Goal: Task Accomplishment & Management: Complete application form

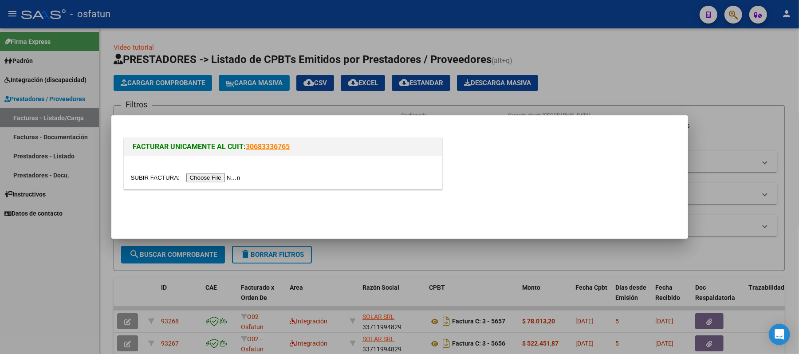
scroll to position [11, 0]
click at [628, 55] on div at bounding box center [399, 177] width 799 height 354
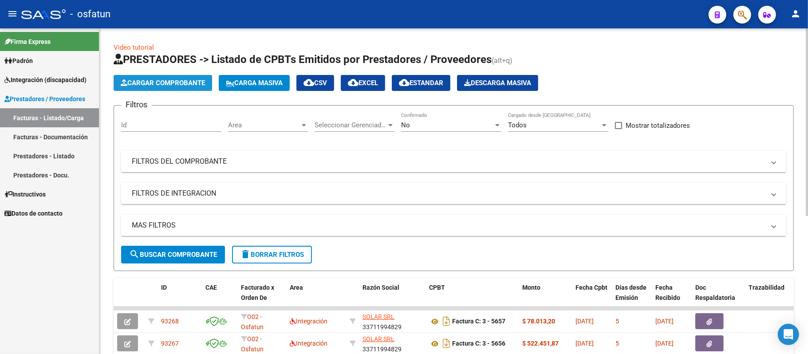
click at [160, 82] on span "Cargar Comprobante" at bounding box center [163, 83] width 84 height 8
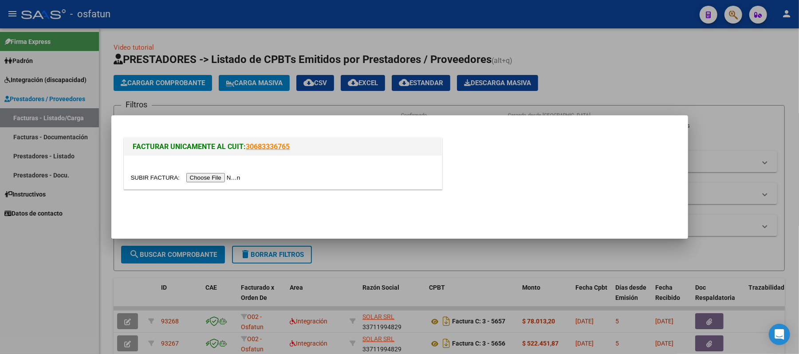
click at [203, 178] on input "file" at bounding box center [187, 177] width 112 height 9
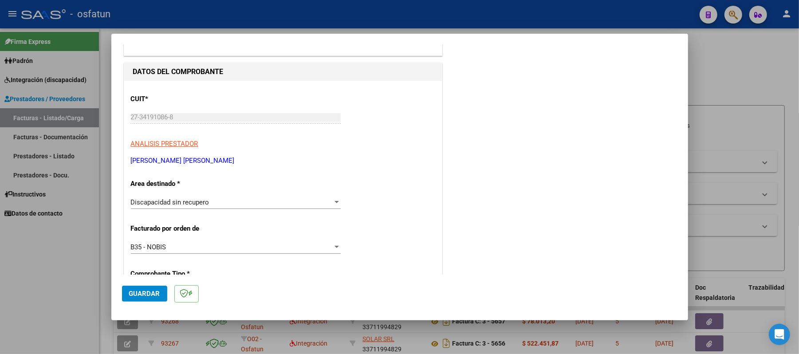
scroll to position [59, 0]
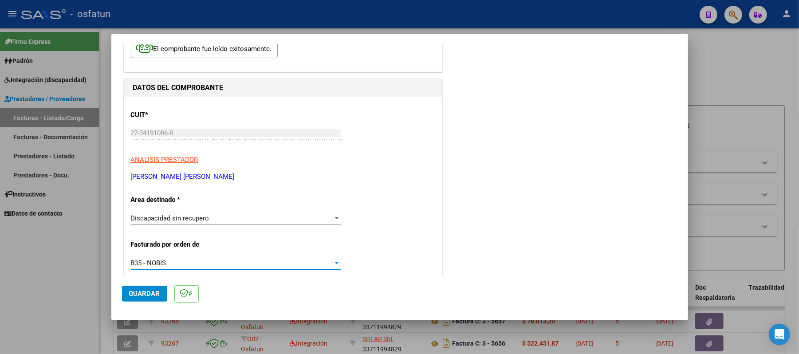
click at [336, 261] on div at bounding box center [337, 262] width 8 height 7
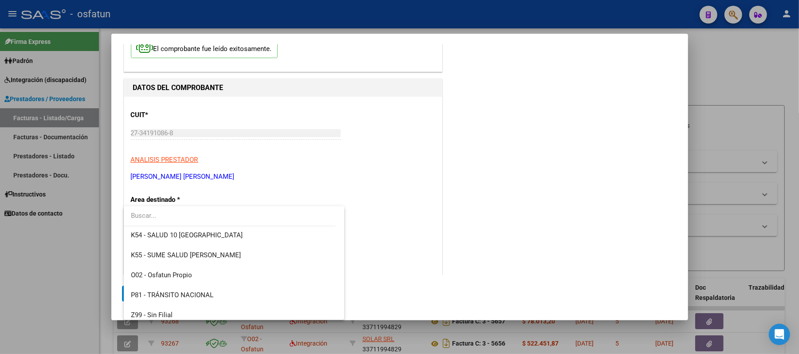
scroll to position [445, 0]
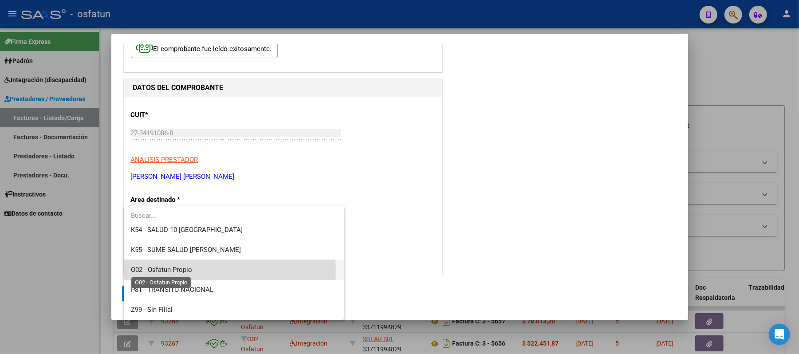
click at [171, 271] on span "O02 - Osfatun Propio" at bounding box center [161, 270] width 61 height 8
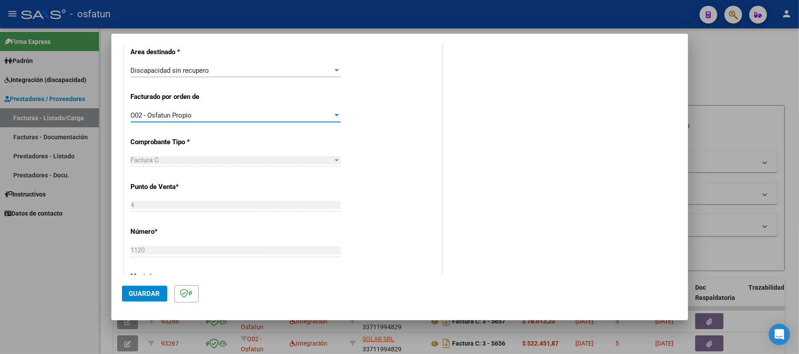
scroll to position [203, 0]
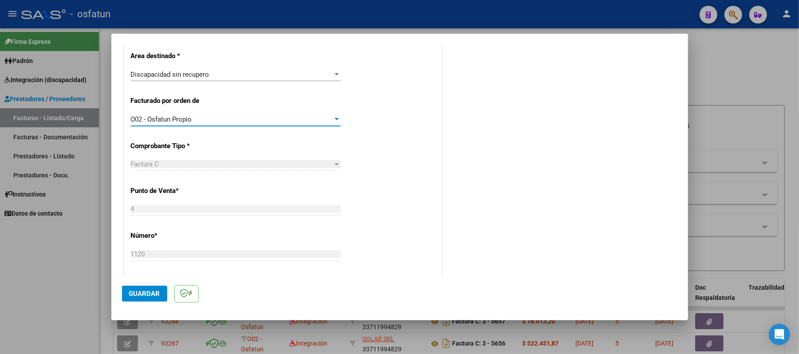
click at [333, 72] on div at bounding box center [337, 74] width 8 height 7
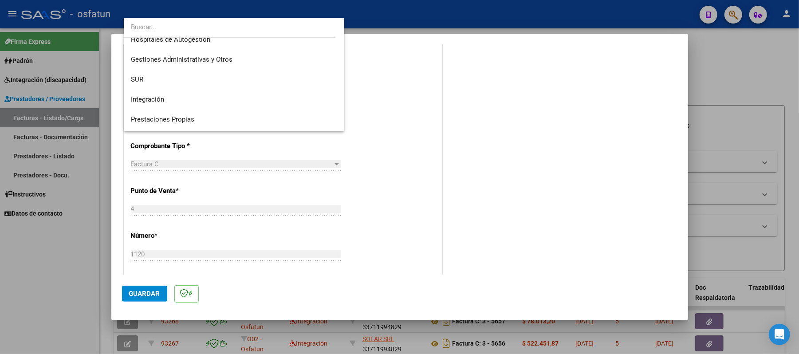
scroll to position [0, 0]
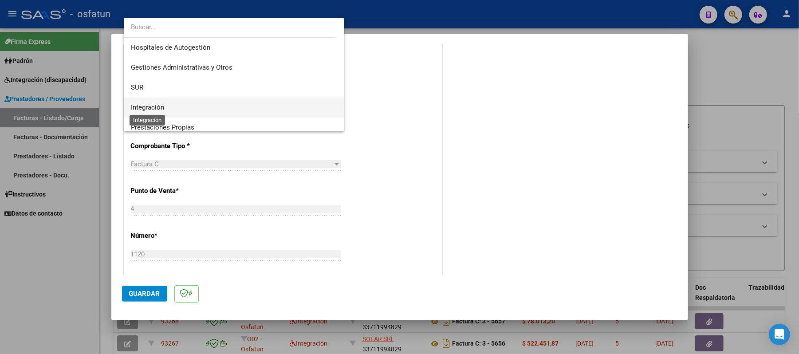
click at [136, 105] on span "Integración" at bounding box center [147, 107] width 33 height 8
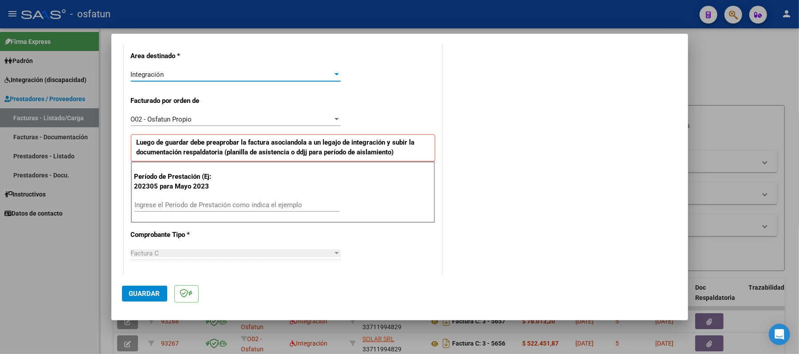
click at [174, 200] on div "Ingrese el Período de Prestación como indica el ejemplo" at bounding box center [236, 204] width 205 height 13
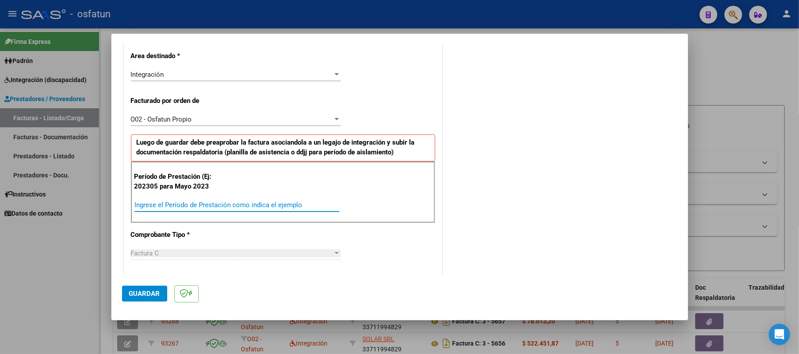
click at [173, 204] on input "Ingrese el Período de Prestación como indica el ejemplo" at bounding box center [236, 205] width 205 height 8
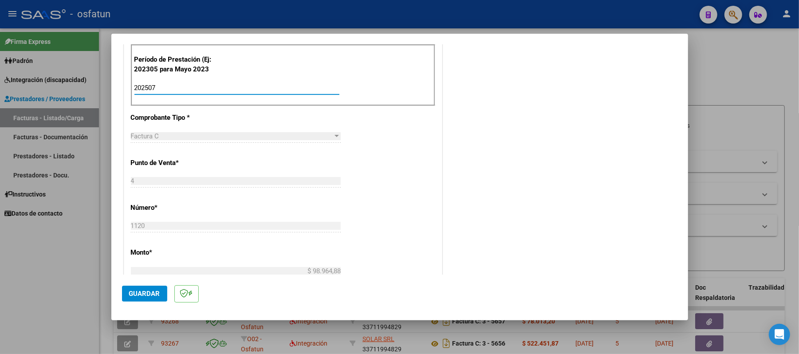
scroll to position [321, 0]
type input "202507"
click at [139, 291] on span "Guardar" at bounding box center [144, 294] width 31 height 8
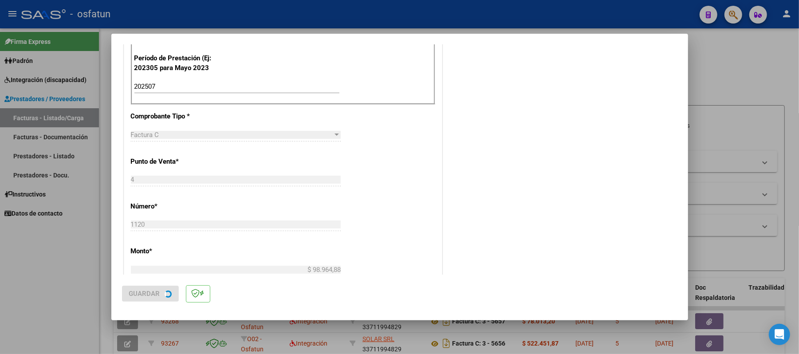
scroll to position [0, 0]
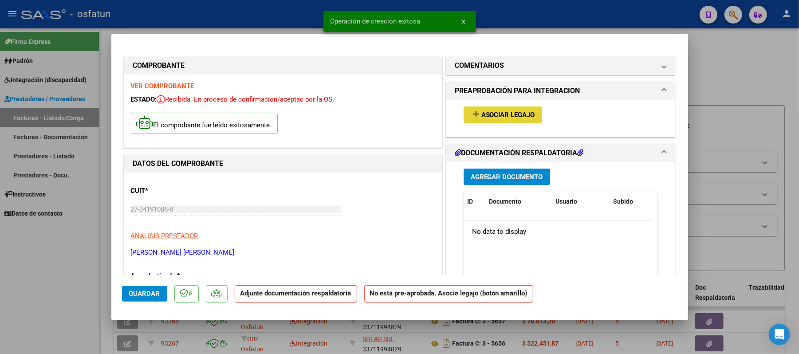
click at [497, 114] on span "Asociar Legajo" at bounding box center [508, 115] width 54 height 8
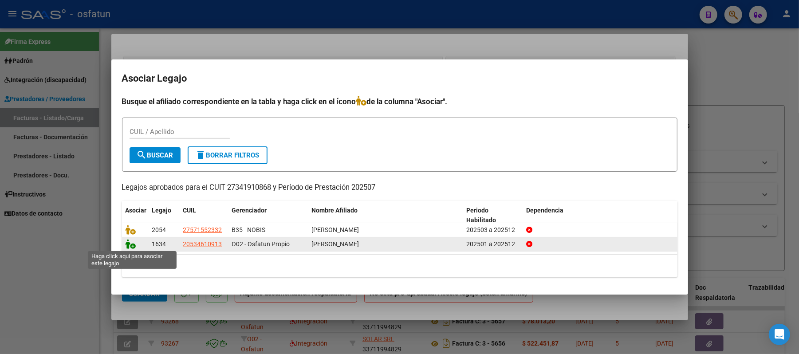
click at [132, 244] on icon at bounding box center [131, 244] width 11 height 10
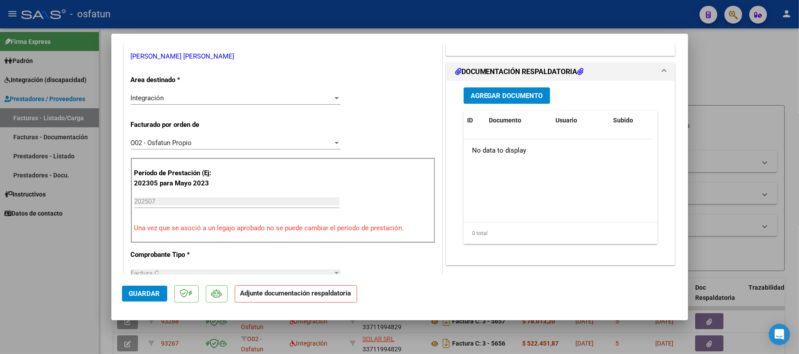
scroll to position [236, 0]
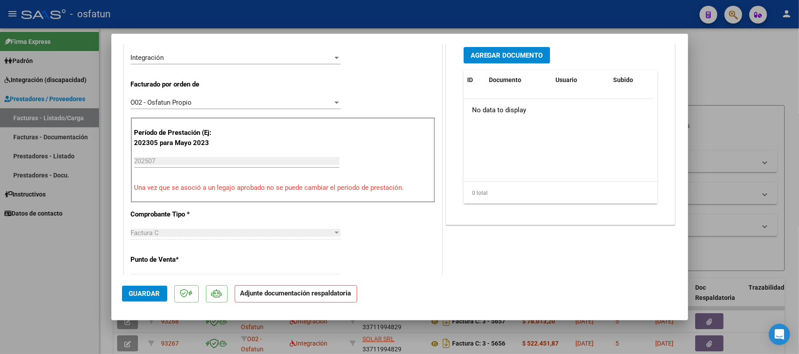
click at [503, 54] on span "Agregar Documento" at bounding box center [507, 55] width 72 height 8
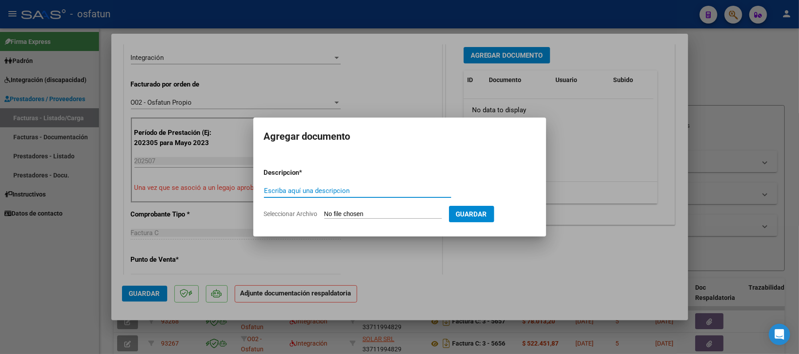
click at [293, 191] on input "Escriba aquí una descripcion" at bounding box center [357, 191] width 187 height 8
type input "ASIST"
click at [341, 211] on input "Seleccionar Archivo" at bounding box center [383, 214] width 118 height 8
type input "C:\fakepath\FACT.pdf"
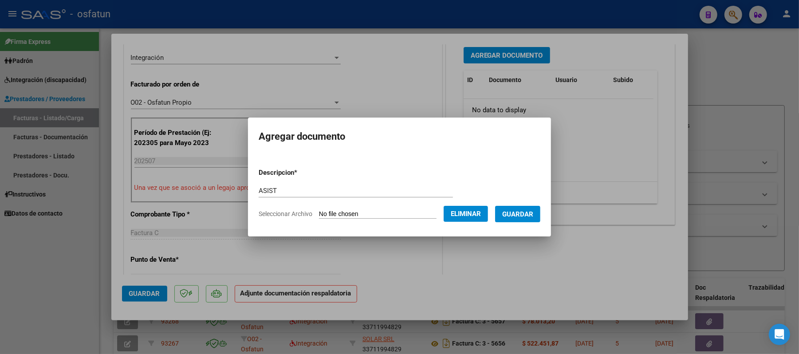
drag, startPoint x: 524, startPoint y: 213, endPoint x: 561, endPoint y: 169, distance: 58.0
click at [561, 169] on div "COMPROBANTE VER COMPROBANTE ESTADO: Recibida. En proceso de confirmacion/acepta…" at bounding box center [399, 177] width 799 height 354
click at [456, 210] on button "Eliminar" at bounding box center [465, 214] width 44 height 16
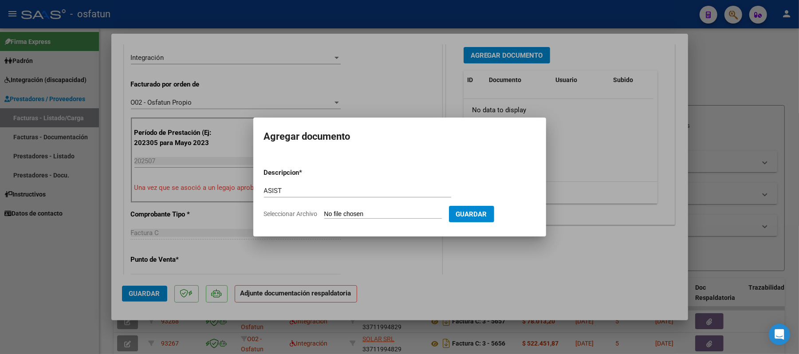
click at [362, 216] on input "Seleccionar Archivo" at bounding box center [383, 214] width 118 height 8
type input "C:\fakepath\ASIST.pdf"
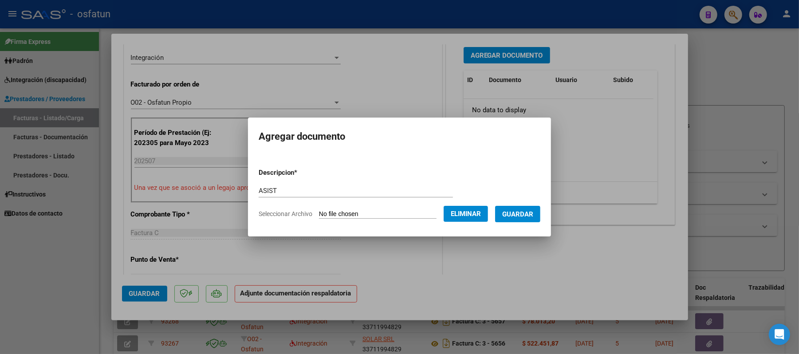
click at [522, 215] on span "Guardar" at bounding box center [517, 214] width 31 height 8
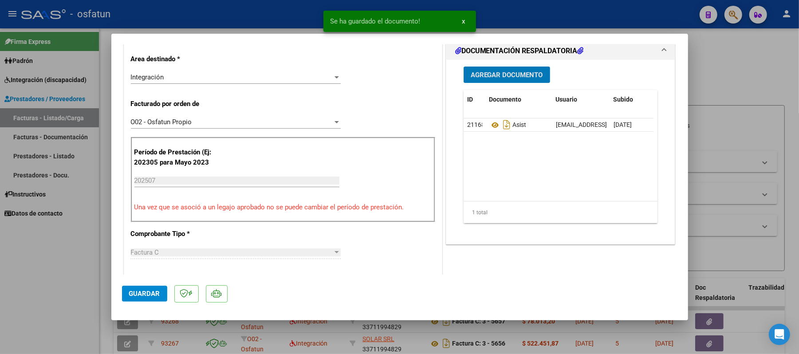
scroll to position [177, 0]
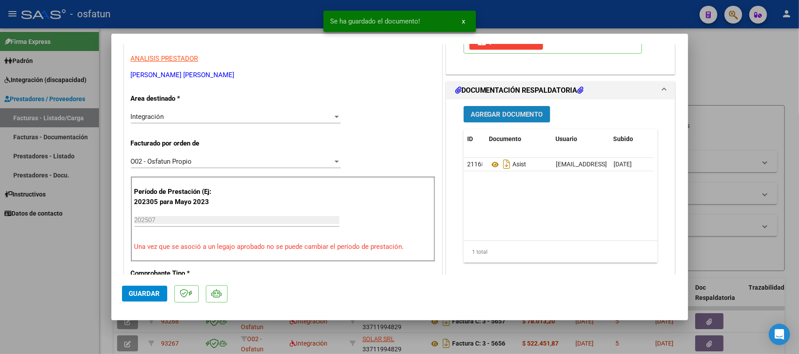
click at [510, 116] on span "Agregar Documento" at bounding box center [507, 114] width 72 height 8
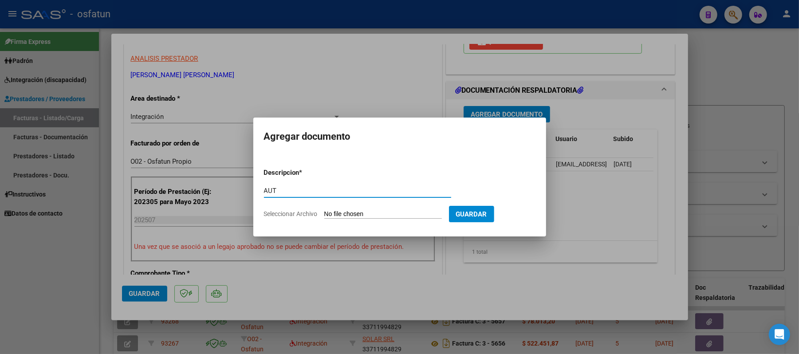
type input "AUT"
click at [376, 213] on input "Seleccionar Archivo" at bounding box center [383, 214] width 118 height 8
type input "C:\fakepath\AUT.pdf"
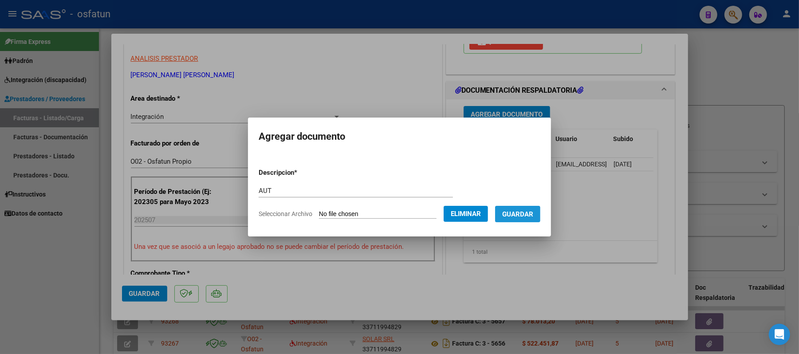
click at [517, 216] on span "Guardar" at bounding box center [517, 214] width 31 height 8
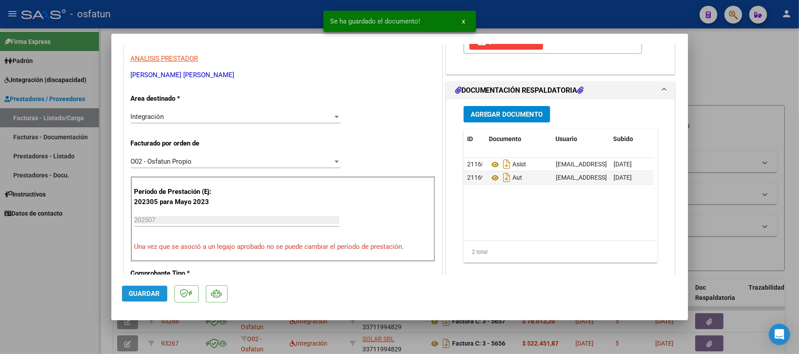
click at [147, 292] on span "Guardar" at bounding box center [144, 294] width 31 height 8
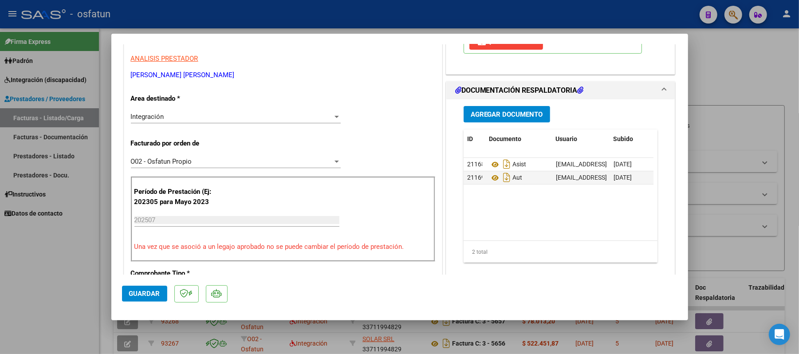
click at [742, 77] on div at bounding box center [399, 177] width 799 height 354
type input "$ 0,00"
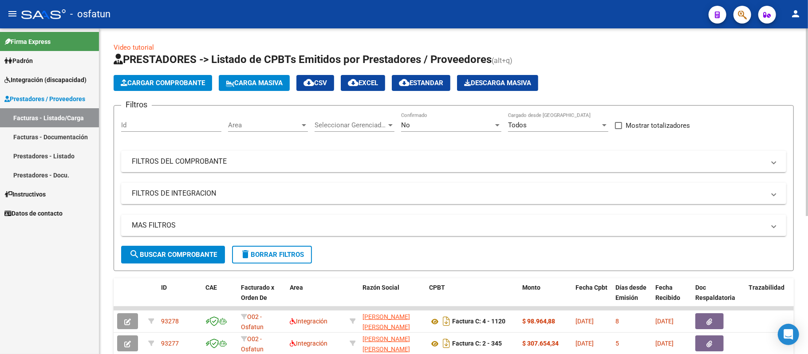
click at [165, 79] on span "Cargar Comprobante" at bounding box center [163, 83] width 84 height 8
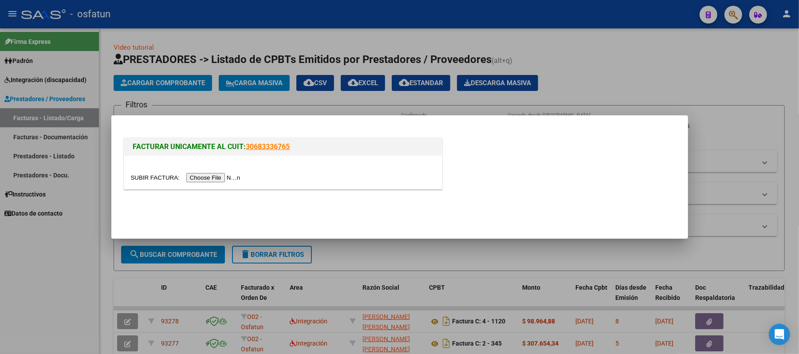
click at [222, 176] on input "file" at bounding box center [187, 177] width 112 height 9
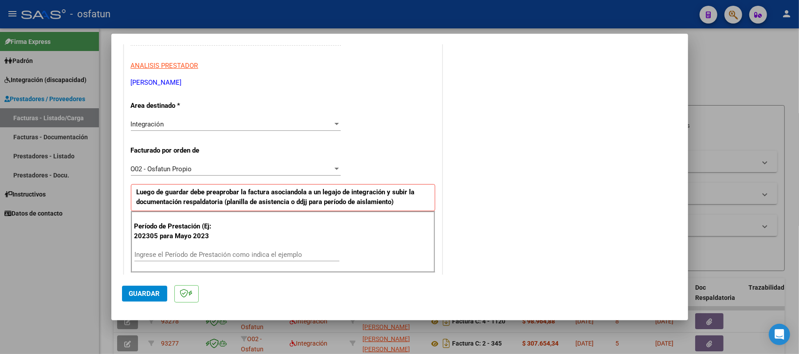
scroll to position [177, 0]
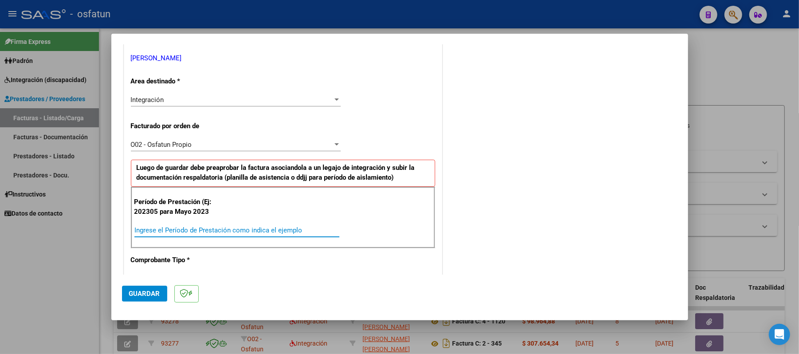
click at [219, 230] on input "Ingrese el Período de Prestación como indica el ejemplo" at bounding box center [236, 230] width 205 height 8
type input "202507"
click at [149, 297] on span "Guardar" at bounding box center [144, 294] width 31 height 8
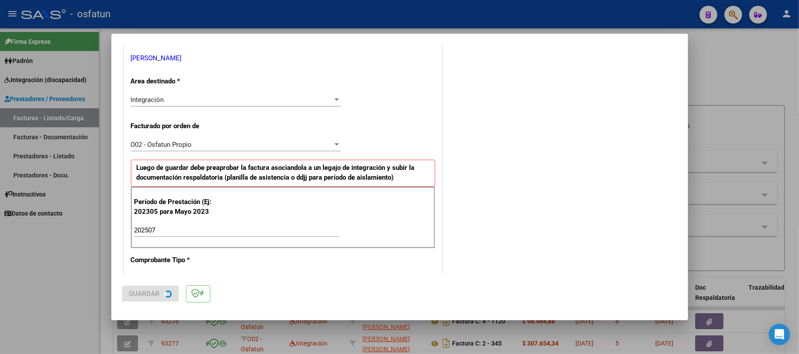
scroll to position [0, 0]
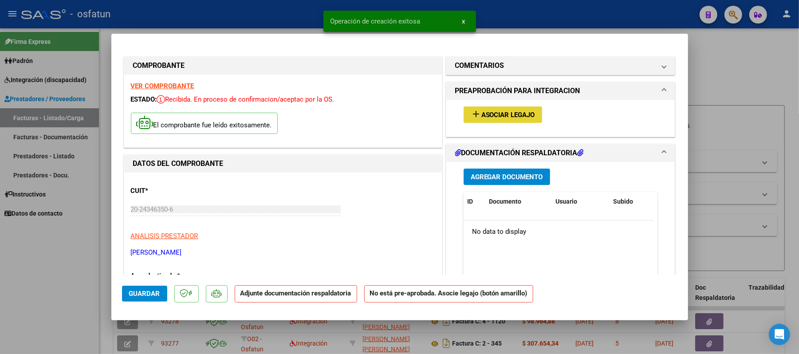
click at [506, 112] on span "Asociar Legajo" at bounding box center [508, 115] width 54 height 8
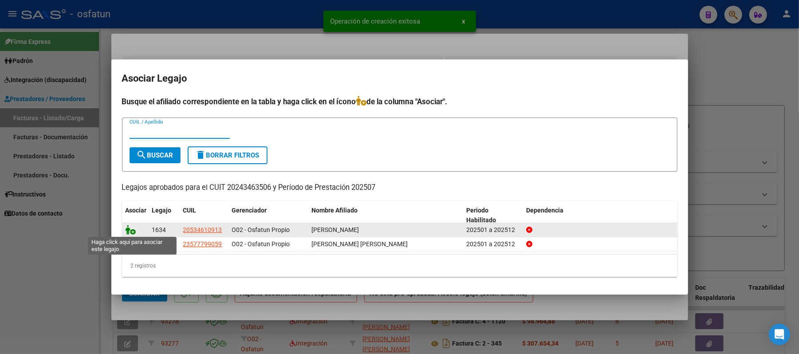
click at [129, 231] on icon at bounding box center [131, 230] width 11 height 10
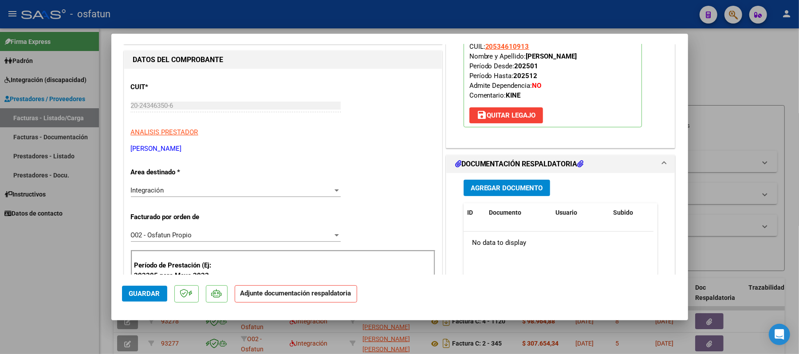
scroll to position [118, 0]
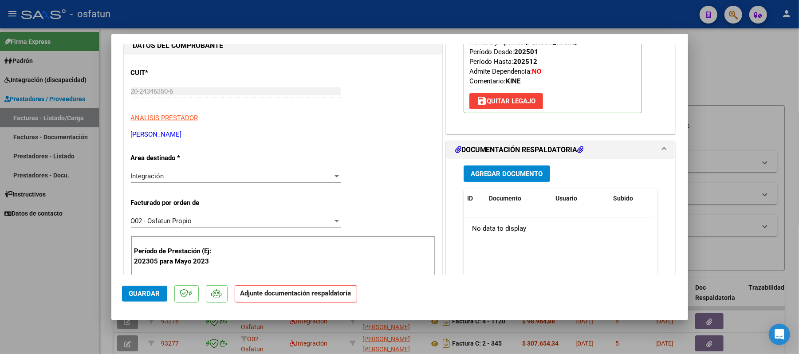
click at [510, 176] on span "Agregar Documento" at bounding box center [507, 174] width 72 height 8
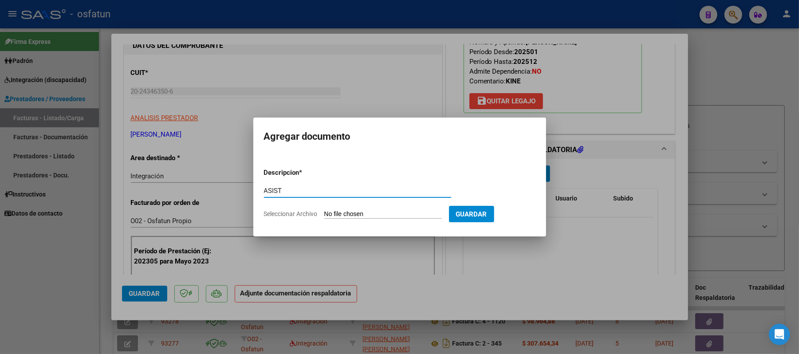
type input "ASIST"
click at [355, 212] on input "Seleccionar Archivo" at bounding box center [383, 214] width 118 height 8
type input "C:\fakepath\ASIST.pdf"
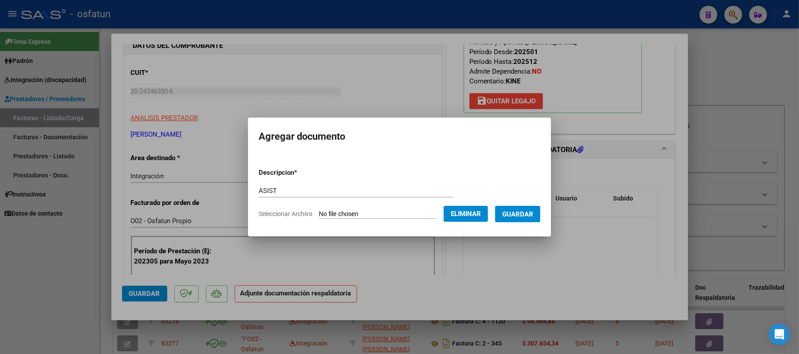
click at [527, 211] on span "Guardar" at bounding box center [517, 214] width 31 height 8
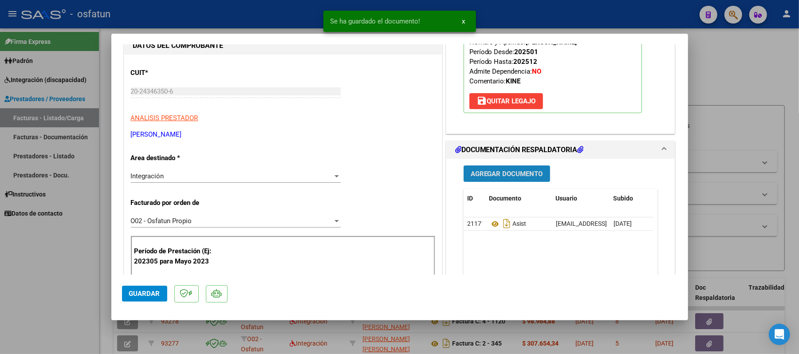
click at [500, 173] on span "Agregar Documento" at bounding box center [507, 174] width 72 height 8
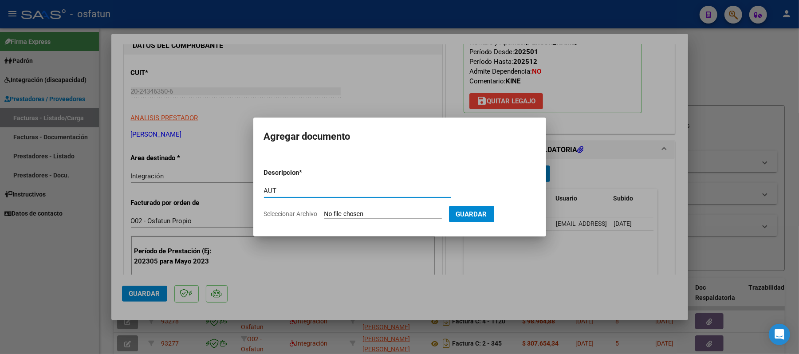
type input "AUT"
click at [339, 215] on input "Seleccionar Archivo" at bounding box center [383, 214] width 118 height 8
type input "C:\fakepath\AUT.pdf"
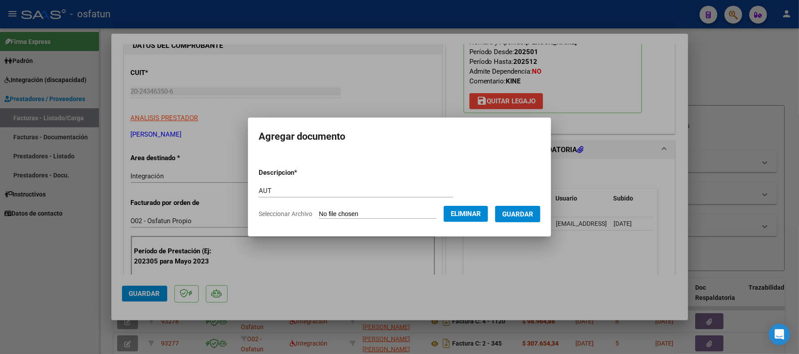
click at [514, 215] on span "Guardar" at bounding box center [517, 214] width 31 height 8
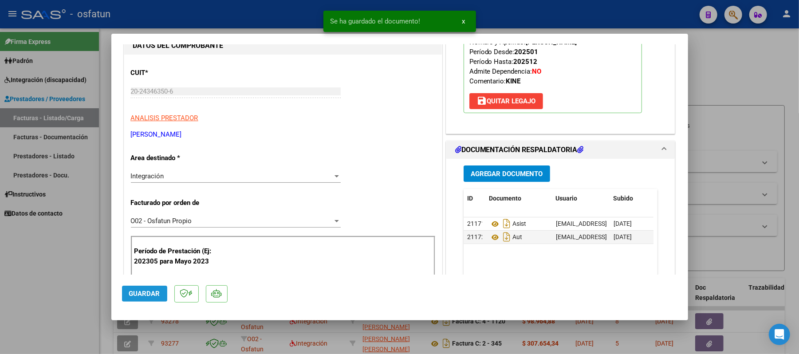
click at [136, 287] on button "Guardar" at bounding box center [144, 294] width 45 height 16
click at [714, 91] on div at bounding box center [399, 177] width 799 height 354
type input "$ 0,00"
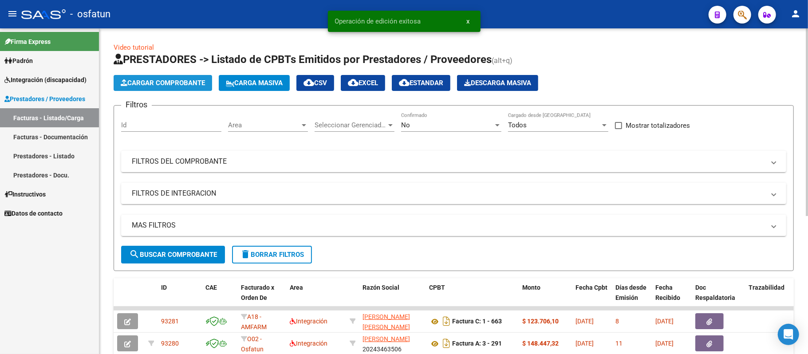
click at [182, 85] on span "Cargar Comprobante" at bounding box center [163, 83] width 84 height 8
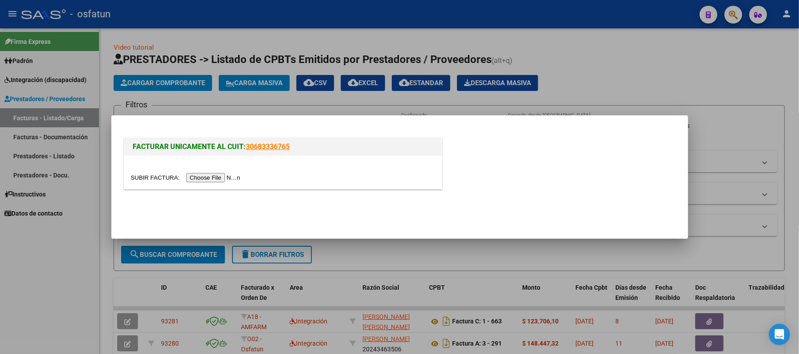
click at [219, 177] on input "file" at bounding box center [187, 177] width 112 height 9
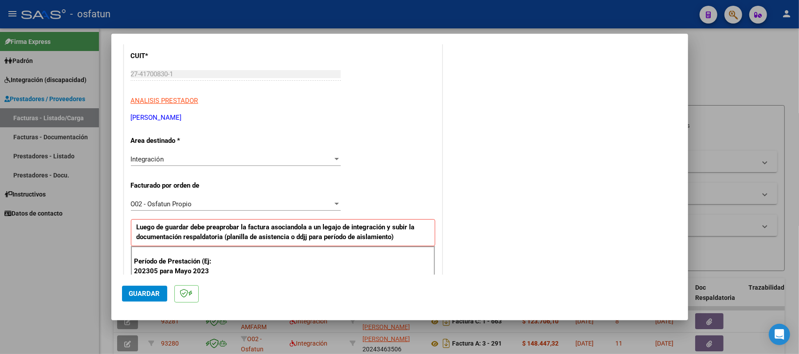
scroll to position [177, 0]
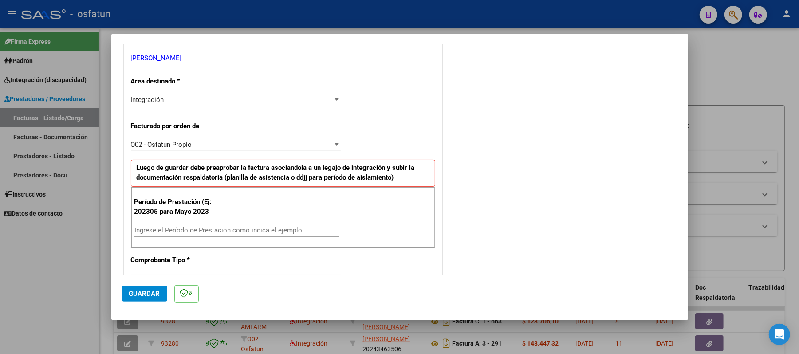
click at [200, 228] on input "Ingrese el Período de Prestación como indica el ejemplo" at bounding box center [236, 230] width 205 height 8
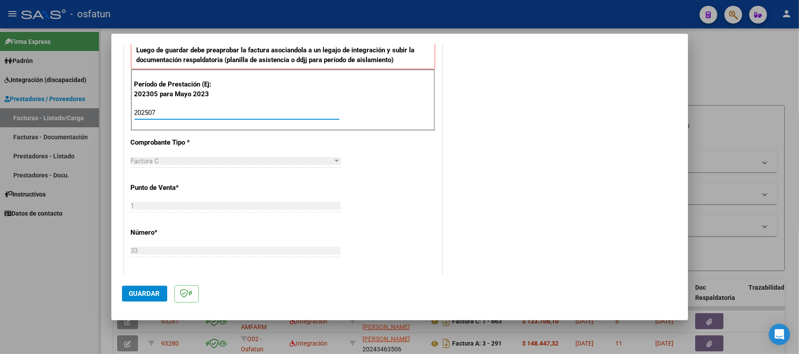
scroll to position [295, 0]
type input "202507"
click at [144, 293] on span "Guardar" at bounding box center [144, 294] width 31 height 8
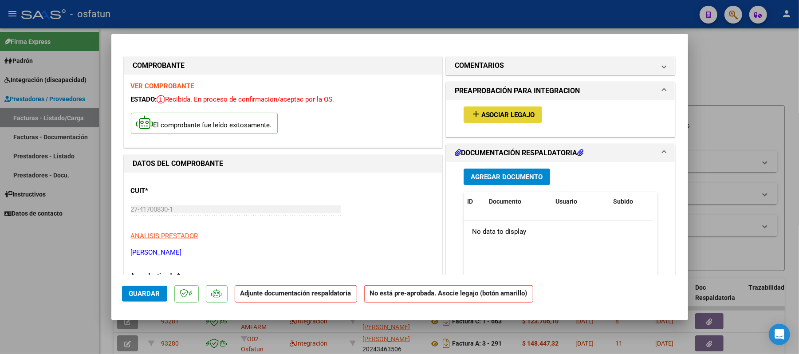
click at [521, 112] on span "Asociar Legajo" at bounding box center [508, 115] width 54 height 8
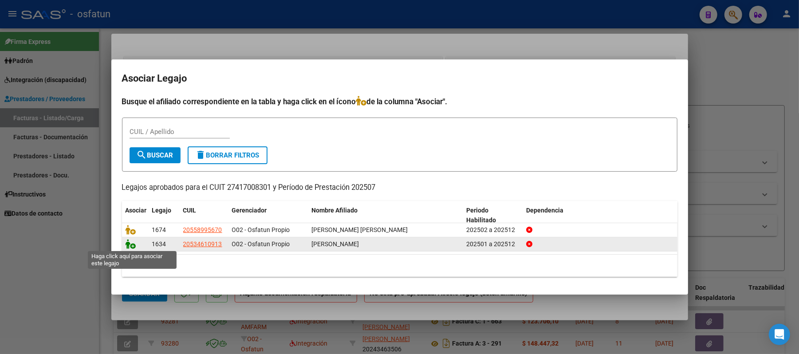
click at [129, 245] on icon at bounding box center [131, 244] width 11 height 10
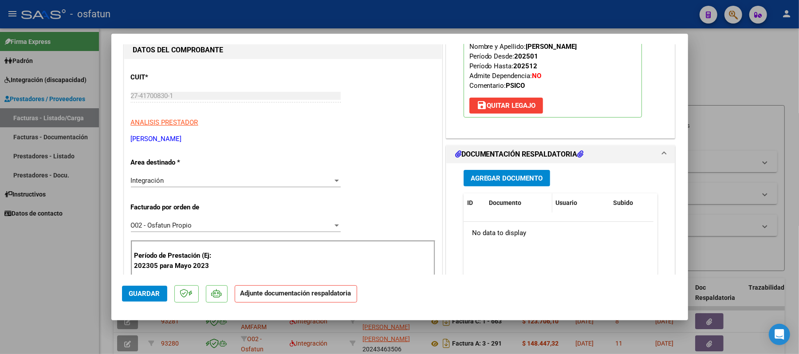
scroll to position [118, 0]
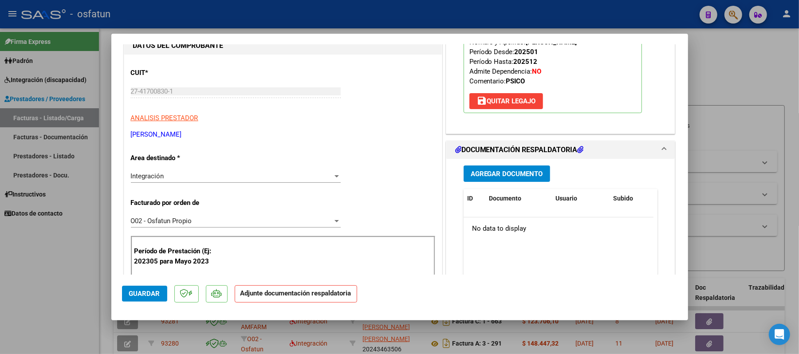
click at [514, 171] on span "Agregar Documento" at bounding box center [507, 174] width 72 height 8
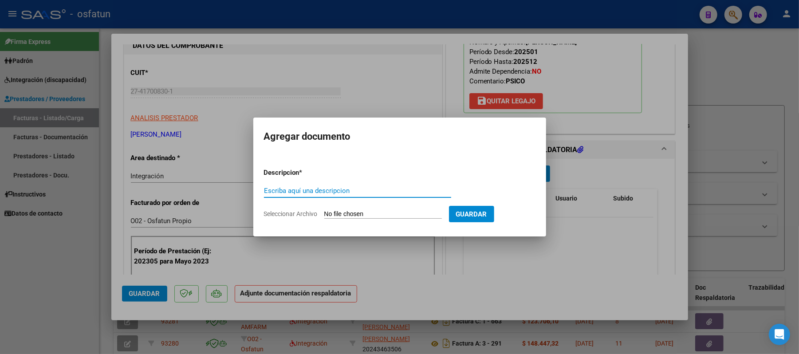
click at [401, 192] on input "Escriba aquí una descripcion" at bounding box center [357, 191] width 187 height 8
type input "ASIST"
click at [357, 215] on input "Seleccionar Archivo" at bounding box center [383, 214] width 118 height 8
type input "C:\fakepath\ASIST.pdf"
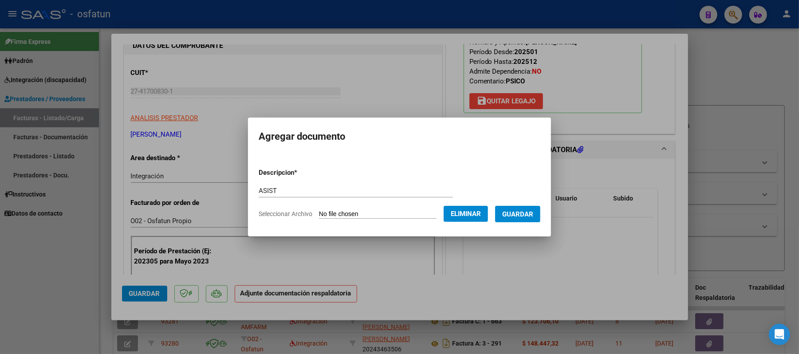
click at [527, 216] on span "Guardar" at bounding box center [517, 214] width 31 height 8
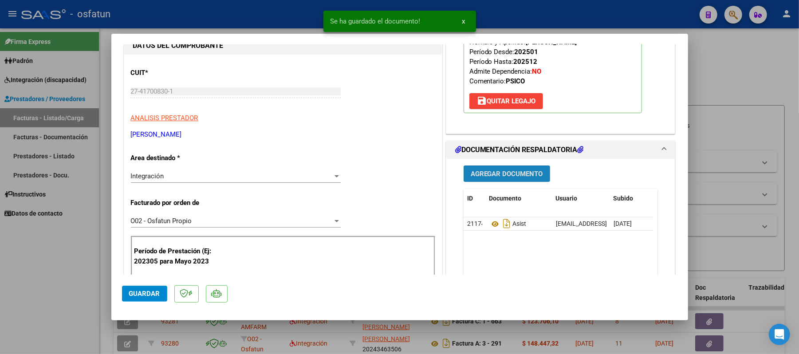
click at [516, 172] on span "Agregar Documento" at bounding box center [507, 174] width 72 height 8
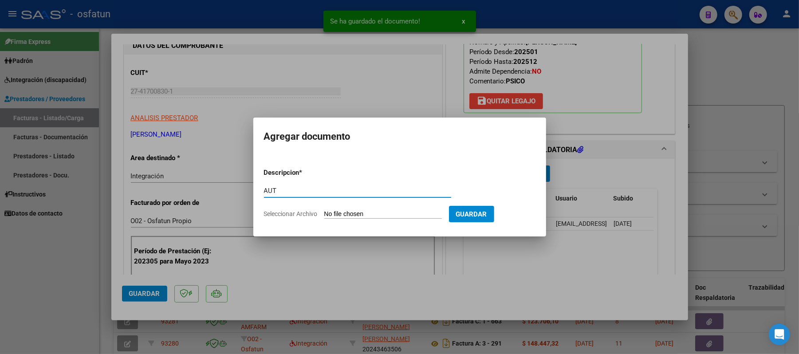
type input "AUT"
click at [328, 212] on input "Seleccionar Archivo" at bounding box center [383, 214] width 118 height 8
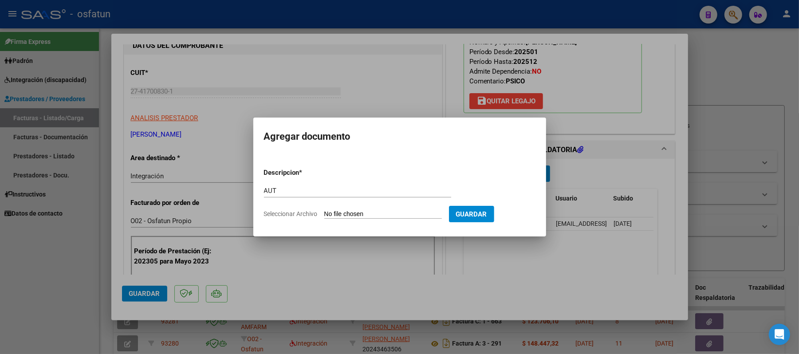
type input "C:\fakepath\AUT.pdf"
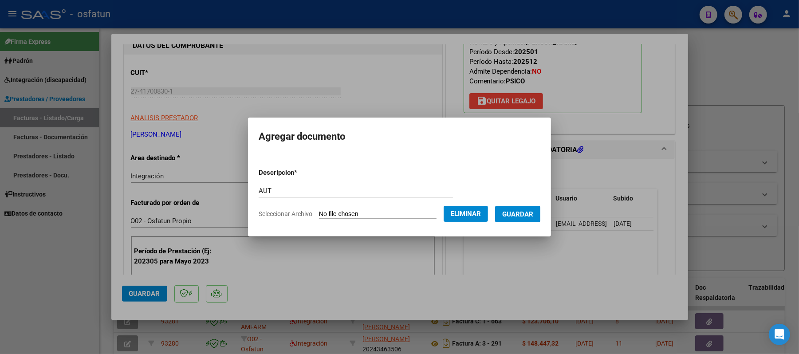
click at [531, 212] on span "Guardar" at bounding box center [517, 214] width 31 height 8
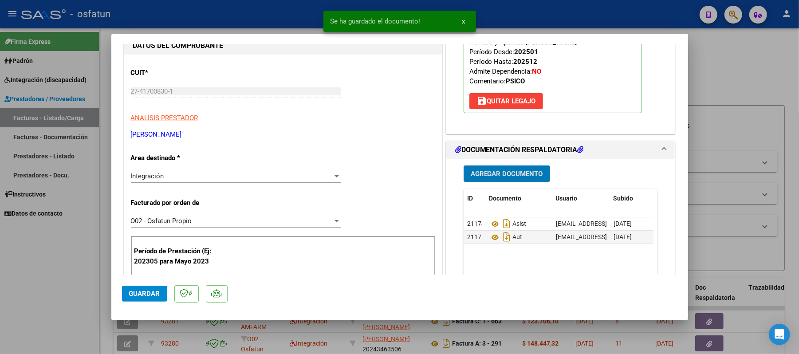
click at [143, 290] on span "Guardar" at bounding box center [144, 294] width 31 height 8
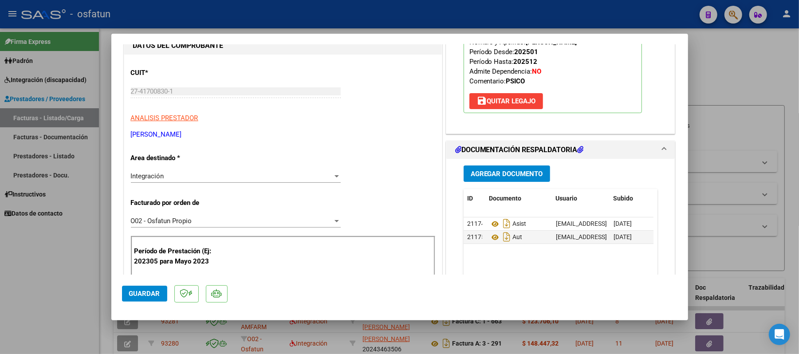
click at [742, 71] on div at bounding box center [399, 177] width 799 height 354
type input "$ 0,00"
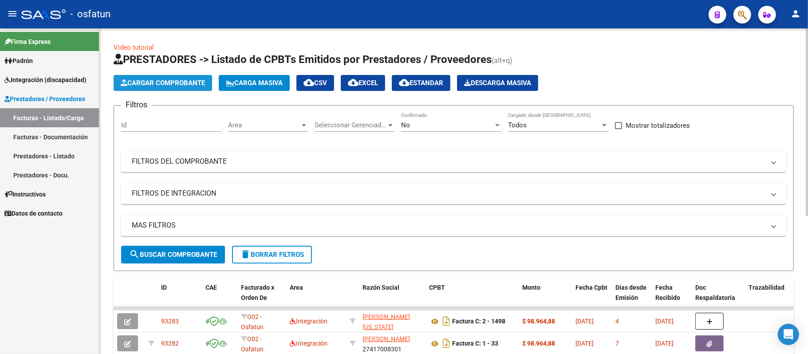
click at [192, 80] on span "Cargar Comprobante" at bounding box center [163, 83] width 84 height 8
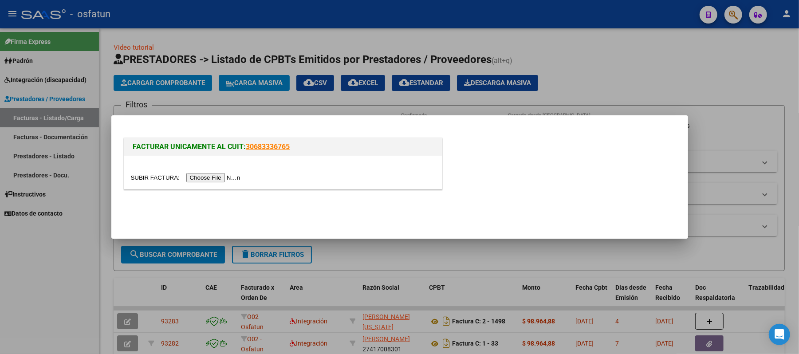
click at [221, 176] on input "file" at bounding box center [187, 177] width 112 height 9
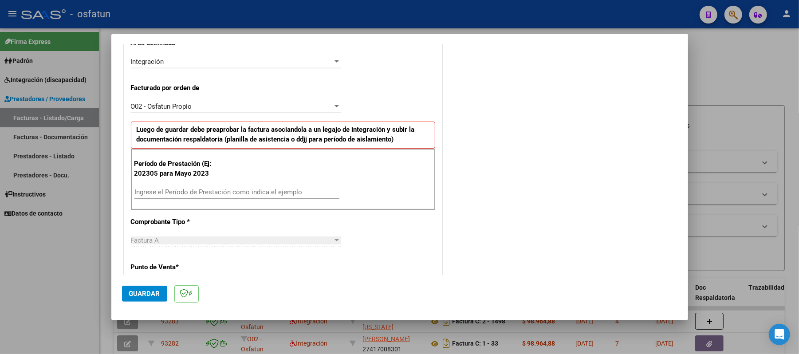
scroll to position [236, 0]
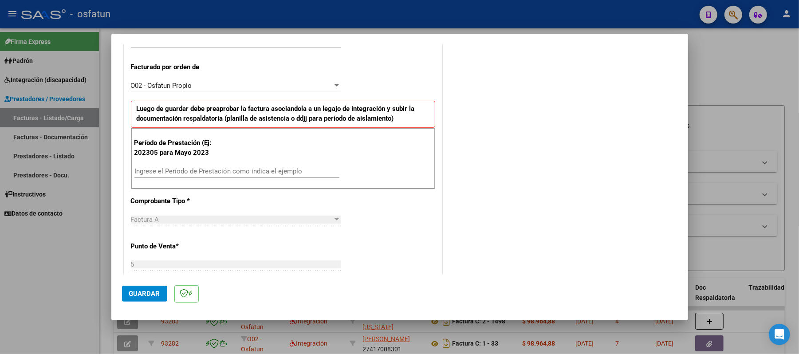
click at [243, 169] on input "Ingrese el Período de Prestación como indica el ejemplo" at bounding box center [236, 171] width 205 height 8
type input "202507"
click at [151, 293] on span "Guardar" at bounding box center [144, 294] width 31 height 8
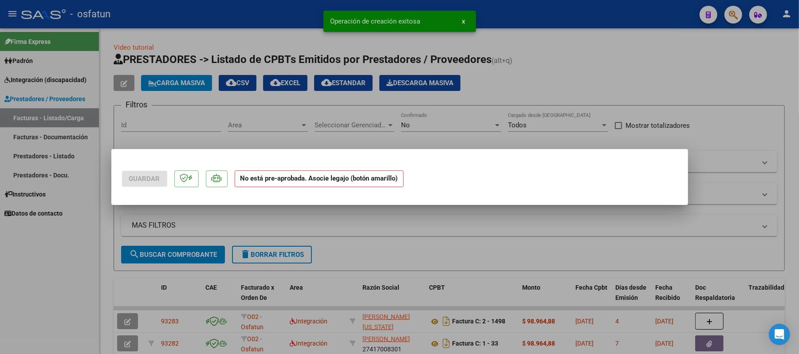
scroll to position [0, 0]
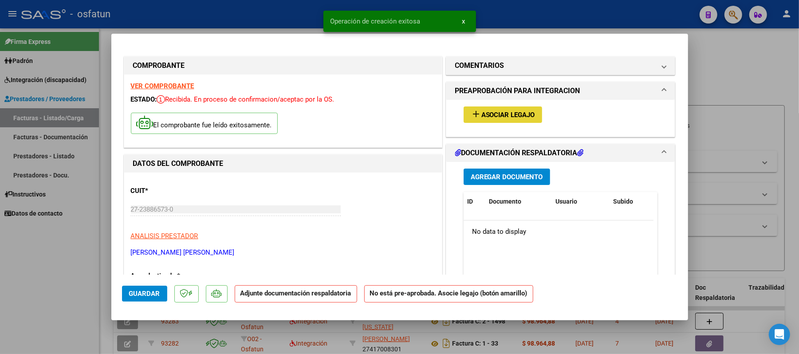
click at [501, 116] on span "Asociar Legajo" at bounding box center [508, 115] width 54 height 8
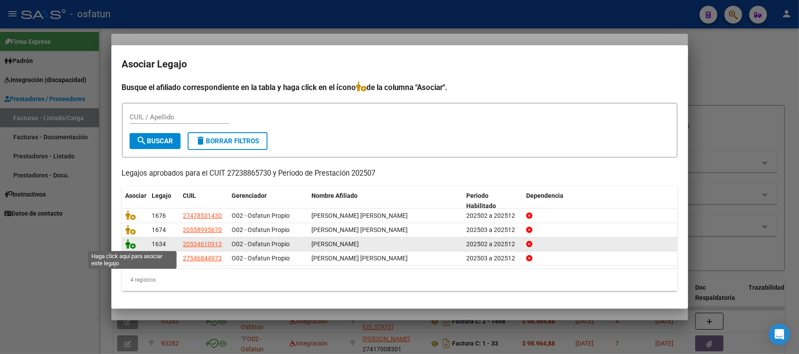
click at [128, 245] on icon at bounding box center [131, 244] width 11 height 10
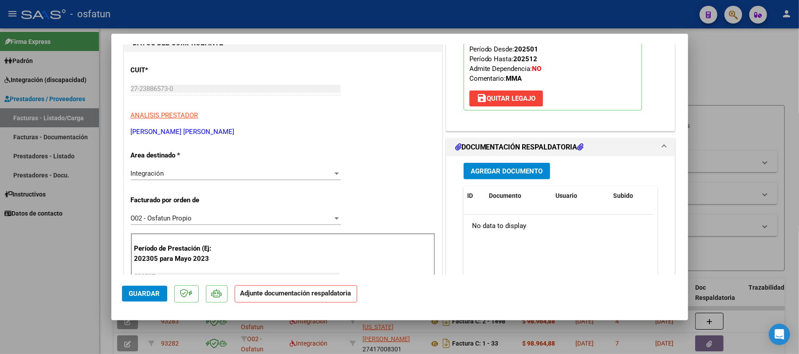
scroll to position [177, 0]
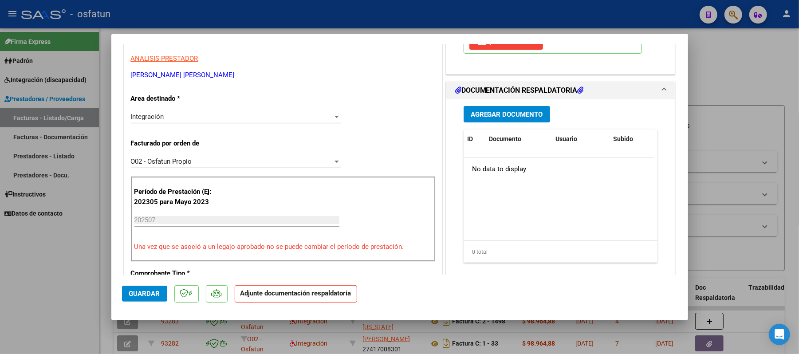
click at [514, 116] on span "Agregar Documento" at bounding box center [507, 114] width 72 height 8
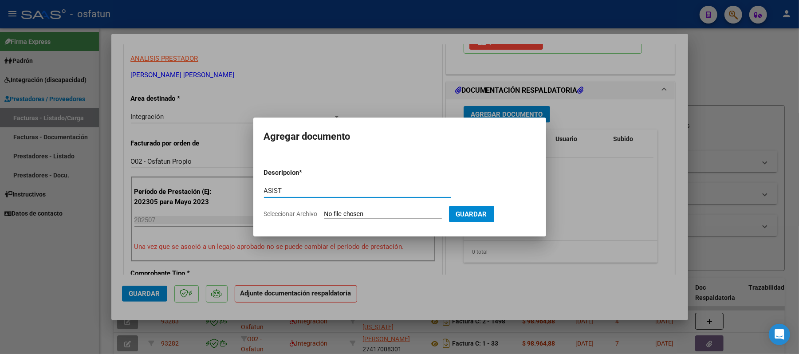
type input "ASIST"
click at [350, 214] on input "Seleccionar Archivo" at bounding box center [383, 214] width 118 height 8
type input "C:\fakepath\ASIST.pdf"
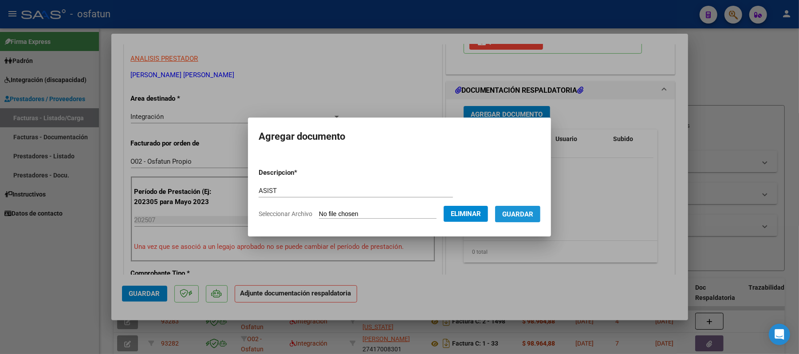
click at [515, 216] on span "Guardar" at bounding box center [517, 214] width 31 height 8
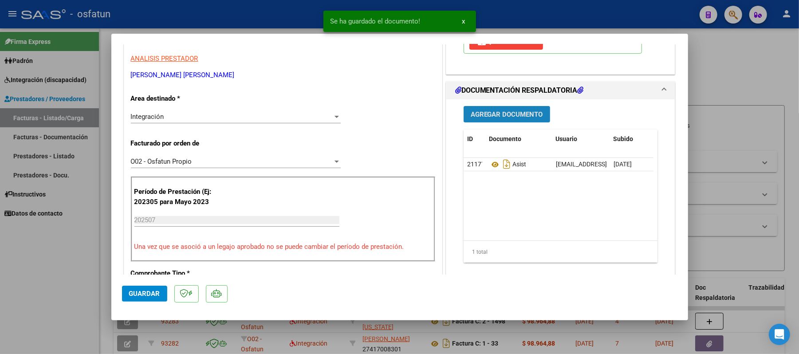
click at [504, 113] on span "Agregar Documento" at bounding box center [507, 114] width 72 height 8
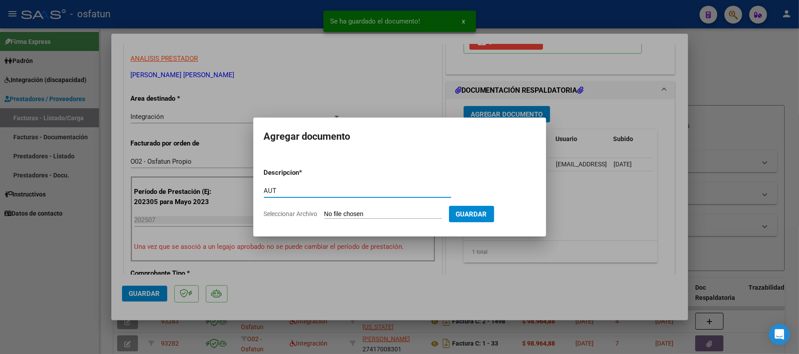
type input "AUT"
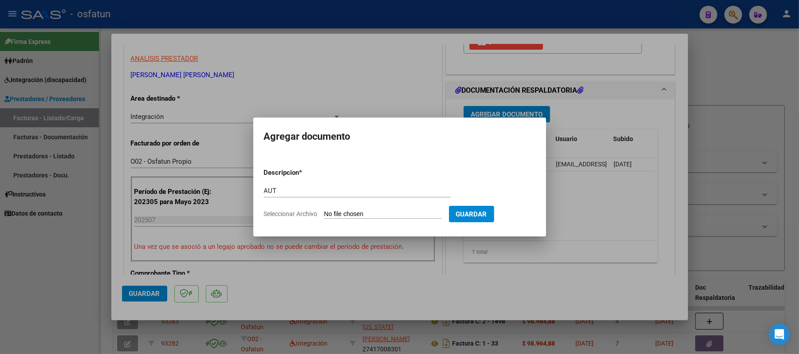
click at [355, 216] on input "Seleccionar Archivo" at bounding box center [383, 214] width 118 height 8
type input "C:\fakepath\AUT.pdf"
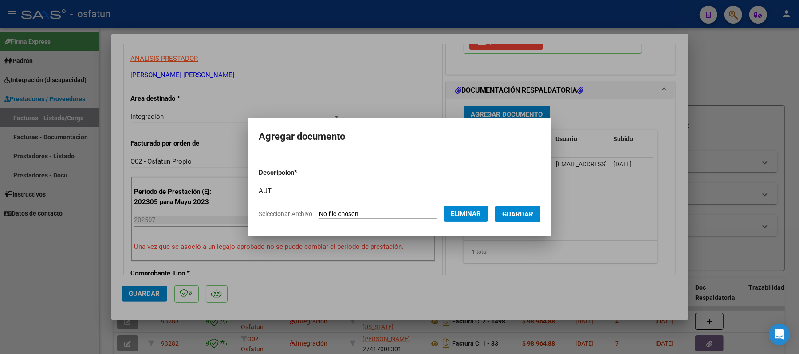
click at [522, 214] on span "Guardar" at bounding box center [517, 214] width 31 height 8
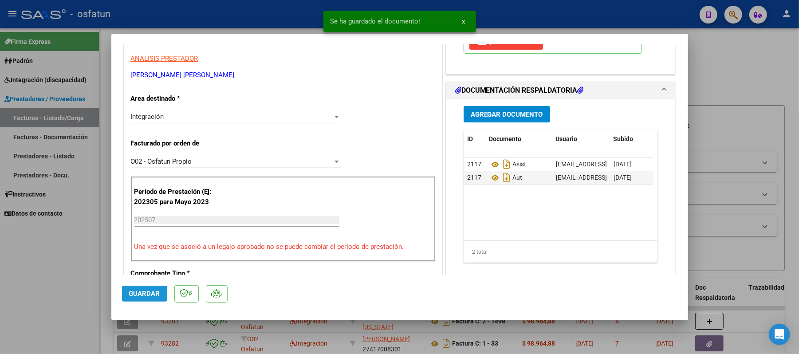
click at [151, 293] on span "Guardar" at bounding box center [144, 294] width 31 height 8
click at [740, 58] on div at bounding box center [399, 177] width 799 height 354
type input "$ 0,00"
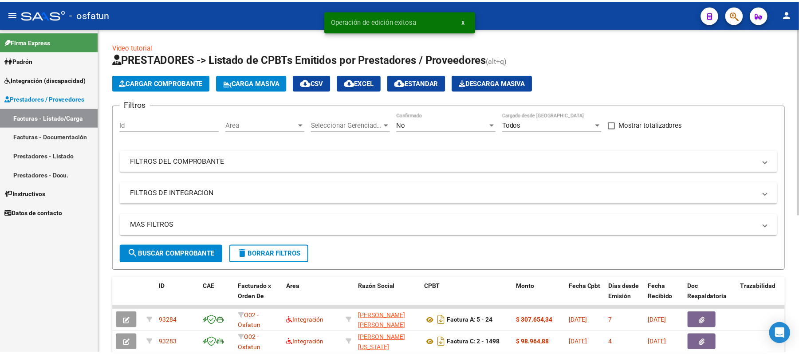
scroll to position [1, 0]
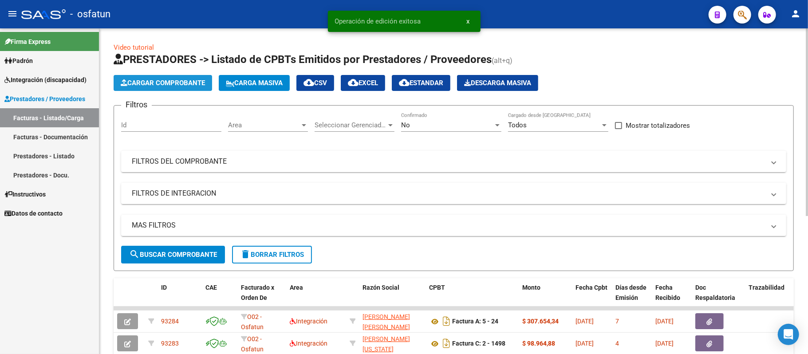
click at [157, 84] on span "Cargar Comprobante" at bounding box center [163, 83] width 84 height 8
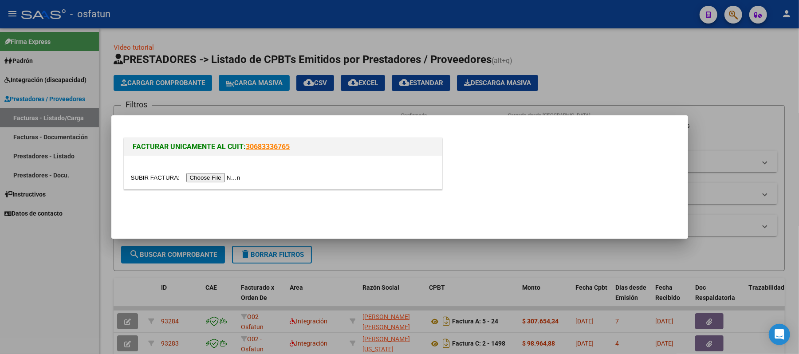
click at [199, 178] on input "file" at bounding box center [187, 177] width 112 height 9
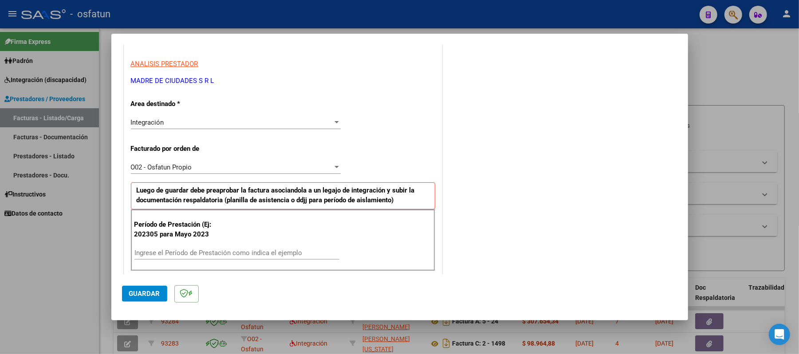
scroll to position [177, 0]
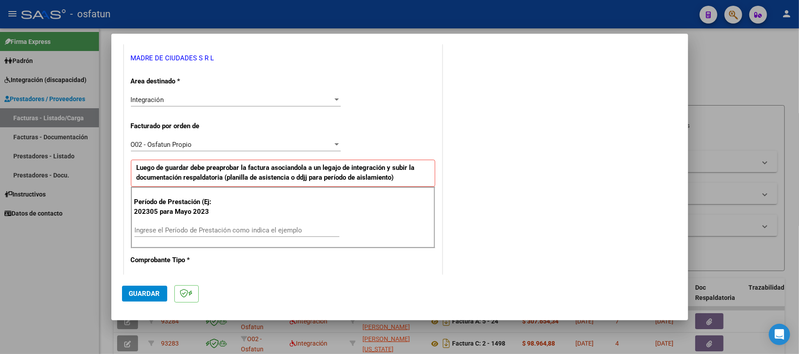
click at [264, 231] on input "Ingrese el Período de Prestación como indica el ejemplo" at bounding box center [236, 230] width 205 height 8
type input "202507"
click at [147, 291] on span "Guardar" at bounding box center [144, 294] width 31 height 8
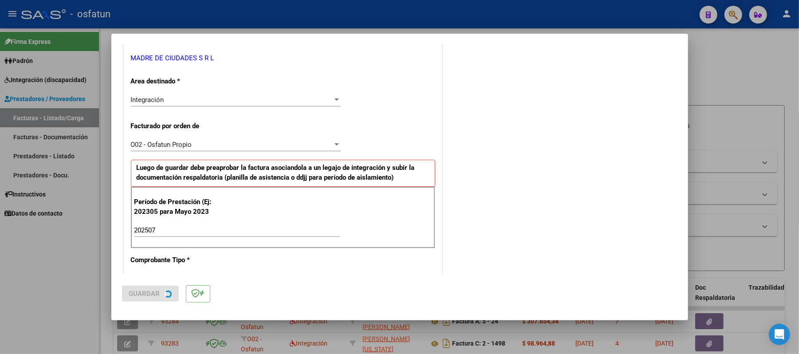
scroll to position [0, 0]
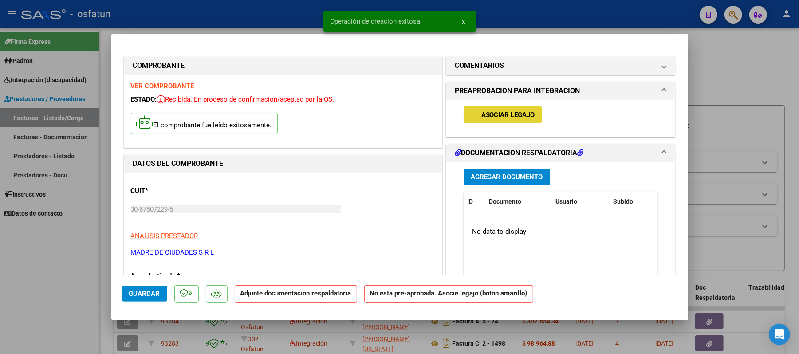
click at [502, 114] on span "Asociar Legajo" at bounding box center [508, 115] width 54 height 8
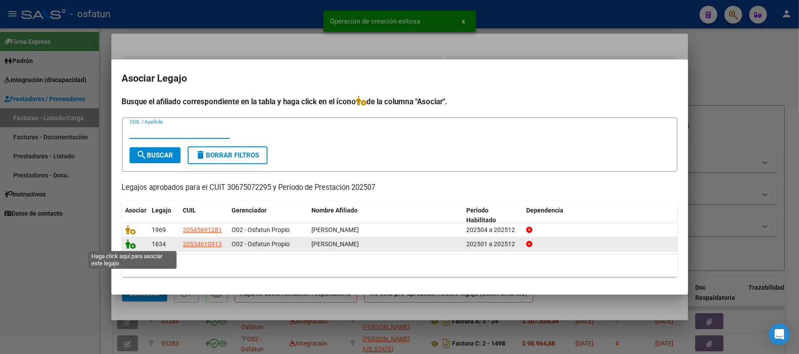
click at [129, 243] on icon at bounding box center [131, 244] width 11 height 10
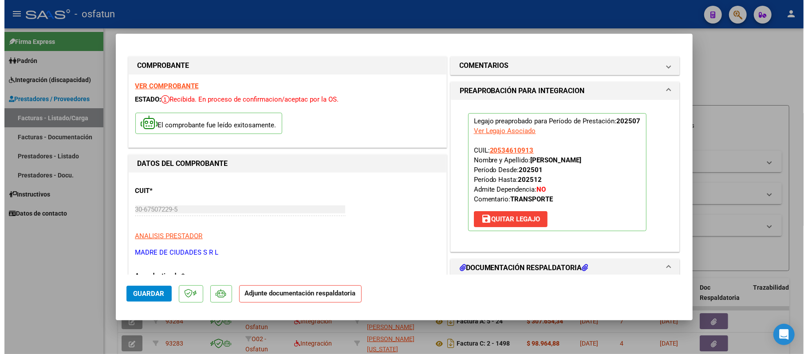
scroll to position [59, 0]
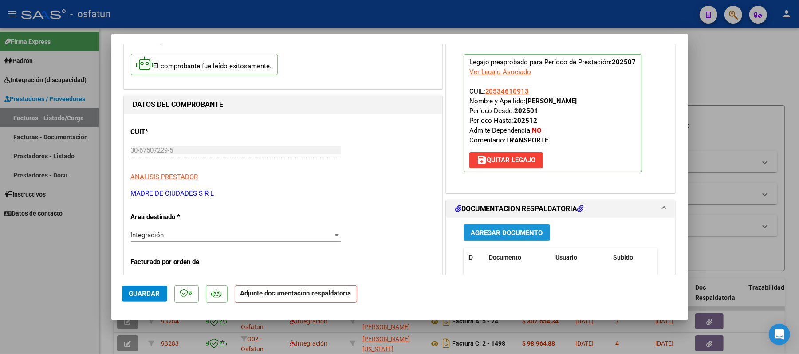
click at [524, 231] on span "Agregar Documento" at bounding box center [507, 233] width 72 height 8
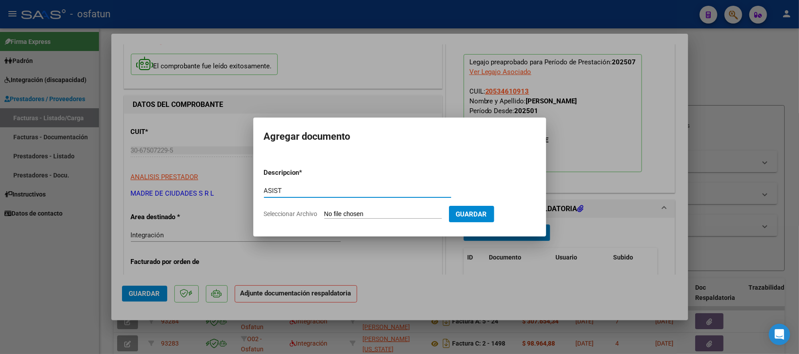
type input "ASIST"
click at [373, 213] on input "Seleccionar Archivo" at bounding box center [383, 214] width 118 height 8
type input "C:\fakepath\ASIST.pdf"
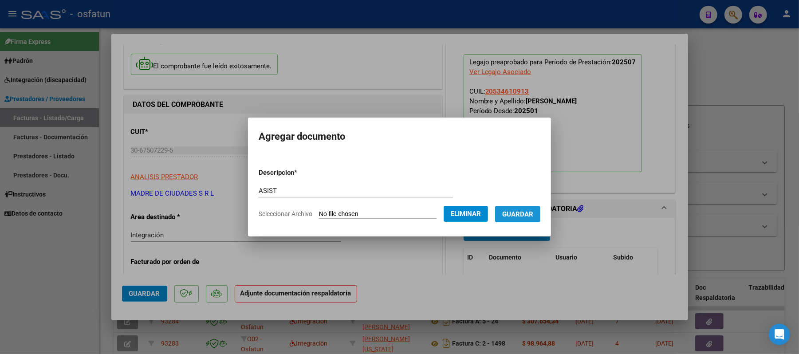
click at [527, 217] on span "Guardar" at bounding box center [517, 214] width 31 height 8
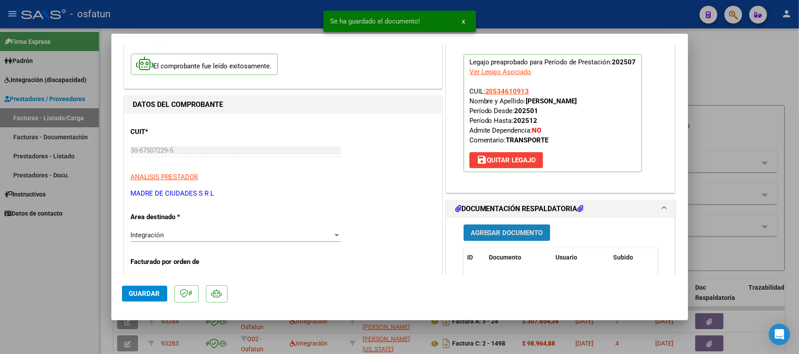
click at [489, 232] on span "Agregar Documento" at bounding box center [507, 233] width 72 height 8
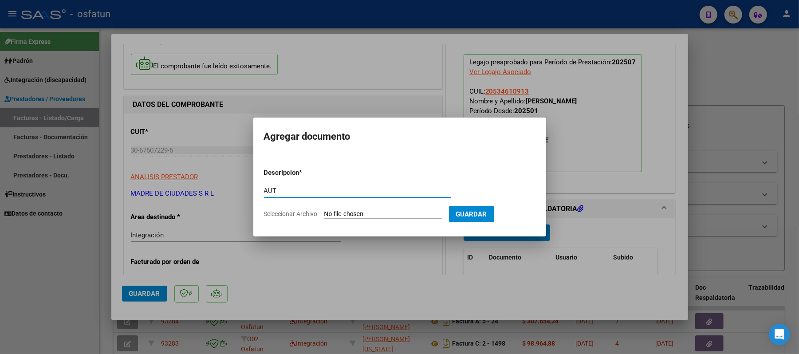
type input "AUT"
click at [371, 210] on input "Seleccionar Archivo" at bounding box center [383, 214] width 118 height 8
type input "C:\fakepath\AUT.pdf"
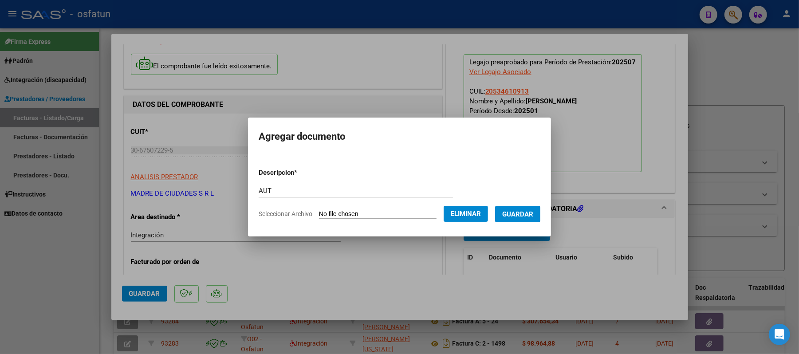
click at [532, 210] on span "Guardar" at bounding box center [517, 214] width 31 height 8
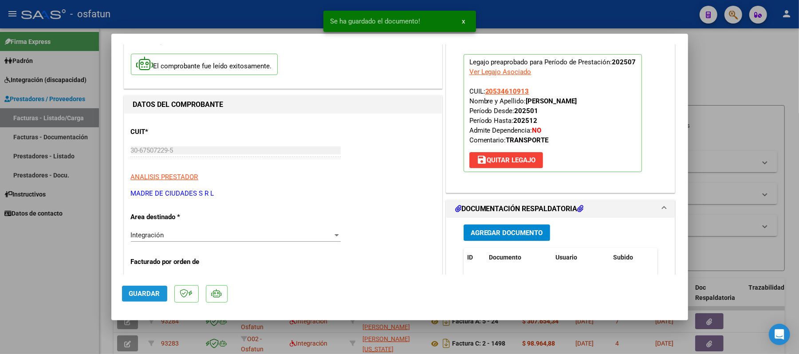
click at [140, 294] on span "Guardar" at bounding box center [144, 294] width 31 height 8
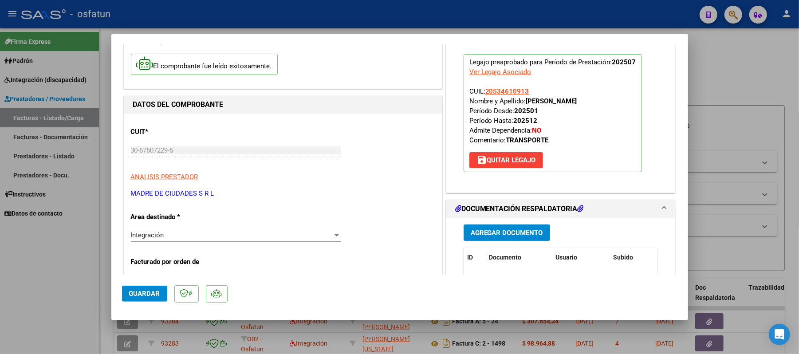
click at [153, 295] on span "Guardar" at bounding box center [144, 294] width 31 height 8
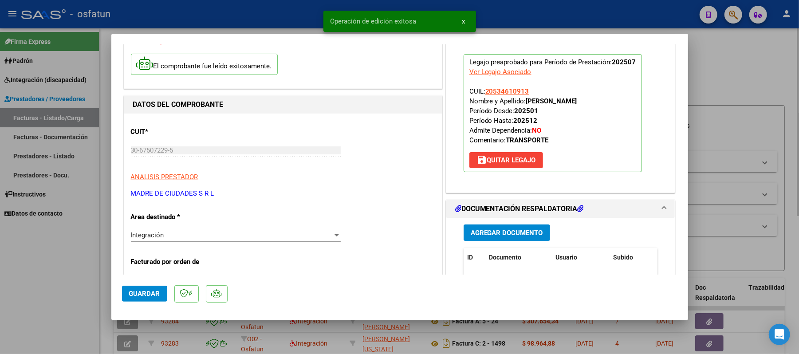
click at [731, 73] on div at bounding box center [399, 177] width 799 height 354
type input "$ 0,00"
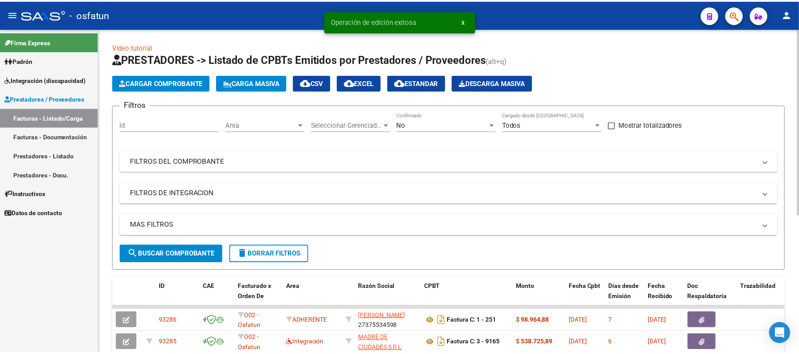
scroll to position [11, 0]
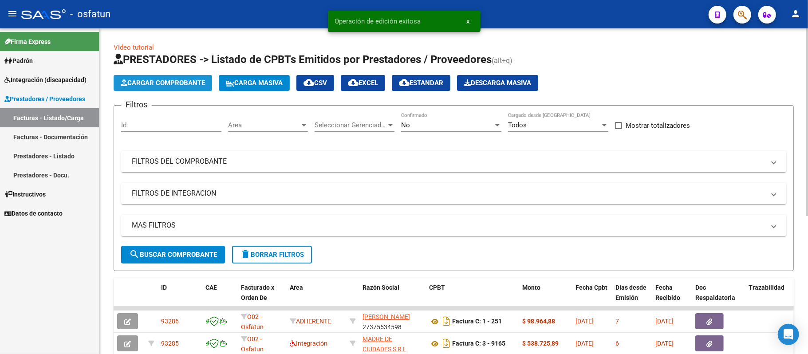
click at [160, 82] on span "Cargar Comprobante" at bounding box center [163, 83] width 84 height 8
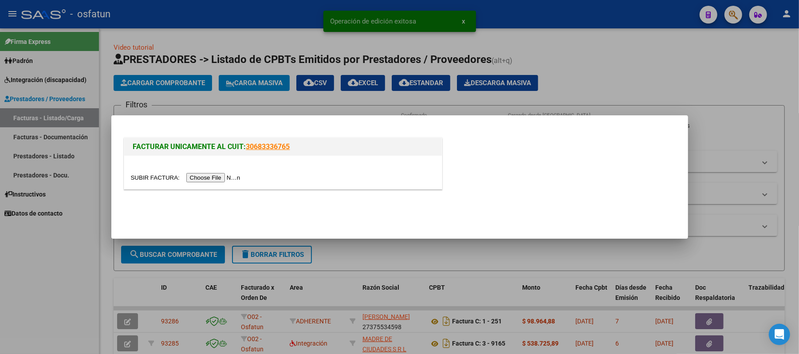
click at [210, 179] on input "file" at bounding box center [187, 177] width 112 height 9
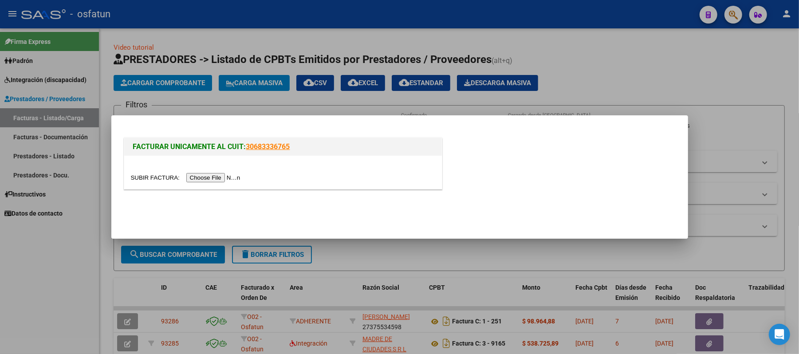
click at [229, 176] on input "file" at bounding box center [187, 177] width 112 height 9
click at [199, 178] on input "file" at bounding box center [187, 177] width 112 height 9
click at [216, 176] on input "file" at bounding box center [187, 177] width 112 height 9
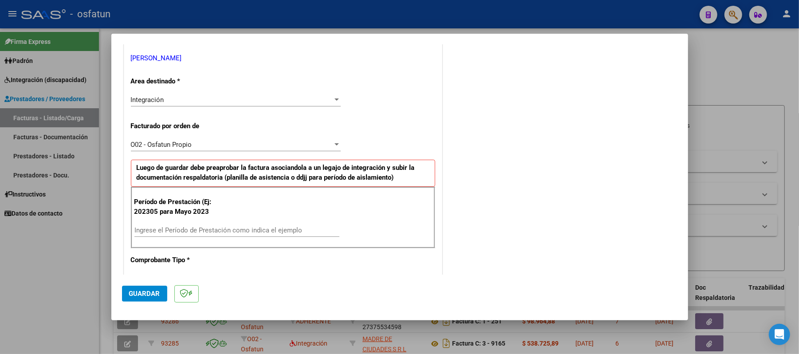
scroll to position [236, 0]
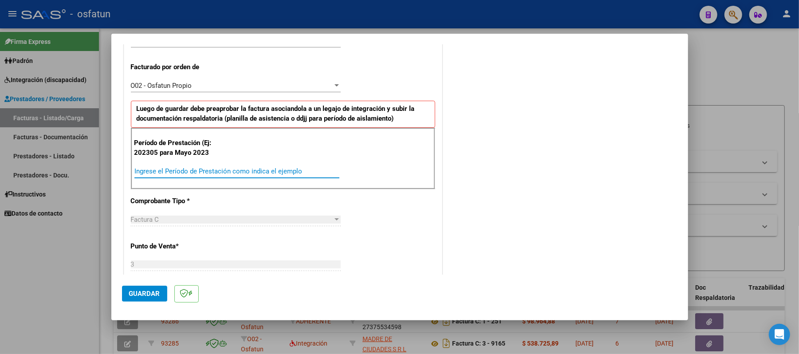
click at [238, 171] on input "Ingrese el Período de Prestación como indica el ejemplo" at bounding box center [236, 171] width 205 height 8
type input "202507"
click at [146, 293] on span "Guardar" at bounding box center [144, 294] width 31 height 8
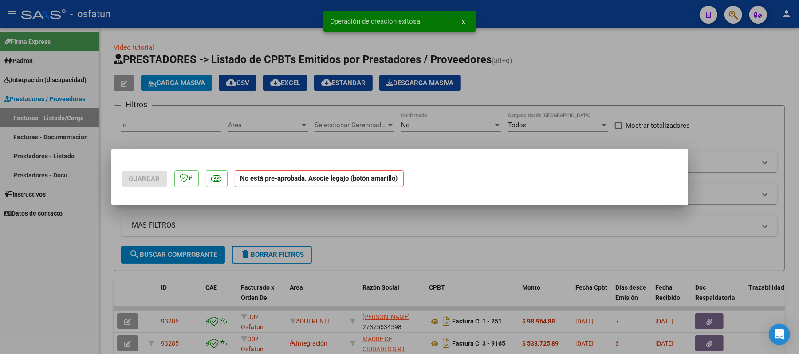
scroll to position [0, 0]
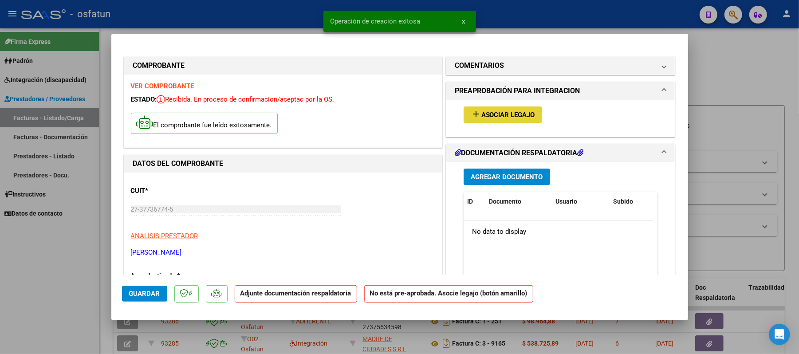
click at [482, 113] on span "Asociar Legajo" at bounding box center [508, 115] width 54 height 8
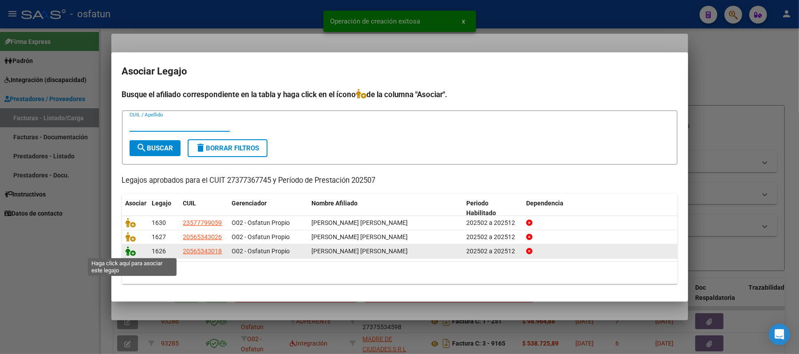
click at [130, 251] on icon at bounding box center [131, 251] width 11 height 10
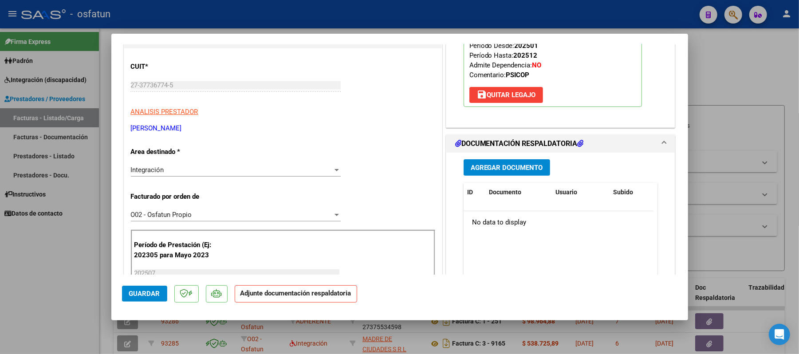
scroll to position [177, 0]
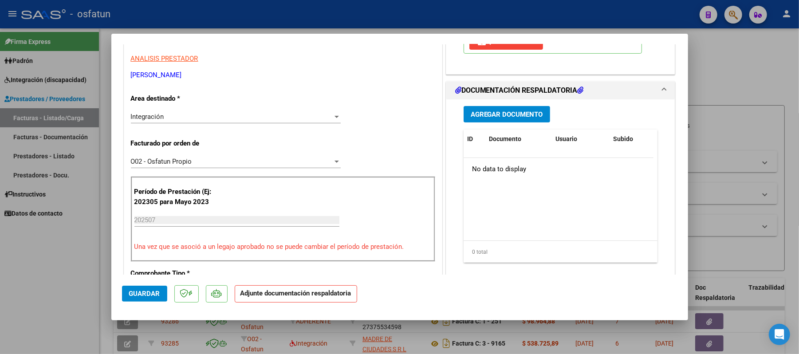
click at [483, 113] on span "Agregar Documento" at bounding box center [507, 114] width 72 height 8
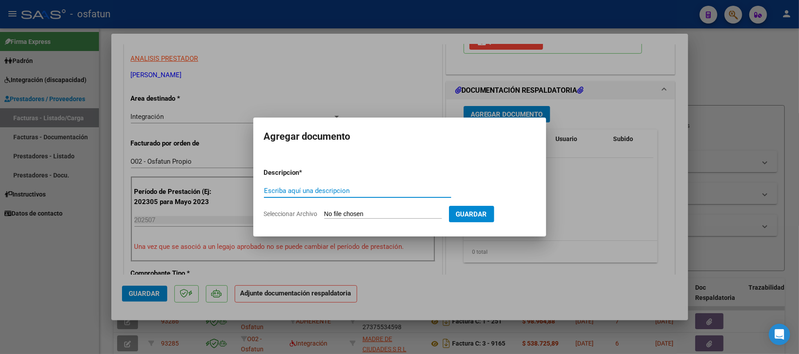
click at [376, 188] on input "Escriba aquí una descripcion" at bounding box center [357, 191] width 187 height 8
type input "ASIST"
click at [350, 210] on input "Seleccionar Archivo" at bounding box center [383, 214] width 118 height 8
type input "C:\fakepath\ASIST.pdf"
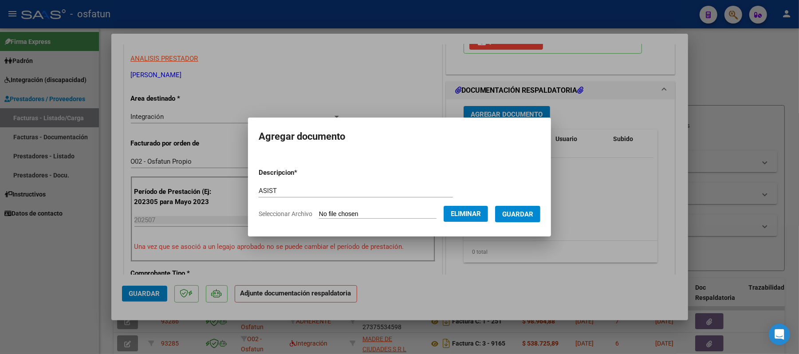
click at [518, 215] on span "Guardar" at bounding box center [517, 214] width 31 height 8
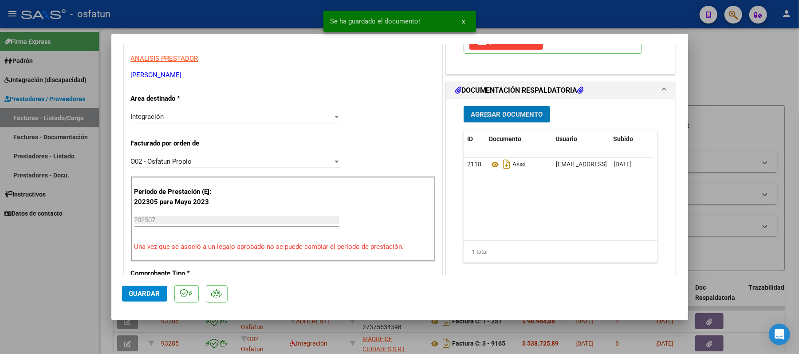
click at [514, 116] on span "Agregar Documento" at bounding box center [507, 114] width 72 height 8
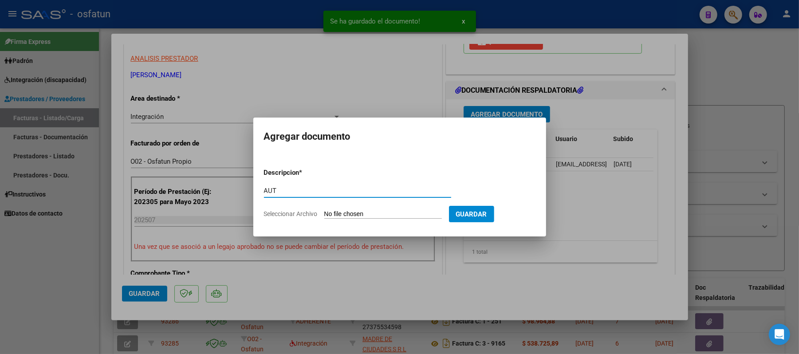
type input "AUT"
click at [364, 215] on input "Seleccionar Archivo" at bounding box center [383, 214] width 118 height 8
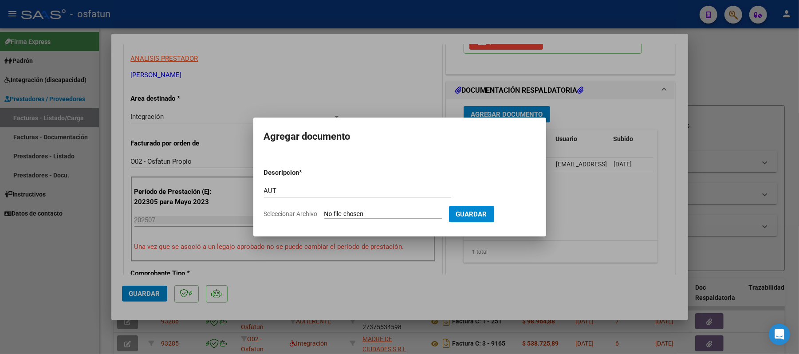
type input "C:\fakepath\AUT.pdf"
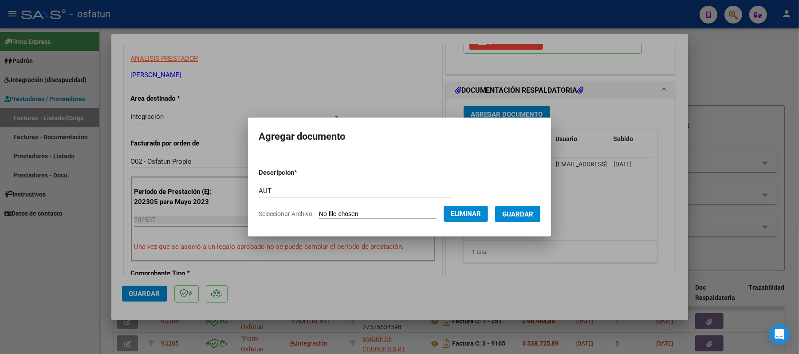
click at [520, 212] on span "Guardar" at bounding box center [517, 214] width 31 height 8
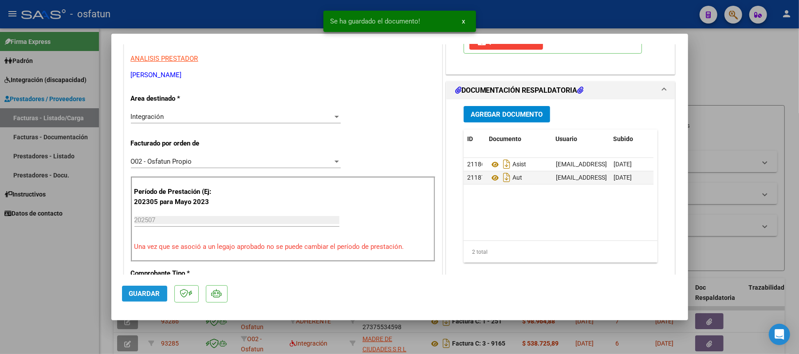
click at [134, 288] on button "Guardar" at bounding box center [144, 294] width 45 height 16
click at [748, 68] on div at bounding box center [399, 177] width 799 height 354
type input "$ 0,00"
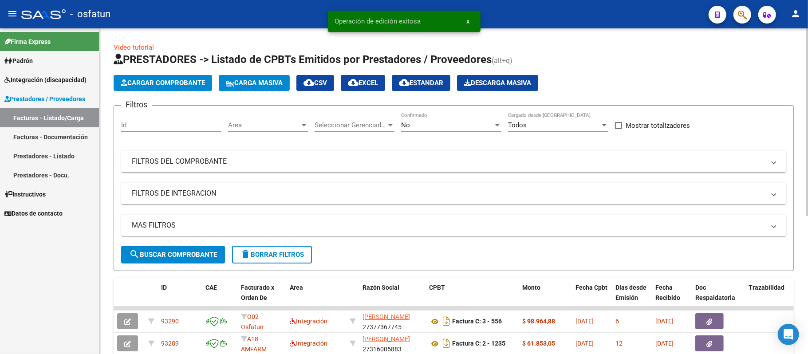
click at [165, 80] on span "Cargar Comprobante" at bounding box center [163, 83] width 84 height 8
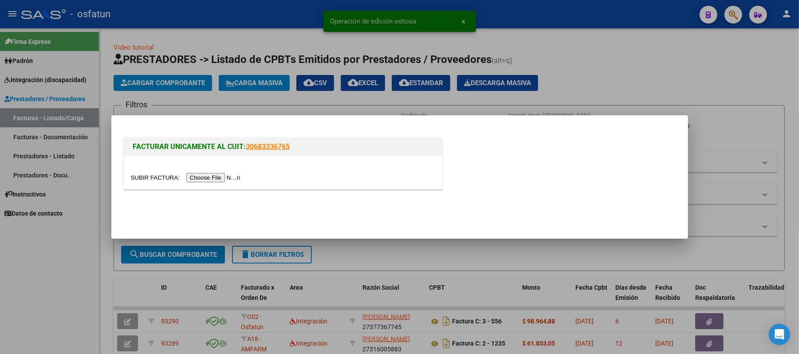
click at [214, 178] on input "file" at bounding box center [187, 177] width 112 height 9
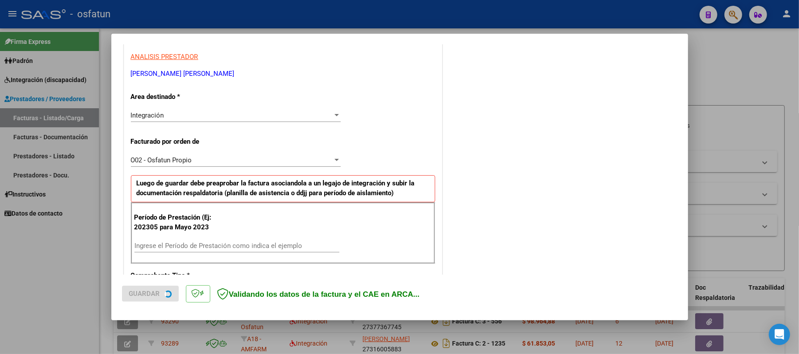
scroll to position [177, 0]
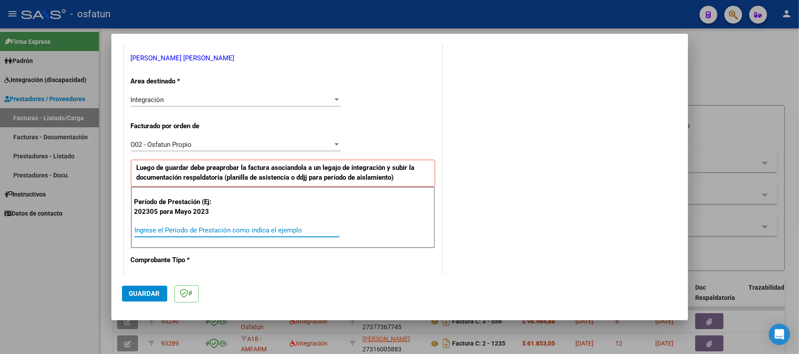
click at [219, 227] on input "Ingrese el Período de Prestación como indica el ejemplo" at bounding box center [236, 230] width 205 height 8
type input "202507"
click at [149, 294] on span "Guardar" at bounding box center [144, 294] width 31 height 8
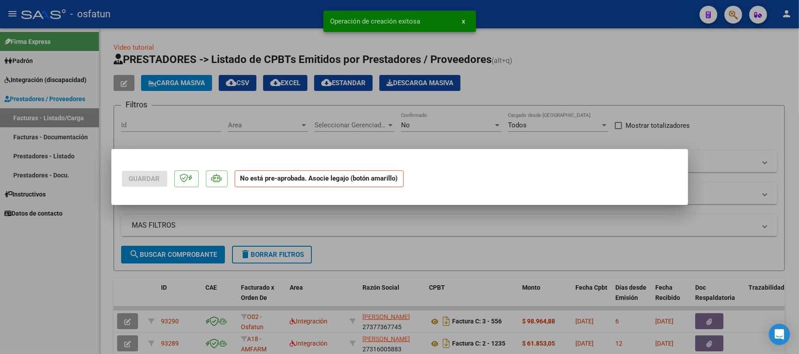
scroll to position [0, 0]
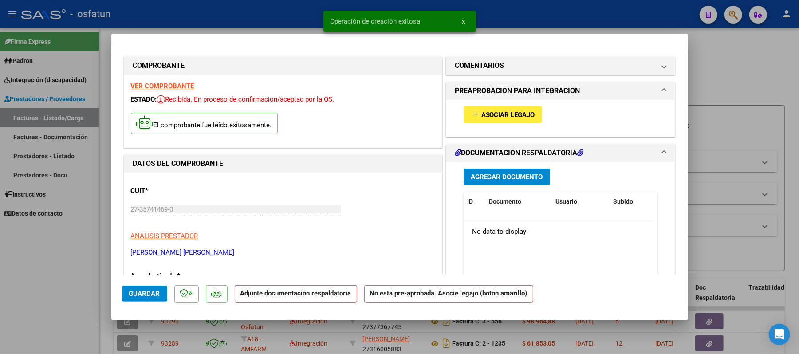
click at [501, 111] on span "Asociar Legajo" at bounding box center [508, 115] width 54 height 8
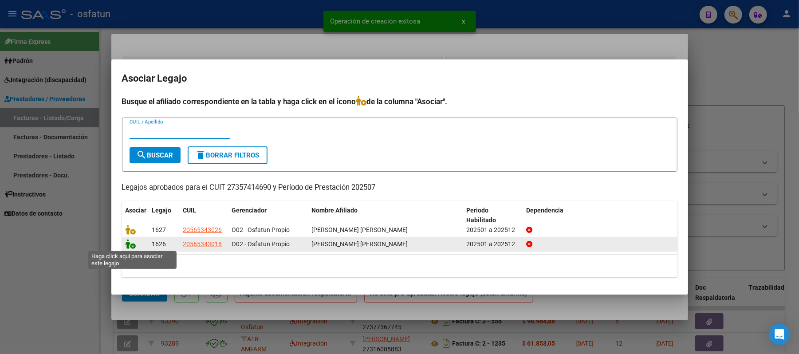
click at [130, 245] on icon at bounding box center [131, 244] width 11 height 10
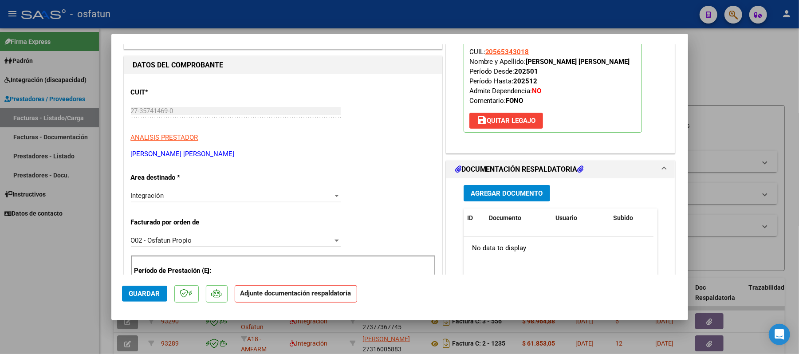
scroll to position [118, 0]
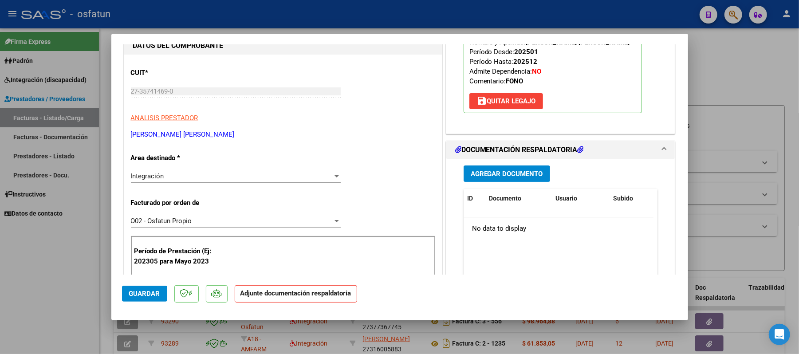
click at [487, 175] on span "Agregar Documento" at bounding box center [507, 174] width 72 height 8
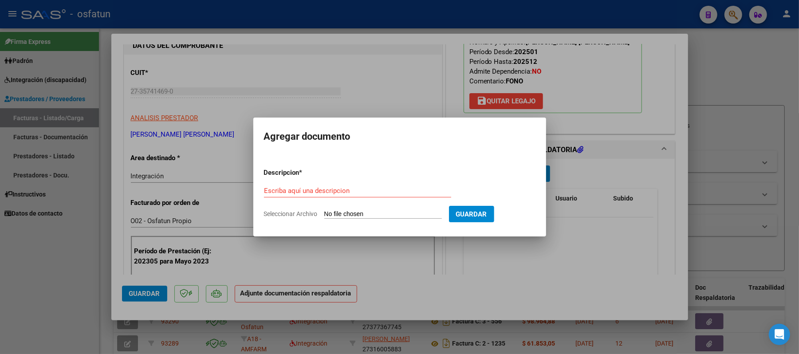
click at [390, 184] on div "Escriba aquí una descripcion" at bounding box center [357, 190] width 187 height 13
type input "ASIST"
click at [350, 215] on input "Seleccionar Archivo" at bounding box center [383, 214] width 118 height 8
type input "C:\fakepath\ASIST.pdf"
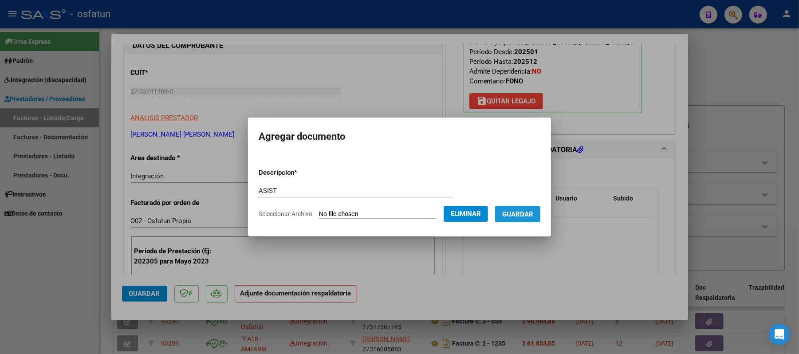
click at [522, 212] on span "Guardar" at bounding box center [517, 214] width 31 height 8
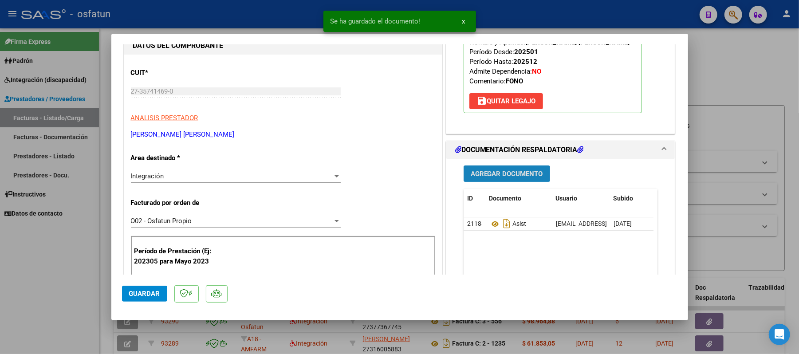
click at [513, 176] on span "Agregar Documento" at bounding box center [507, 174] width 72 height 8
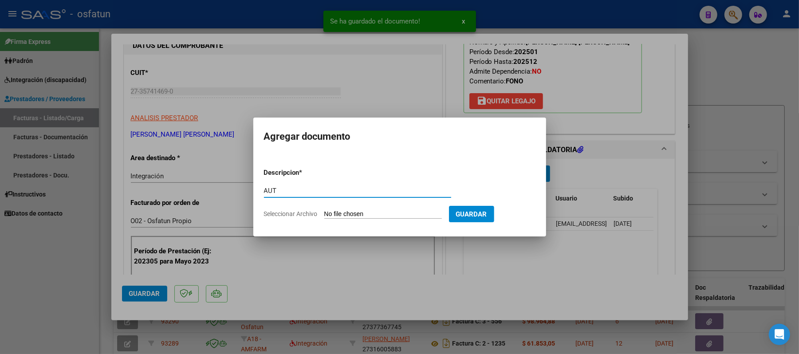
type input "AUT"
click at [357, 213] on input "Seleccionar Archivo" at bounding box center [383, 214] width 118 height 8
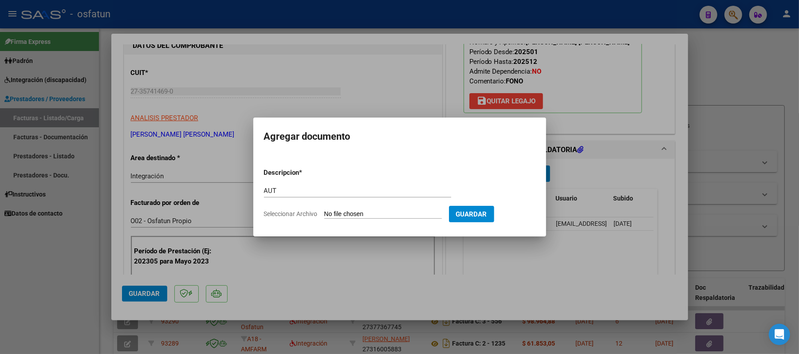
type input "C:\fakepath\AUT.pdf"
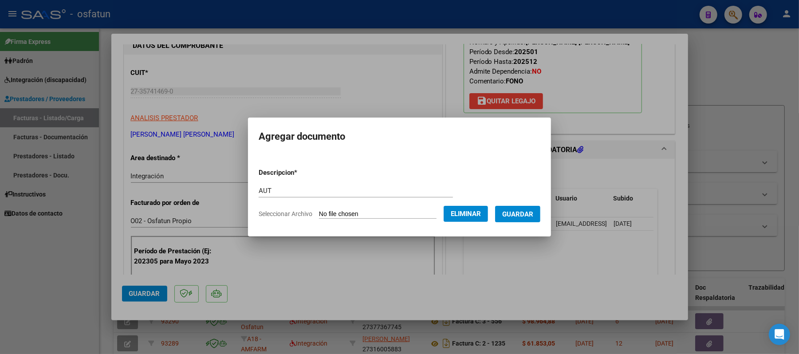
click at [526, 215] on span "Guardar" at bounding box center [517, 214] width 31 height 8
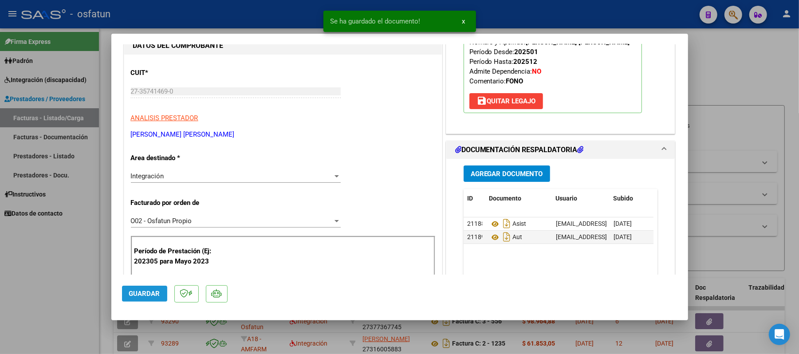
click at [151, 295] on span "Guardar" at bounding box center [144, 294] width 31 height 8
click at [751, 84] on div at bounding box center [399, 177] width 799 height 354
type input "$ 0,00"
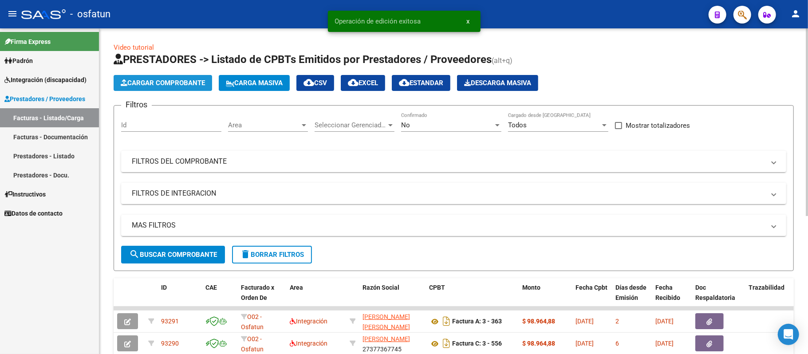
click at [187, 85] on span "Cargar Comprobante" at bounding box center [163, 83] width 84 height 8
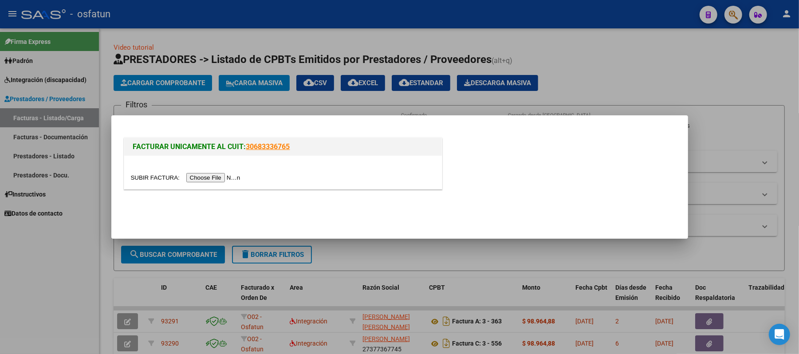
click at [199, 175] on input "file" at bounding box center [187, 177] width 112 height 9
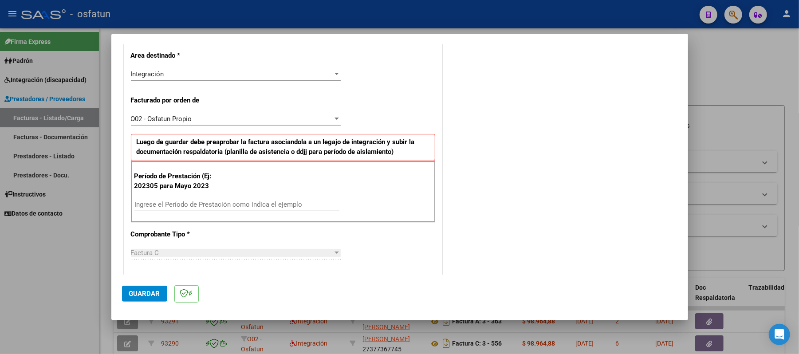
scroll to position [236, 0]
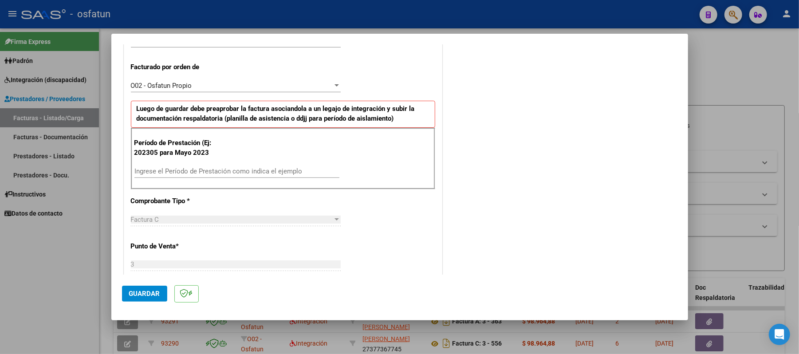
click at [217, 171] on input "Ingrese el Período de Prestación como indica el ejemplo" at bounding box center [236, 171] width 205 height 8
type input "202507"
click at [144, 293] on span "Guardar" at bounding box center [144, 294] width 31 height 8
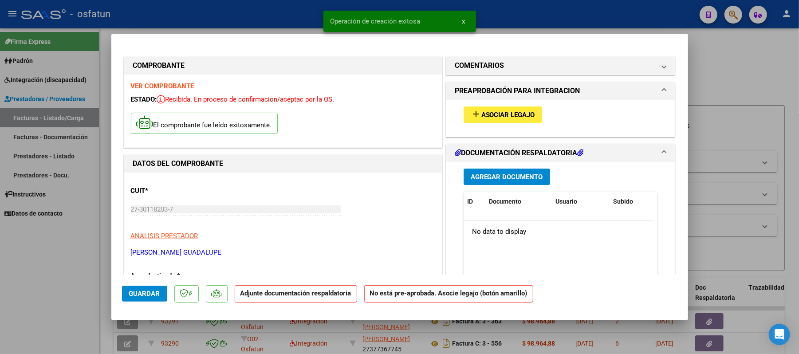
click at [518, 112] on span "Asociar Legajo" at bounding box center [508, 115] width 54 height 8
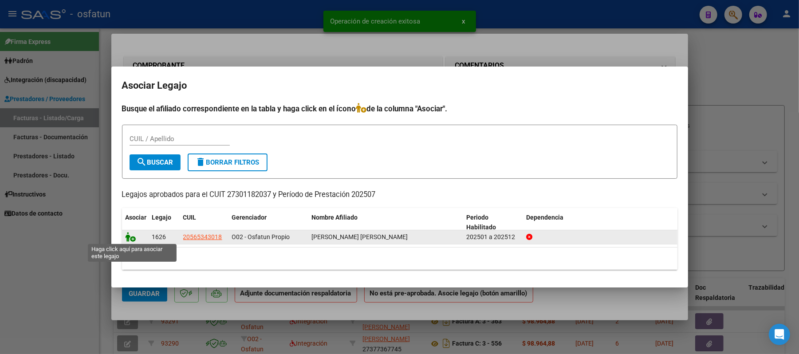
click at [133, 239] on icon at bounding box center [131, 237] width 11 height 10
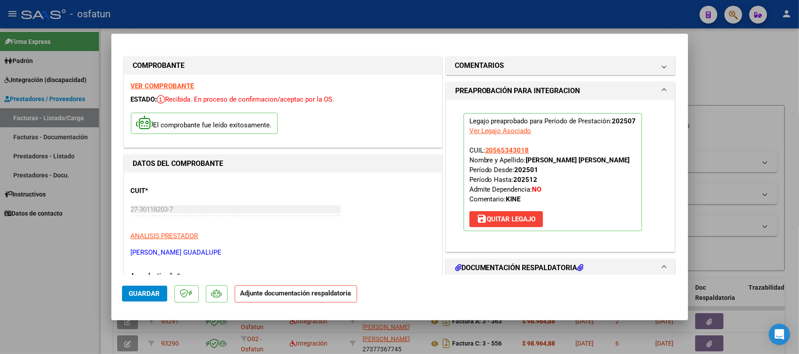
scroll to position [59, 0]
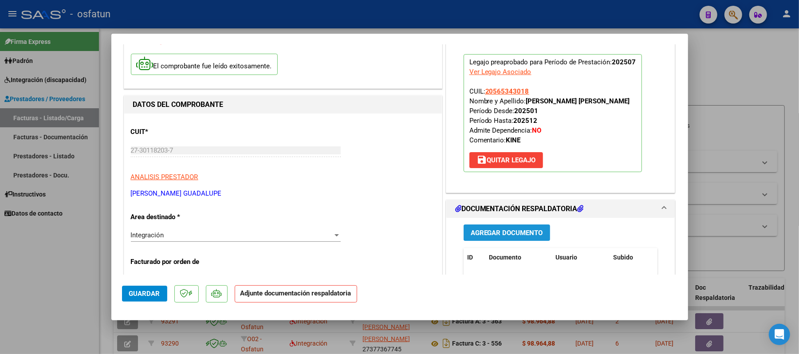
click at [513, 231] on span "Agregar Documento" at bounding box center [507, 233] width 72 height 8
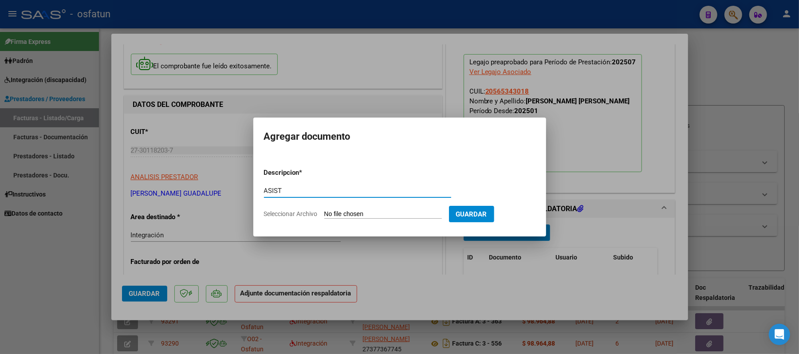
type input "ASIST"
click at [382, 210] on input "Seleccionar Archivo" at bounding box center [383, 214] width 118 height 8
type input "C:\fakepath\ASIST.pdf"
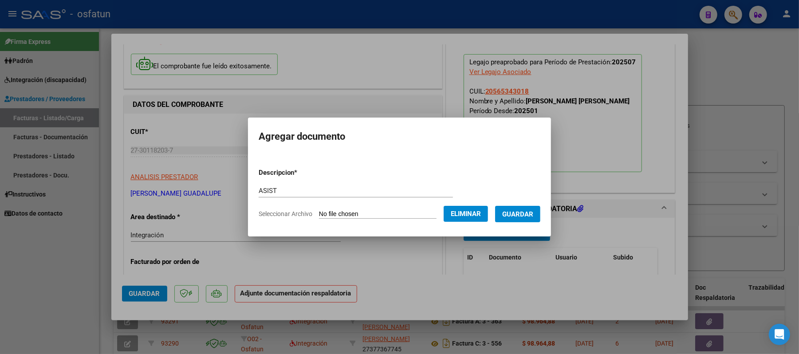
click at [522, 215] on span "Guardar" at bounding box center [517, 214] width 31 height 8
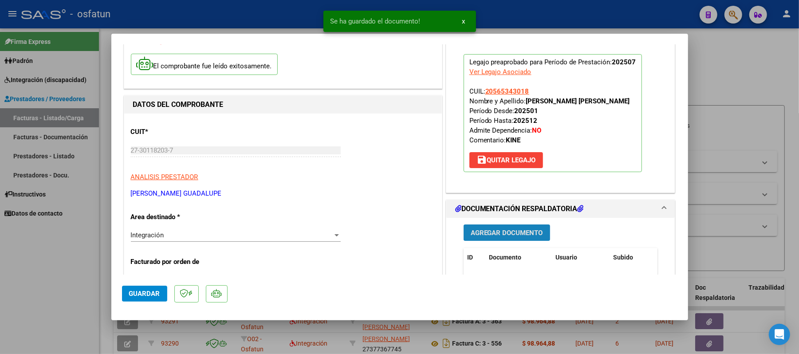
click at [525, 233] on span "Agregar Documento" at bounding box center [507, 233] width 72 height 8
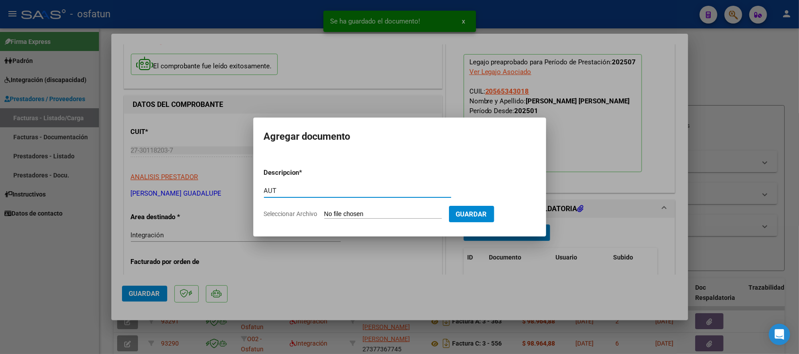
type input "AUT"
click at [359, 215] on input "Seleccionar Archivo" at bounding box center [383, 214] width 118 height 8
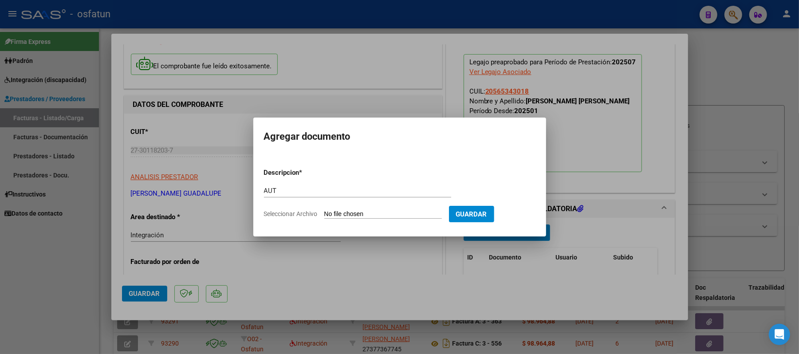
type input "C:\fakepath\AUT.pdf"
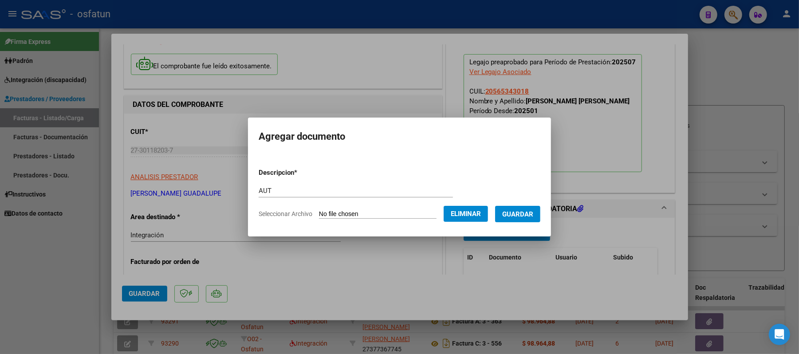
click at [526, 217] on span "Guardar" at bounding box center [517, 214] width 31 height 8
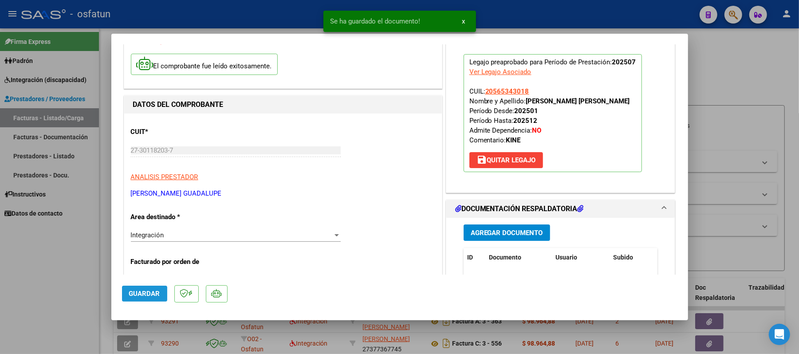
click at [151, 292] on span "Guardar" at bounding box center [144, 294] width 31 height 8
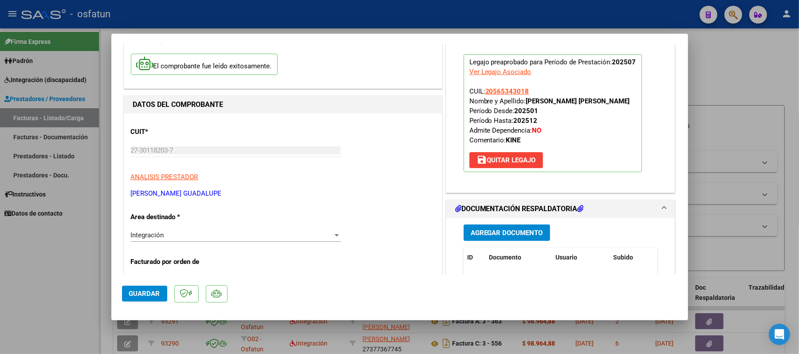
click at [741, 80] on div at bounding box center [399, 177] width 799 height 354
type input "$ 0,00"
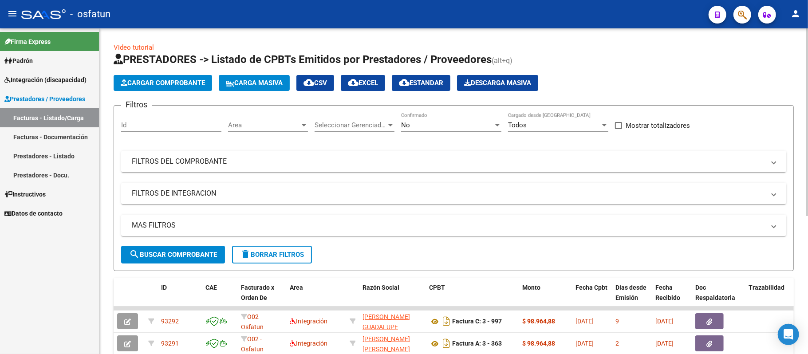
click at [172, 84] on span "Cargar Comprobante" at bounding box center [163, 83] width 84 height 8
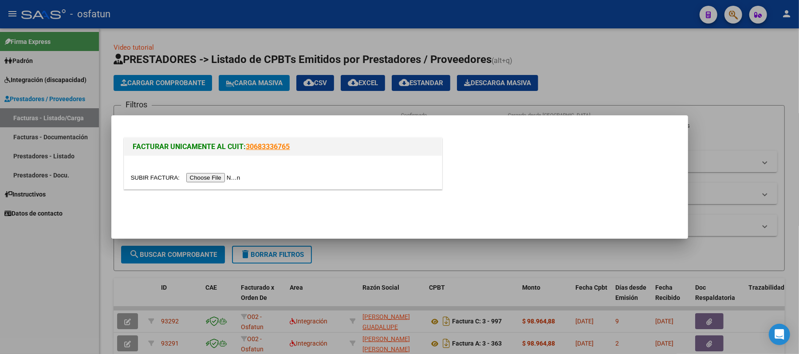
click at [196, 177] on input "file" at bounding box center [187, 177] width 112 height 9
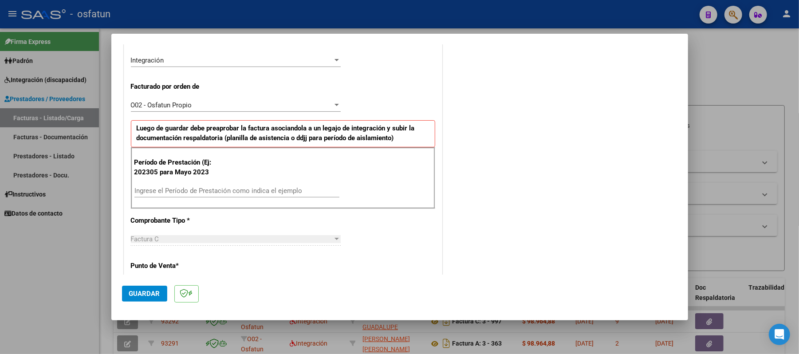
scroll to position [236, 0]
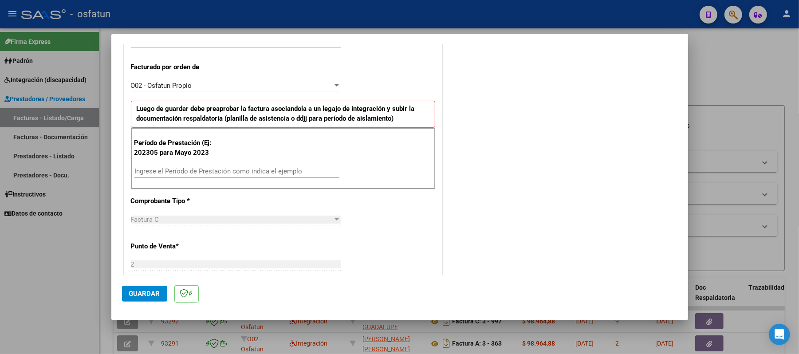
click at [261, 169] on input "Ingrese el Período de Prestación como indica el ejemplo" at bounding box center [236, 171] width 205 height 8
type input "202507"
click at [139, 290] on span "Guardar" at bounding box center [144, 294] width 31 height 8
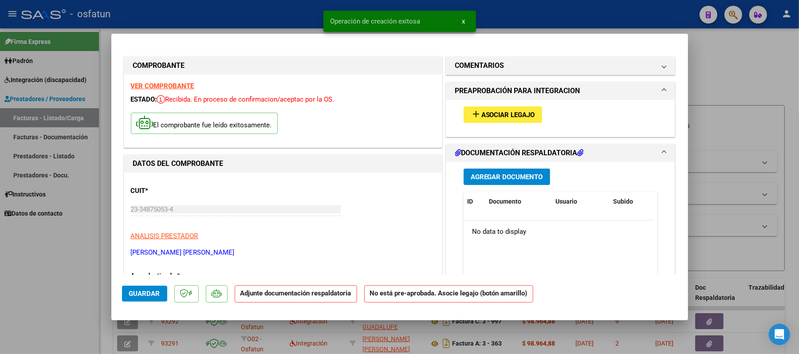
click at [512, 118] on span "Asociar Legajo" at bounding box center [508, 115] width 54 height 8
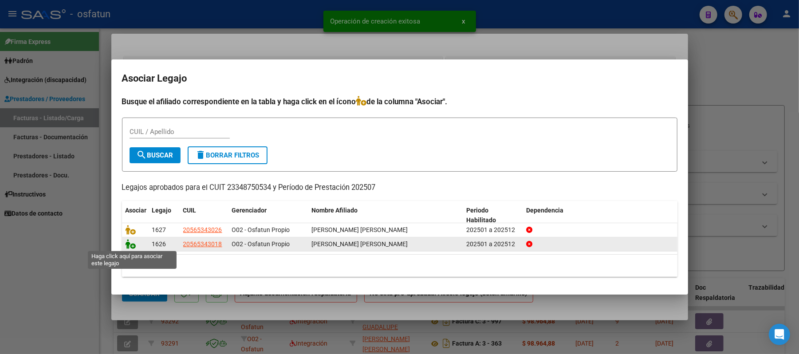
click at [128, 245] on icon at bounding box center [131, 244] width 11 height 10
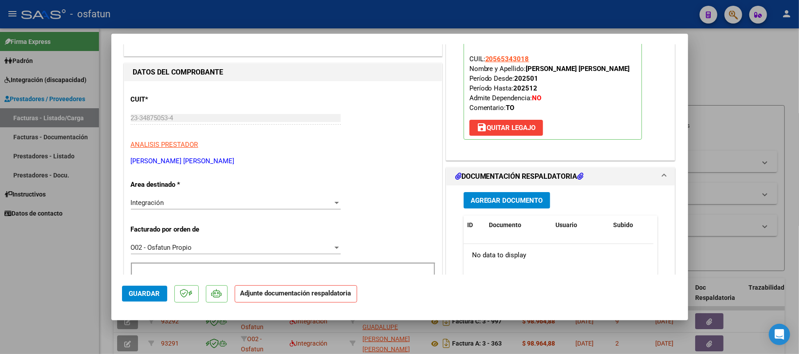
scroll to position [118, 0]
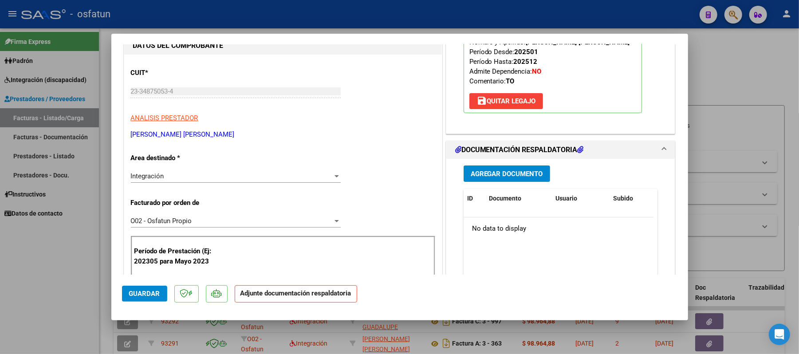
click at [526, 171] on span "Agregar Documento" at bounding box center [507, 174] width 72 height 8
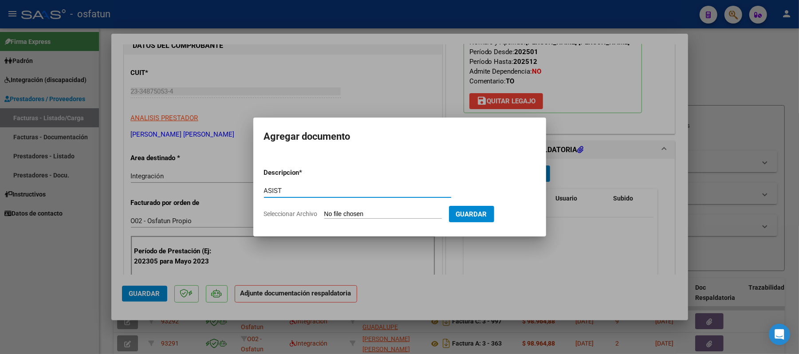
type input "ASIST"
click at [373, 211] on input "Seleccionar Archivo" at bounding box center [383, 214] width 118 height 8
type input "C:\fakepath\asist.pdf"
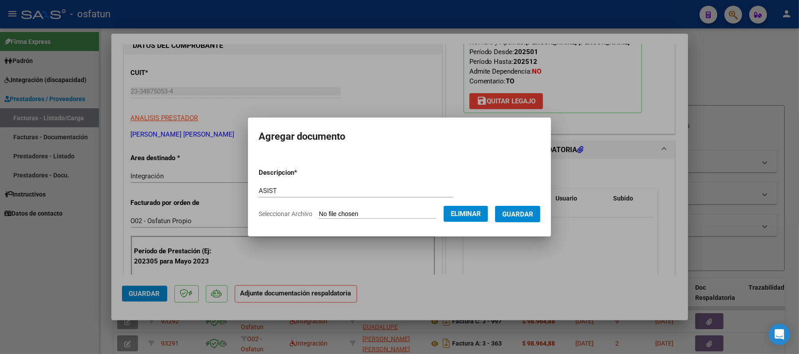
click at [533, 213] on span "Guardar" at bounding box center [517, 214] width 31 height 8
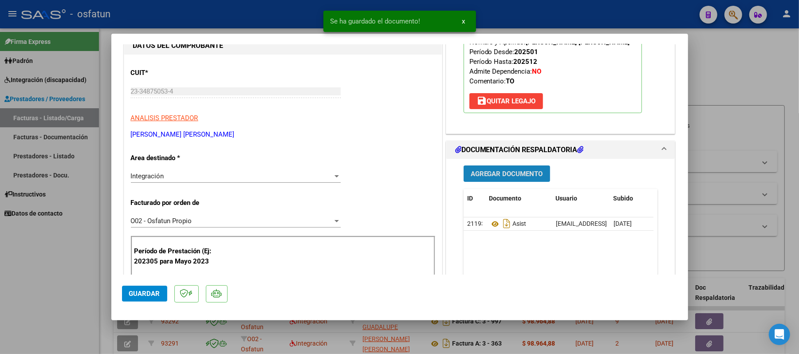
click at [511, 171] on span "Agregar Documento" at bounding box center [507, 174] width 72 height 8
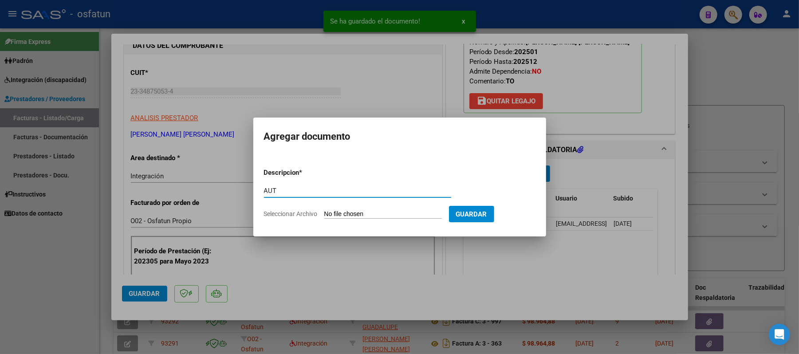
type input "AUT"
click at [374, 216] on input "Seleccionar Archivo" at bounding box center [383, 214] width 118 height 8
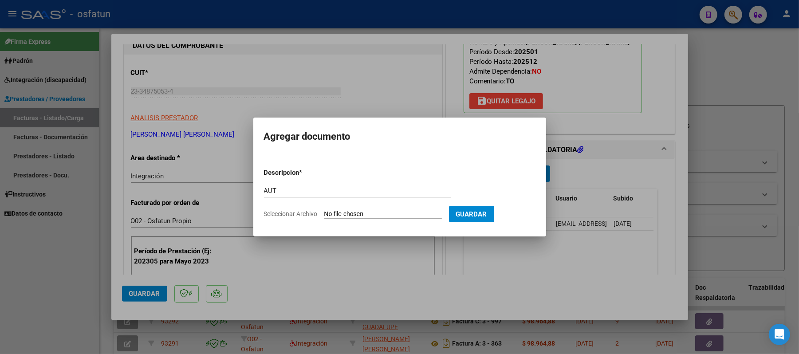
type input "C:\fakepath\AUT.pdf"
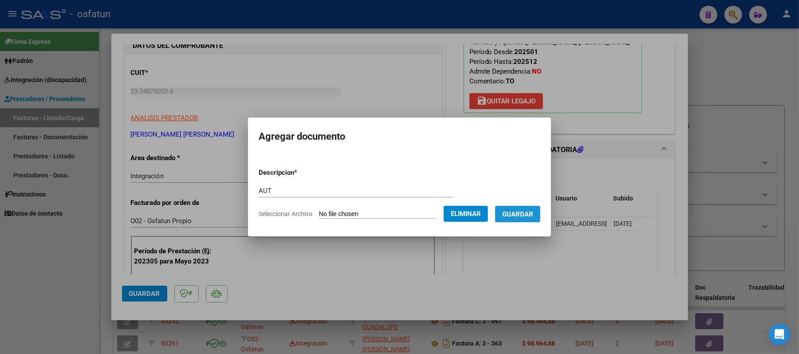
click at [522, 210] on span "Guardar" at bounding box center [517, 214] width 31 height 8
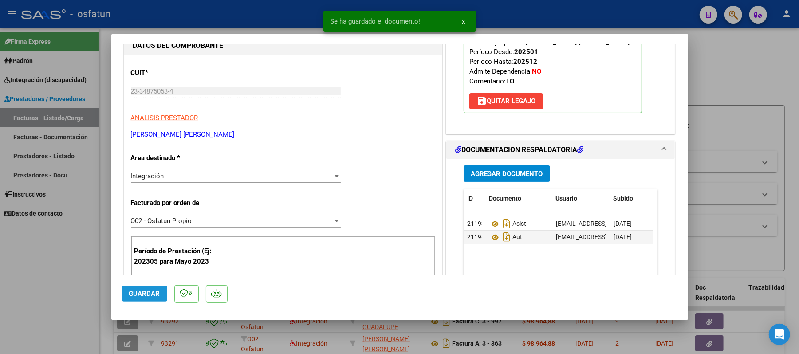
click at [149, 294] on span "Guardar" at bounding box center [144, 294] width 31 height 8
click at [756, 67] on div at bounding box center [399, 177] width 799 height 354
type input "$ 0,00"
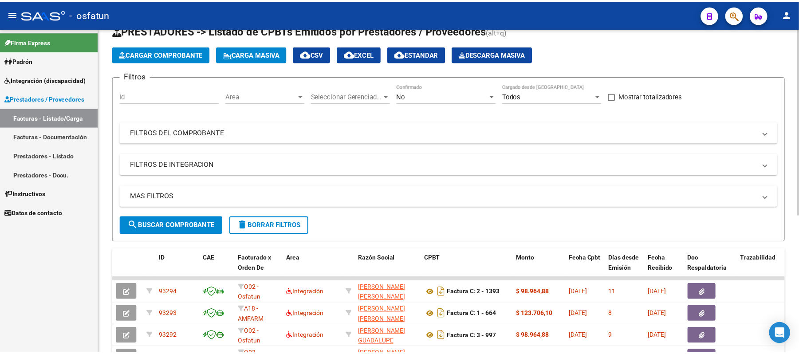
scroll to position [0, 0]
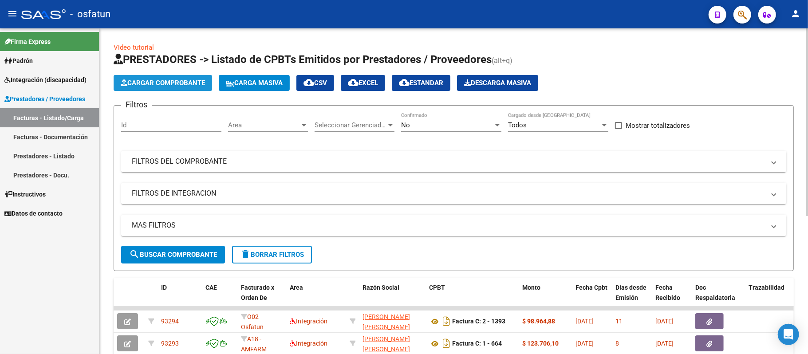
click at [169, 82] on span "Cargar Comprobante" at bounding box center [163, 83] width 84 height 8
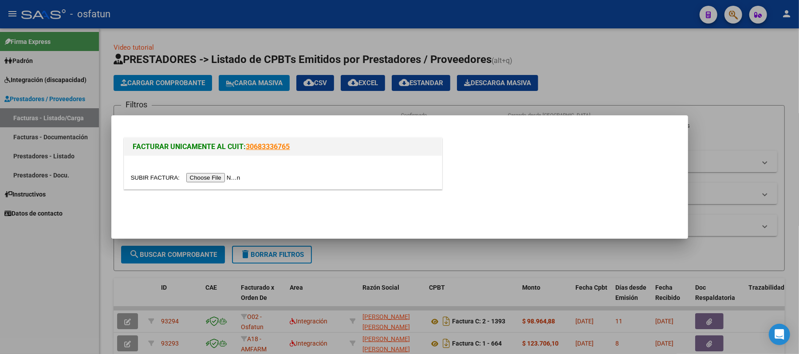
click at [208, 181] on input "file" at bounding box center [187, 177] width 112 height 9
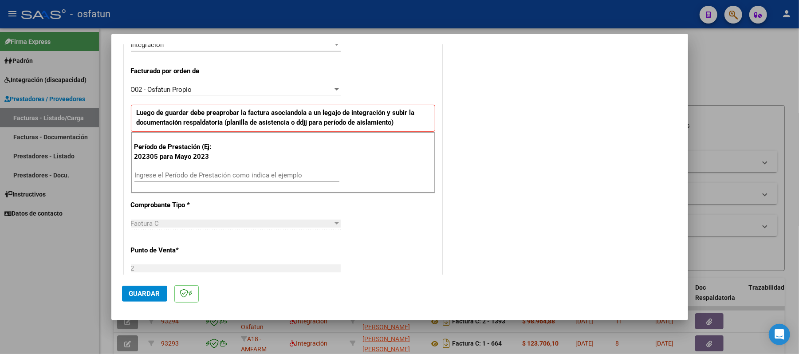
scroll to position [236, 0]
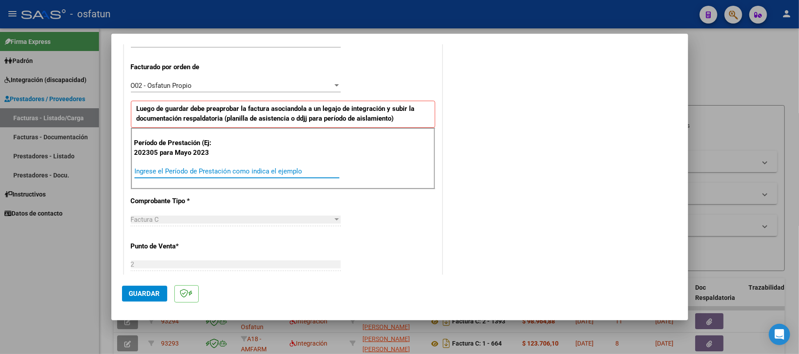
click at [260, 173] on input "Ingrese el Período de Prestación como indica el ejemplo" at bounding box center [236, 171] width 205 height 8
type input "202507"
click at [151, 294] on span "Guardar" at bounding box center [144, 294] width 31 height 8
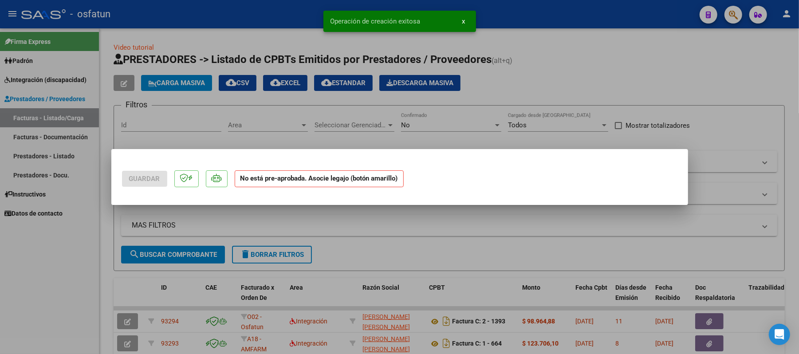
scroll to position [0, 0]
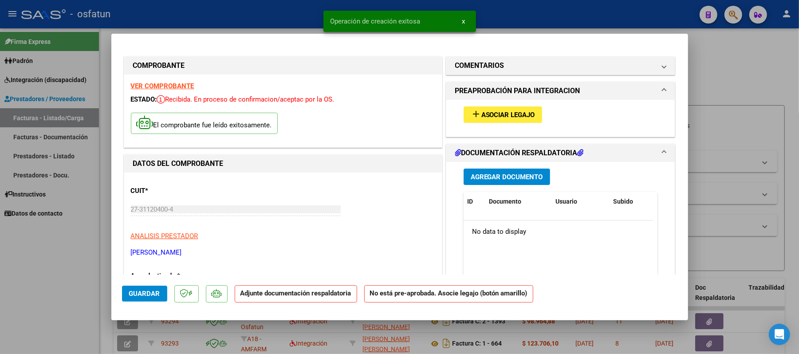
click at [513, 111] on span "Asociar Legajo" at bounding box center [508, 115] width 54 height 8
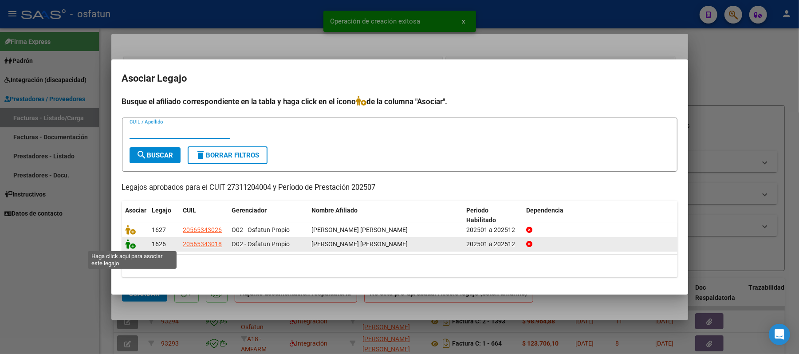
click at [128, 245] on icon at bounding box center [131, 244] width 11 height 10
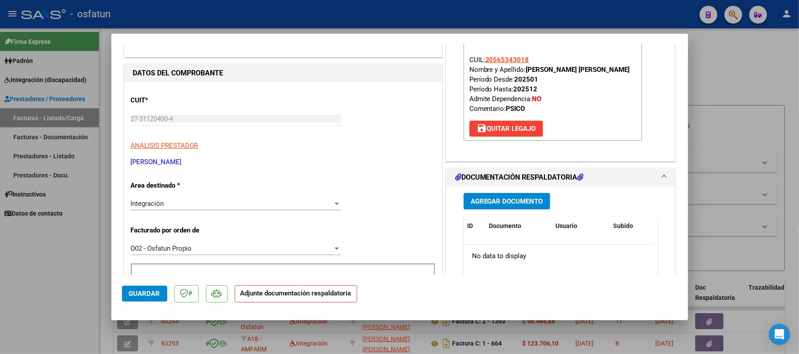
scroll to position [118, 0]
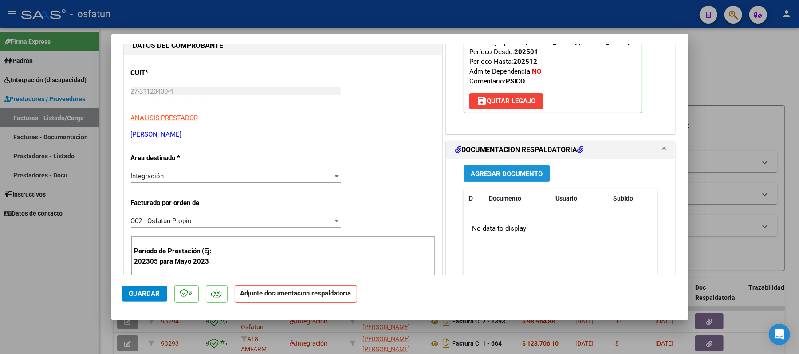
click at [503, 176] on span "Agregar Documento" at bounding box center [507, 174] width 72 height 8
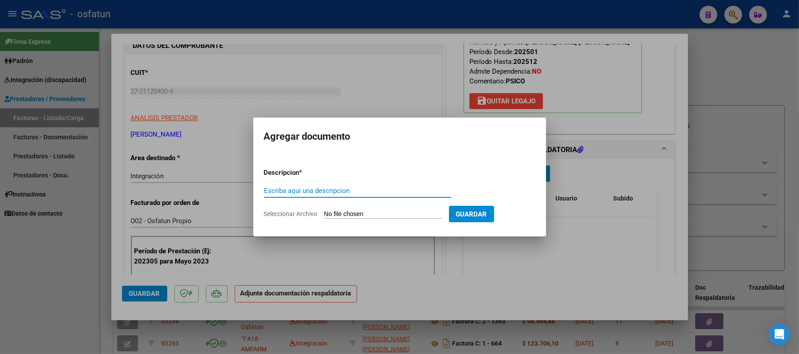
click at [428, 190] on input "Escriba aquí una descripcion" at bounding box center [357, 191] width 187 height 8
type input "ASIST"
click at [365, 212] on input "Seleccionar Archivo" at bounding box center [383, 214] width 118 height 8
type input "C:\fakepath\ASIST.pdf"
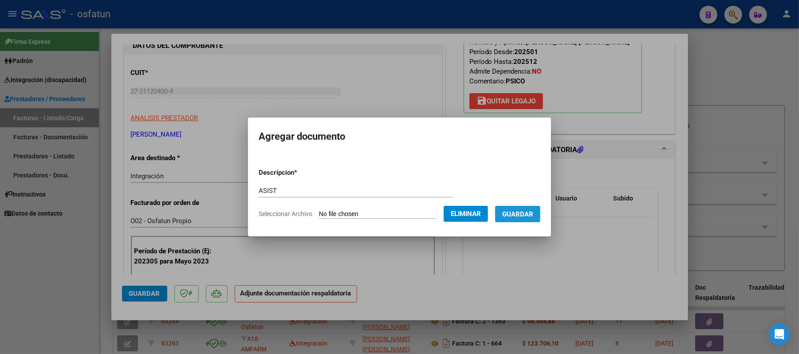
click at [521, 208] on button "Guardar" at bounding box center [517, 214] width 45 height 16
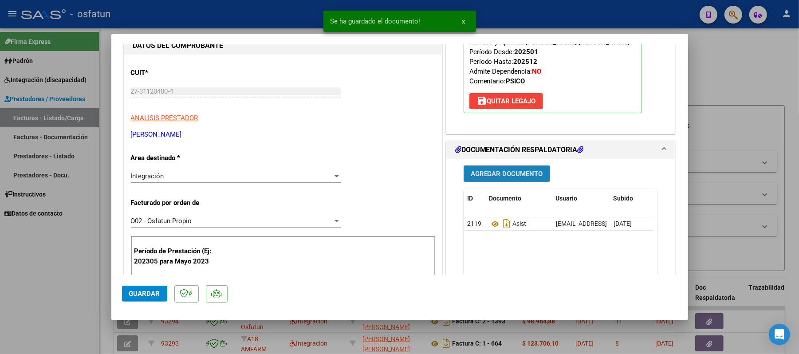
click at [516, 171] on span "Agregar Documento" at bounding box center [507, 174] width 72 height 8
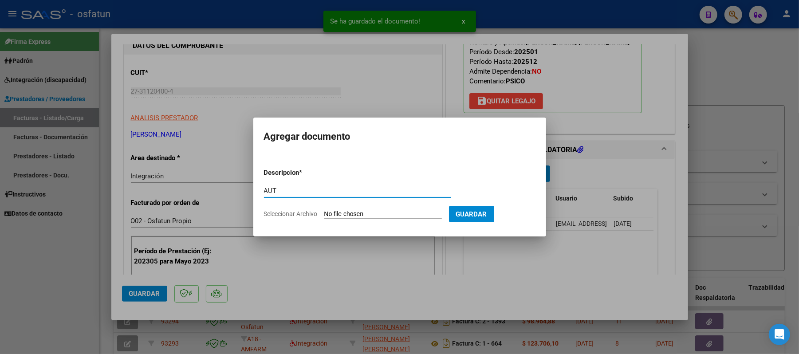
type input "AUT"
click at [348, 215] on input "Seleccionar Archivo" at bounding box center [383, 214] width 118 height 8
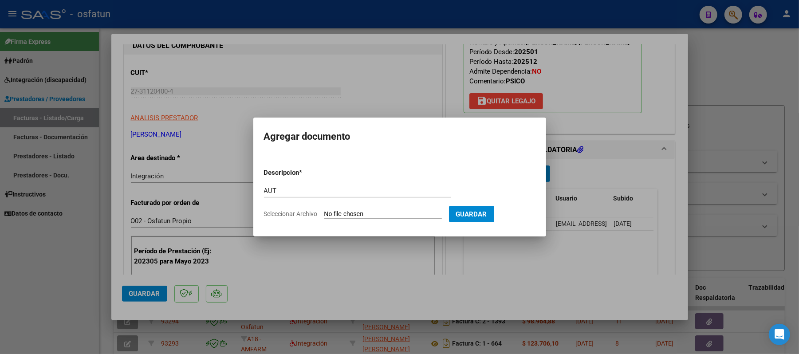
type input "C:\fakepath\[PERSON_NAME] - AUTORIZACION.pdf"
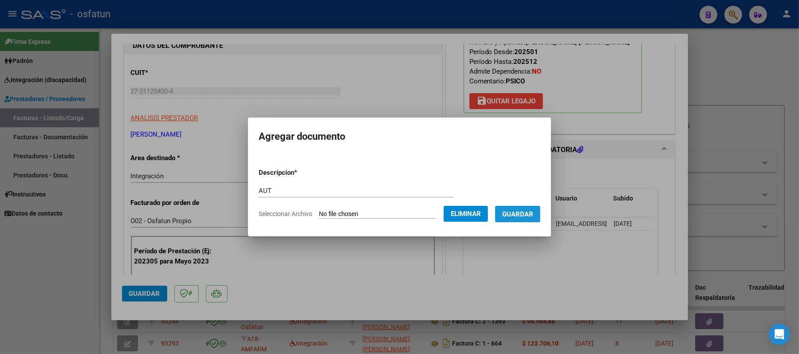
click at [514, 213] on span "Guardar" at bounding box center [517, 214] width 31 height 8
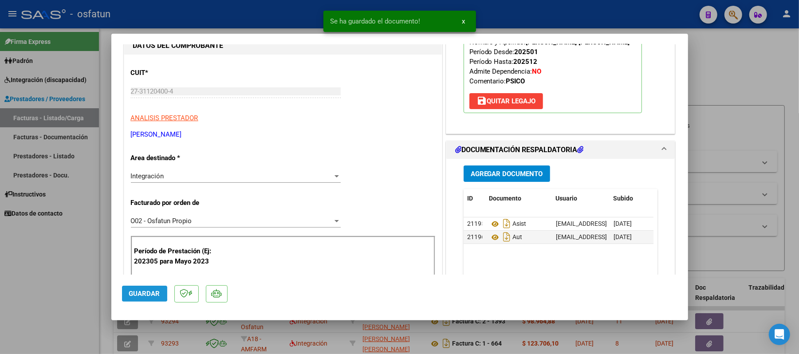
click at [138, 293] on span "Guardar" at bounding box center [144, 294] width 31 height 8
click at [744, 80] on div at bounding box center [399, 177] width 799 height 354
type input "$ 0,00"
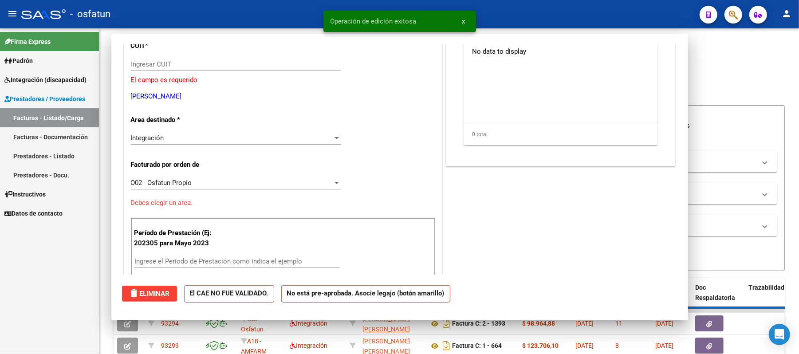
scroll to position [91, 0]
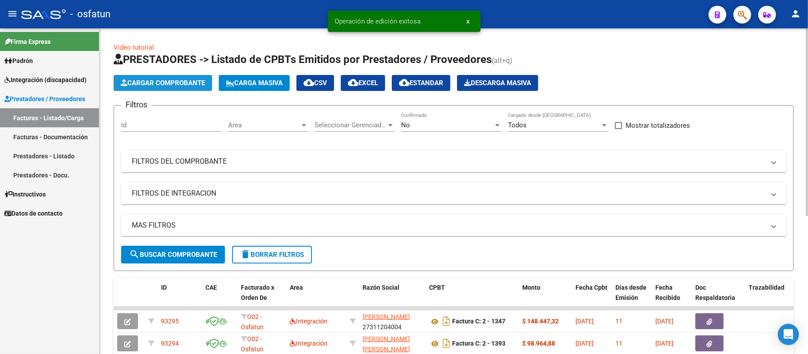
click at [186, 86] on span "Cargar Comprobante" at bounding box center [163, 83] width 84 height 8
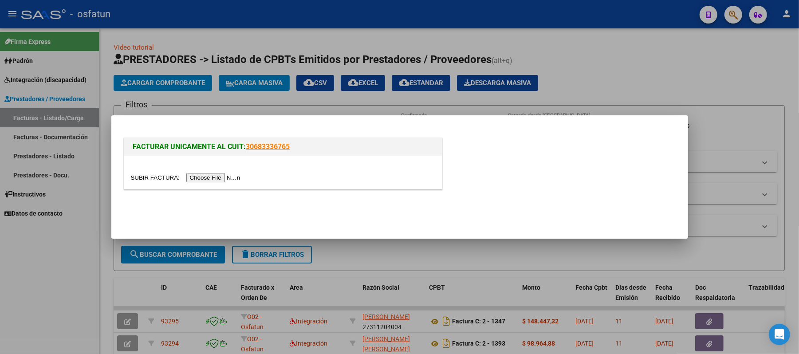
click at [215, 176] on input "file" at bounding box center [187, 177] width 112 height 9
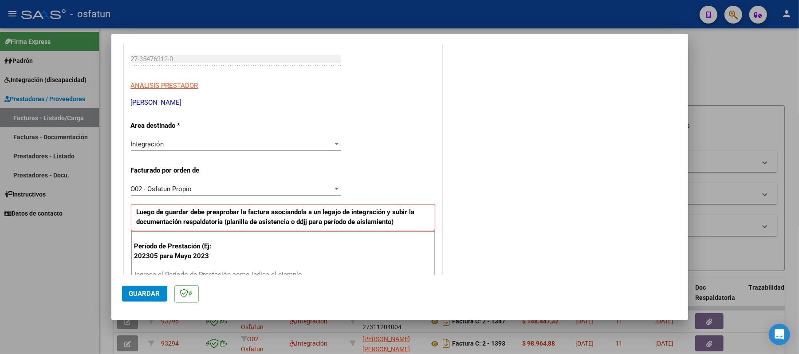
scroll to position [177, 0]
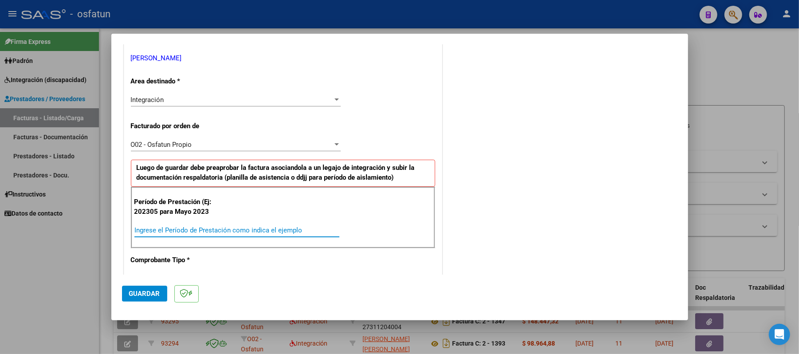
click at [257, 230] on input "Ingrese el Período de Prestación como indica el ejemplo" at bounding box center [236, 230] width 205 height 8
type input "202507"
click at [137, 286] on button "Guardar" at bounding box center [144, 294] width 45 height 16
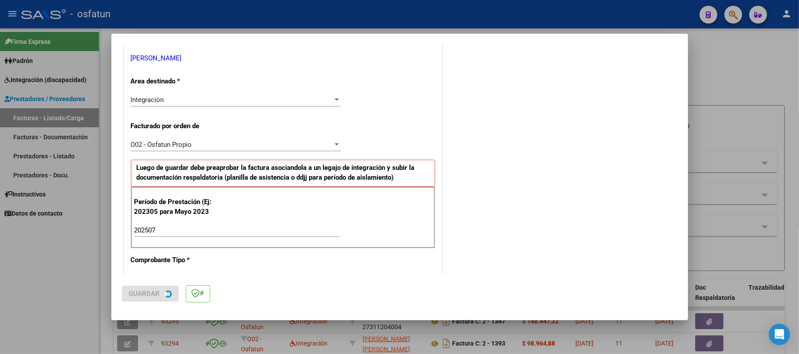
scroll to position [0, 0]
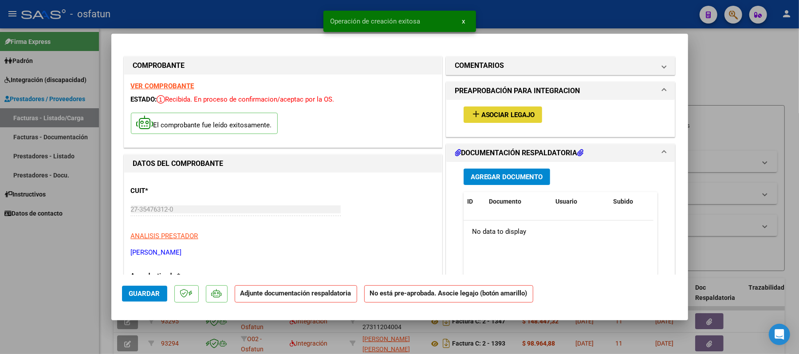
click at [505, 113] on span "Asociar Legajo" at bounding box center [508, 115] width 54 height 8
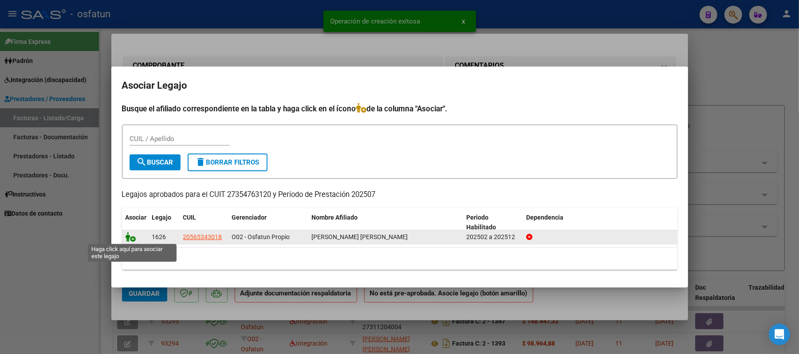
click at [129, 234] on icon at bounding box center [131, 237] width 11 height 10
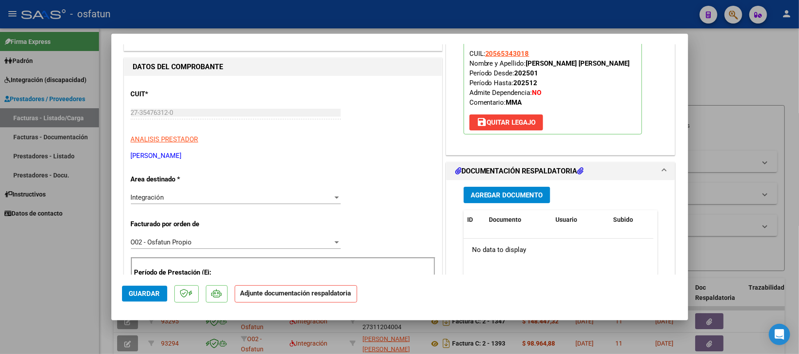
scroll to position [118, 0]
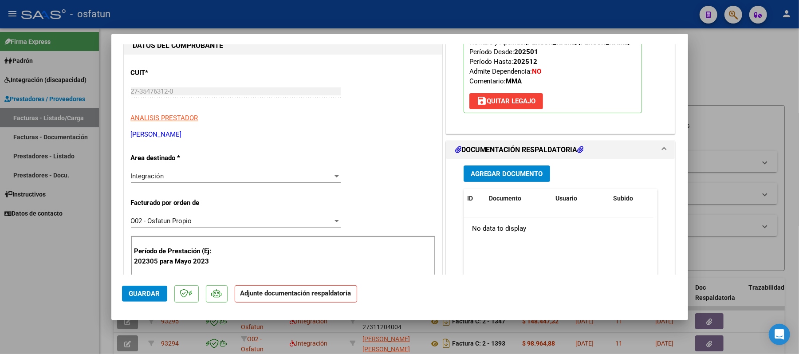
click at [501, 174] on span "Agregar Documento" at bounding box center [507, 174] width 72 height 8
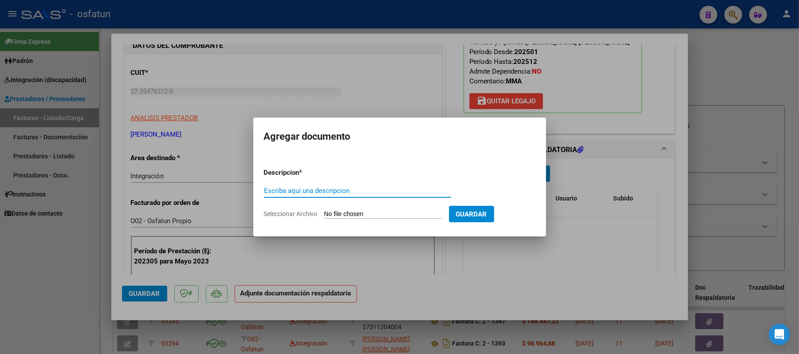
click at [331, 192] on input "Escriba aquí una descripcion" at bounding box center [357, 191] width 187 height 8
type input "ASIST"
click at [340, 213] on input "Seleccionar Archivo" at bounding box center [383, 214] width 118 height 8
type input "C:\fakepath\ASIST.pdf"
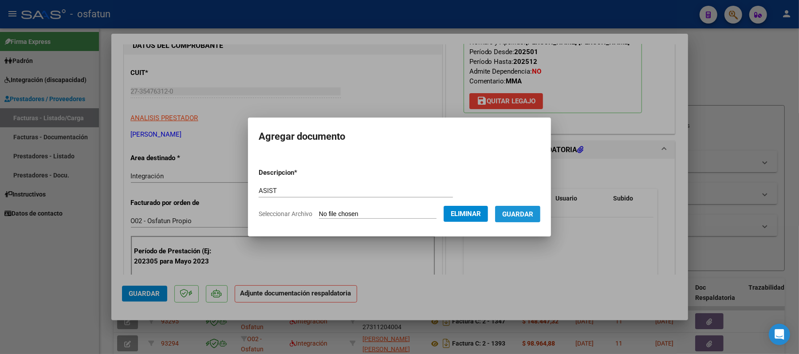
click at [522, 214] on span "Guardar" at bounding box center [517, 214] width 31 height 8
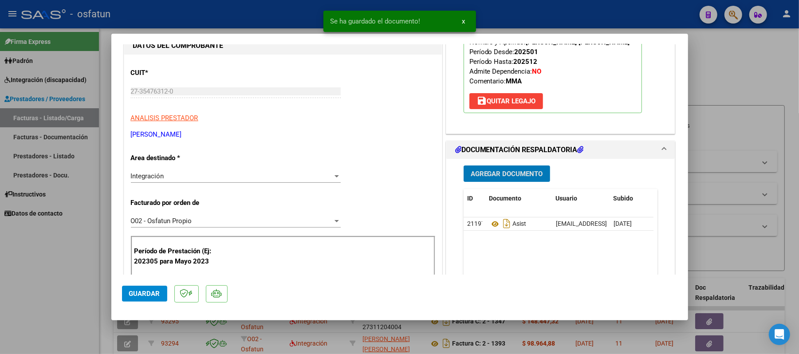
click at [506, 178] on span "Agregar Documento" at bounding box center [507, 174] width 72 height 8
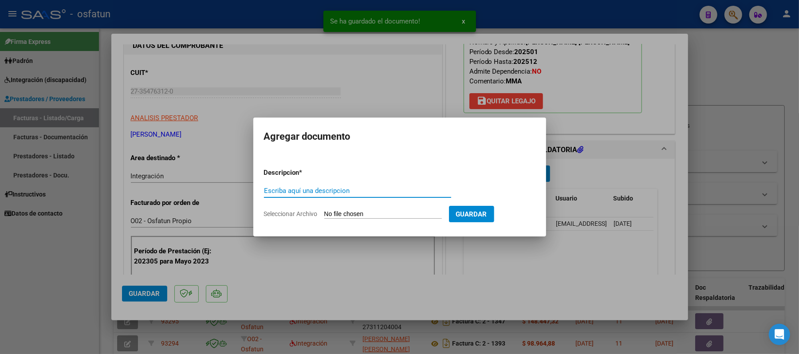
click at [375, 190] on input "Escriba aquí una descripcion" at bounding box center [357, 191] width 187 height 8
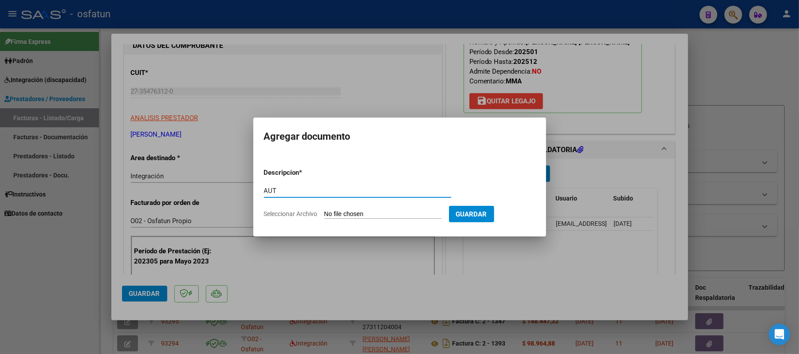
type input "AUT"
click at [371, 212] on input "Seleccionar Archivo" at bounding box center [383, 214] width 118 height 8
type input "C:\fakepath\AUT.pdf"
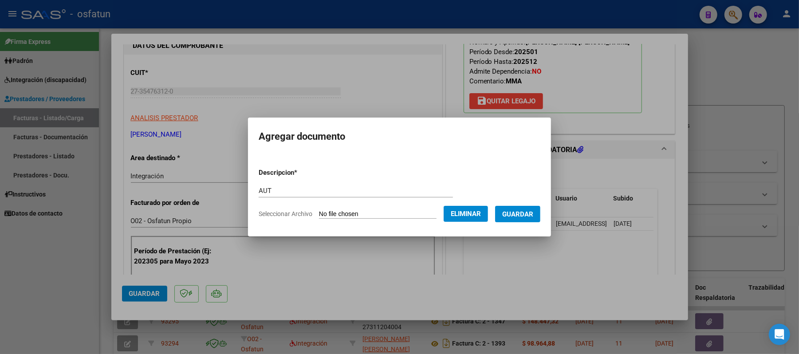
click at [526, 215] on span "Guardar" at bounding box center [517, 214] width 31 height 8
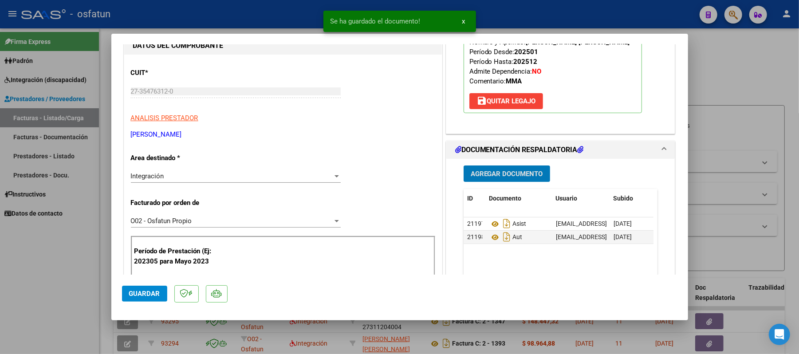
click at [522, 179] on button "Agregar Documento" at bounding box center [506, 173] width 86 height 16
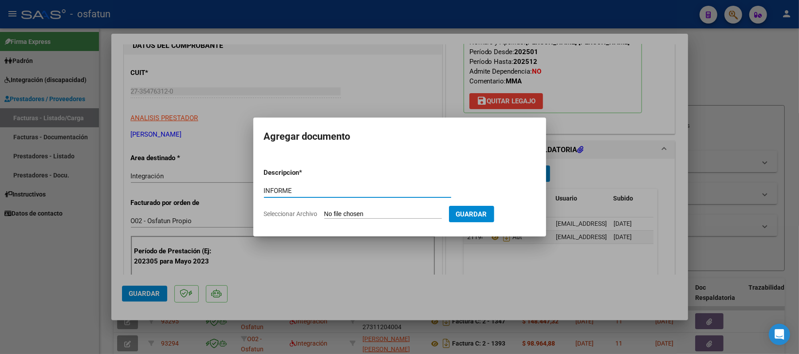
type input "INFORME"
click at [365, 213] on input "Seleccionar Archivo" at bounding box center [383, 214] width 118 height 8
type input "C:\fakepath\INF.pdf"
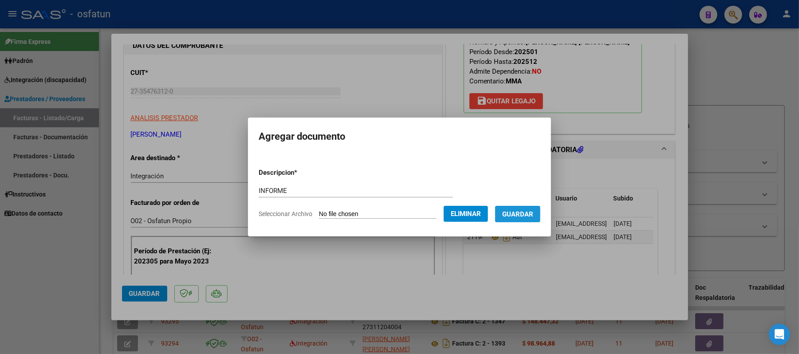
click at [528, 218] on span "Guardar" at bounding box center [517, 214] width 31 height 8
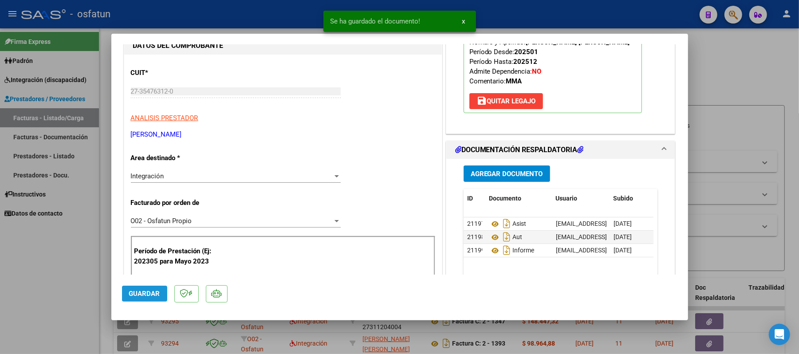
click at [142, 294] on span "Guardar" at bounding box center [144, 294] width 31 height 8
click at [745, 80] on div at bounding box center [399, 177] width 799 height 354
type input "$ 0,00"
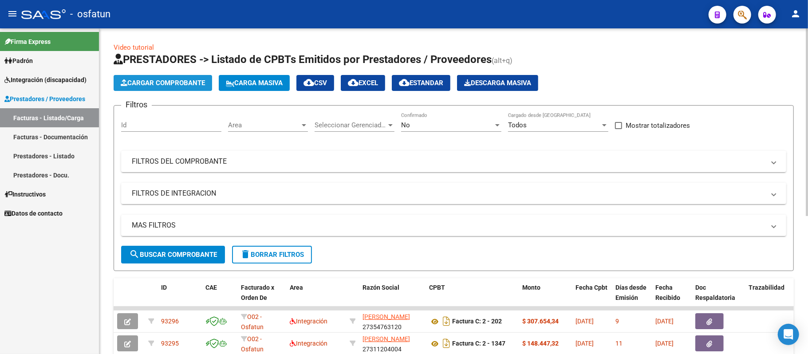
click at [176, 83] on span "Cargar Comprobante" at bounding box center [163, 83] width 84 height 8
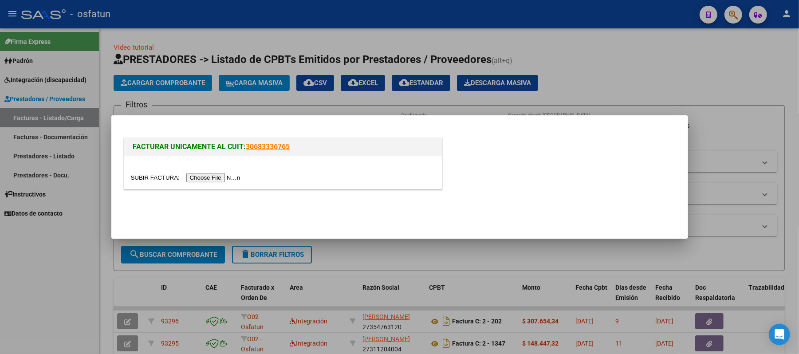
click at [215, 176] on input "file" at bounding box center [187, 177] width 112 height 9
click at [216, 174] on input "file" at bounding box center [187, 177] width 112 height 9
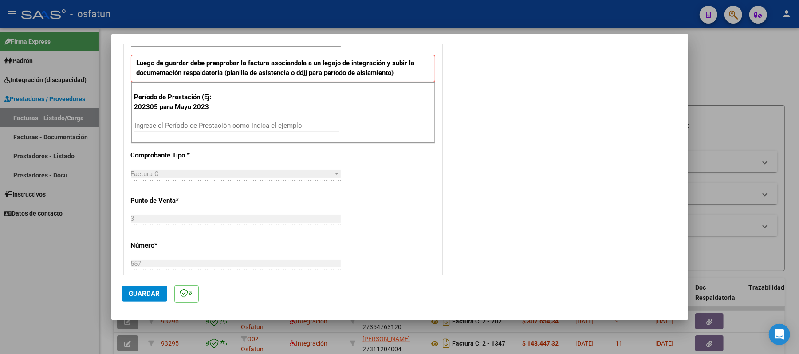
scroll to position [295, 0]
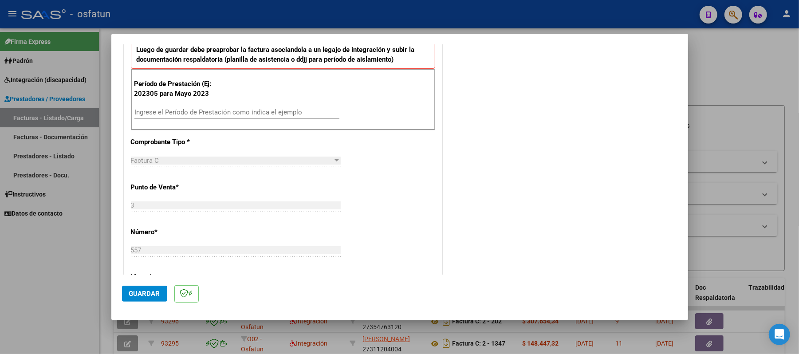
click at [249, 112] on input "Ingrese el Período de Prestación como indica el ejemplo" at bounding box center [236, 112] width 205 height 8
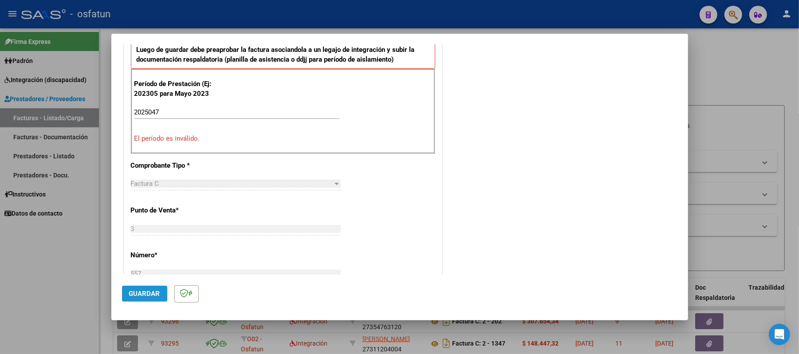
click at [132, 293] on span "Guardar" at bounding box center [144, 294] width 31 height 8
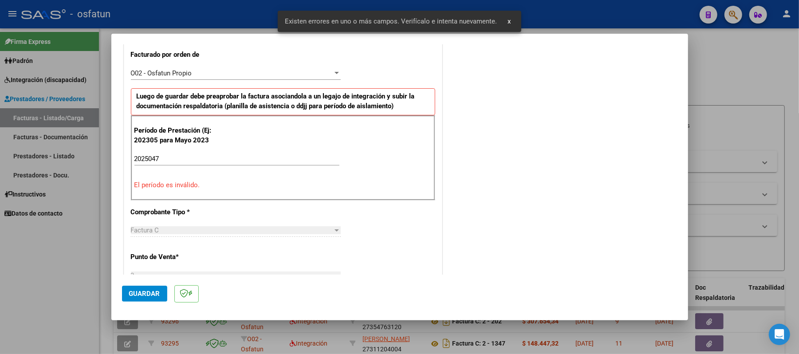
scroll to position [240, 0]
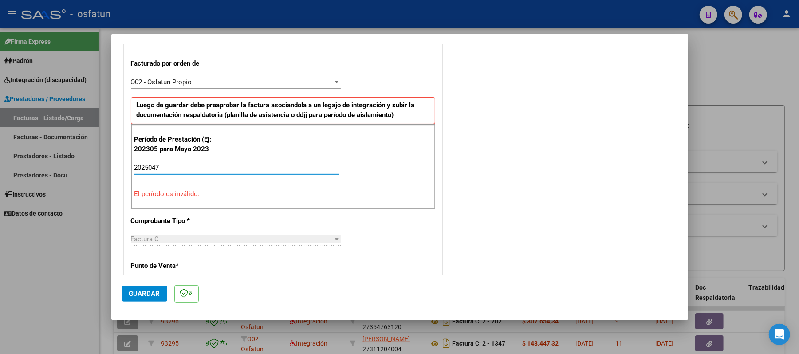
click at [184, 167] on input "2025047" at bounding box center [236, 168] width 205 height 8
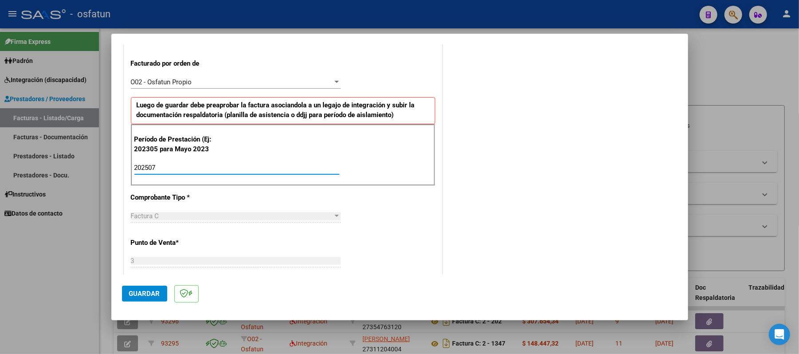
type input "202507"
click at [157, 294] on span "Guardar" at bounding box center [144, 294] width 31 height 8
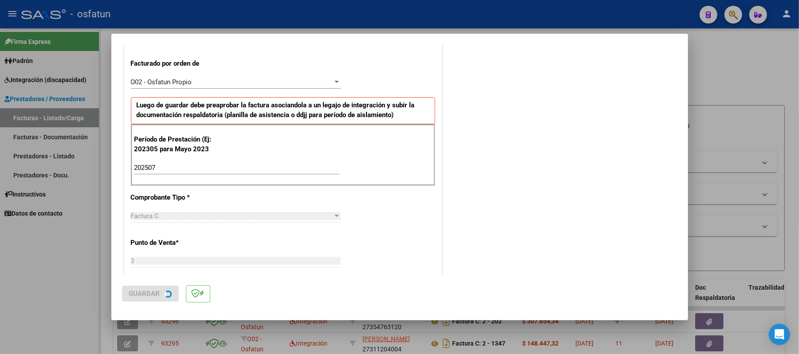
scroll to position [0, 0]
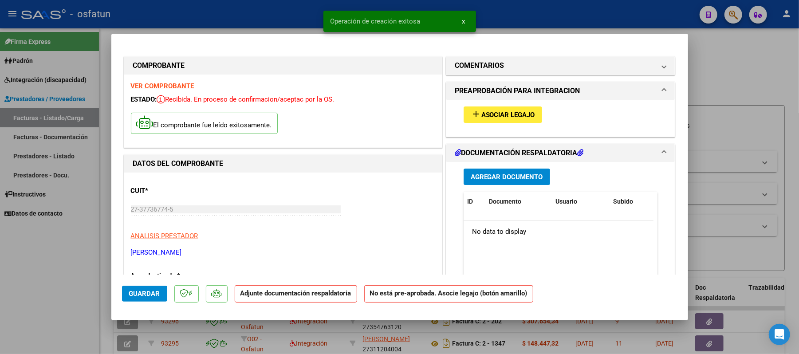
click at [513, 111] on span "Asociar Legajo" at bounding box center [508, 115] width 54 height 8
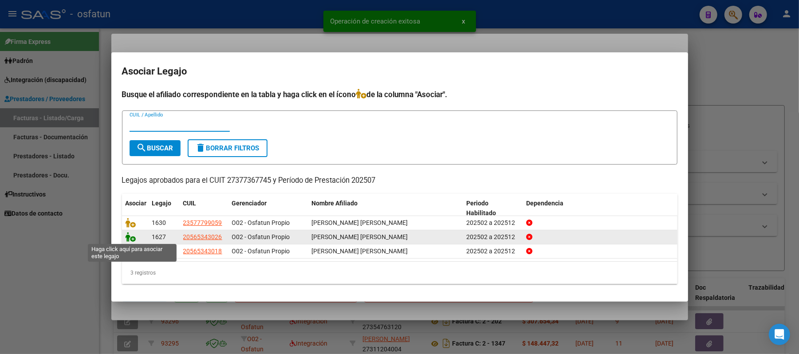
click at [130, 238] on icon at bounding box center [131, 237] width 11 height 10
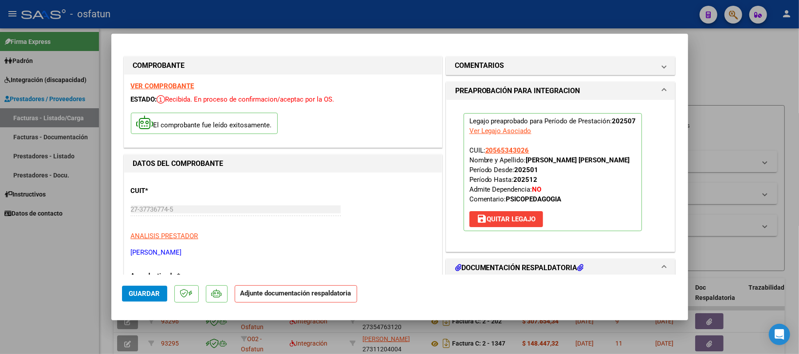
scroll to position [59, 0]
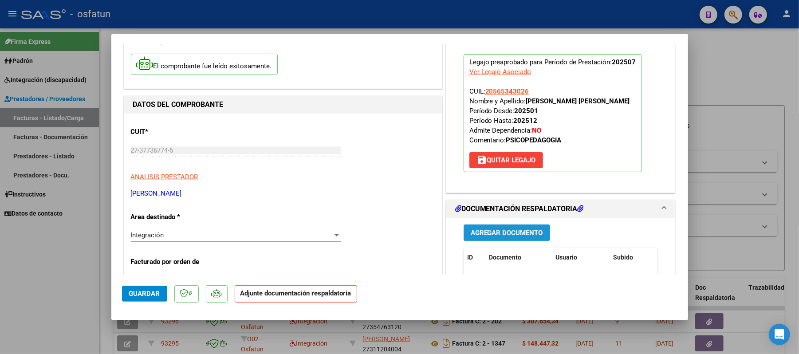
click at [504, 228] on span "Agregar Documento" at bounding box center [507, 232] width 72 height 8
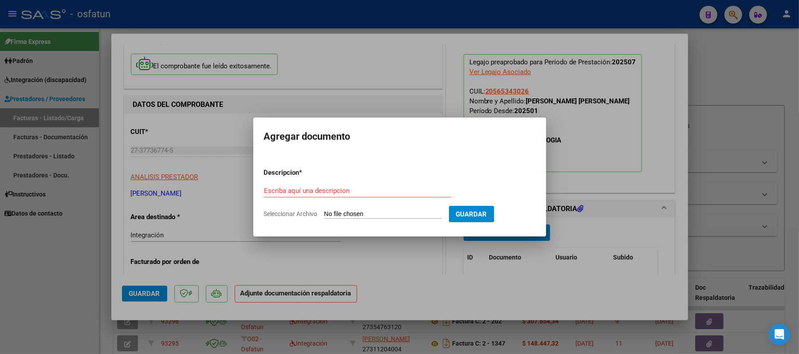
drag, startPoint x: 378, startPoint y: 197, endPoint x: 373, endPoint y: 194, distance: 5.9
click at [373, 194] on div "Escriba aquí una descripcion" at bounding box center [357, 190] width 187 height 13
type input "ASIST"
click at [341, 212] on input "Seleccionar Archivo" at bounding box center [383, 214] width 118 height 8
type input "C:\fakepath\ASIST.pdf"
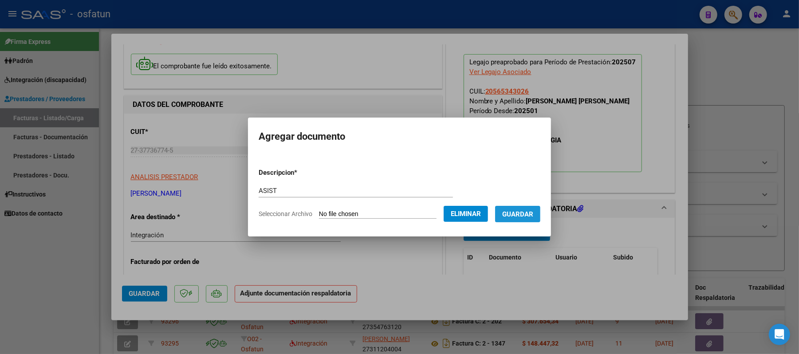
click at [528, 212] on span "Guardar" at bounding box center [517, 214] width 31 height 8
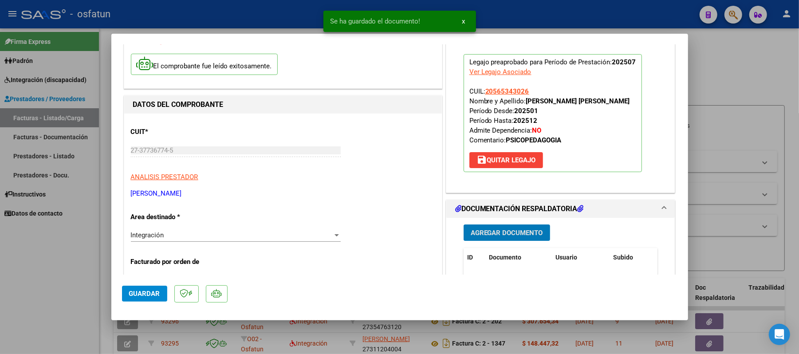
click at [495, 232] on span "Agregar Documento" at bounding box center [507, 233] width 72 height 8
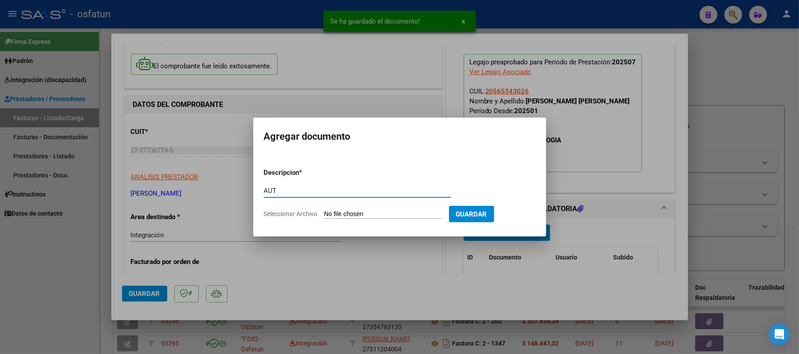
type input "AUT"
click at [396, 213] on input "Seleccionar Archivo" at bounding box center [383, 214] width 118 height 8
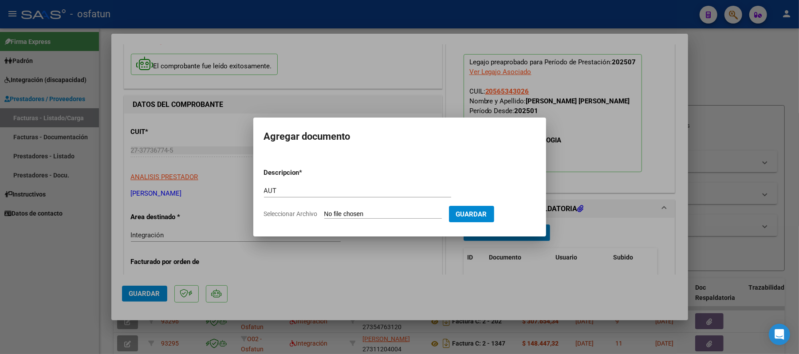
type input "C:\fakepath\AUT.pdf"
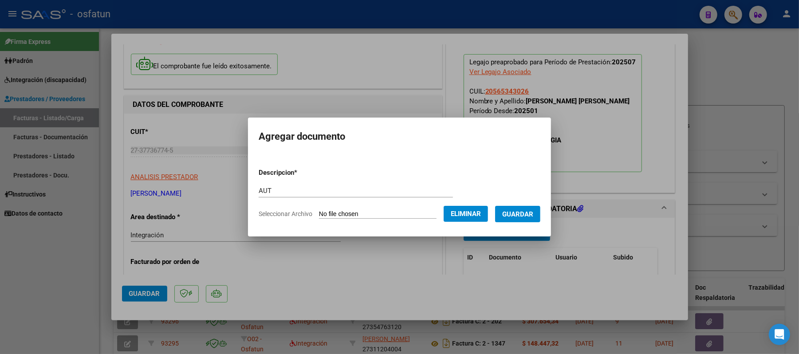
click at [521, 216] on span "Guardar" at bounding box center [517, 214] width 31 height 8
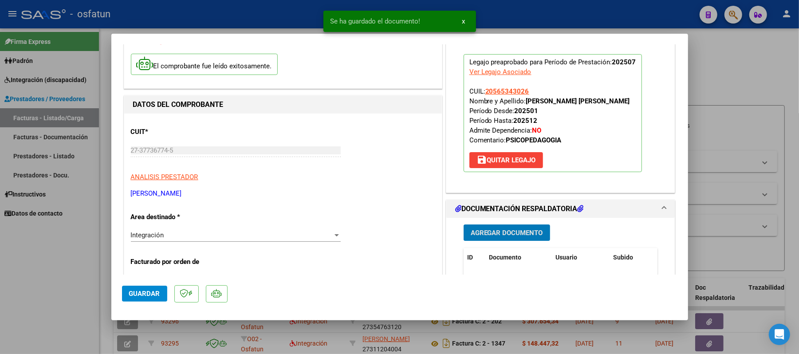
click at [142, 290] on span "Guardar" at bounding box center [144, 294] width 31 height 8
click at [748, 63] on div at bounding box center [399, 177] width 799 height 354
type input "$ 0,00"
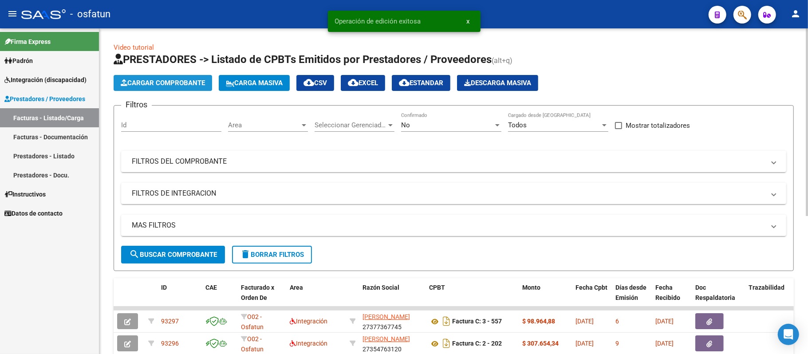
click at [142, 82] on span "Cargar Comprobante" at bounding box center [163, 83] width 84 height 8
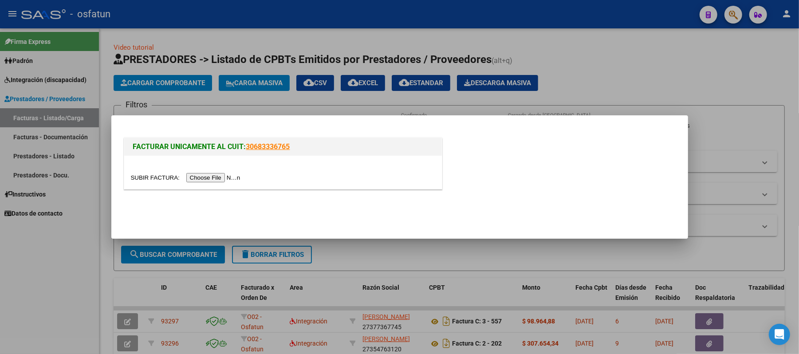
click at [224, 178] on input "file" at bounding box center [187, 177] width 112 height 9
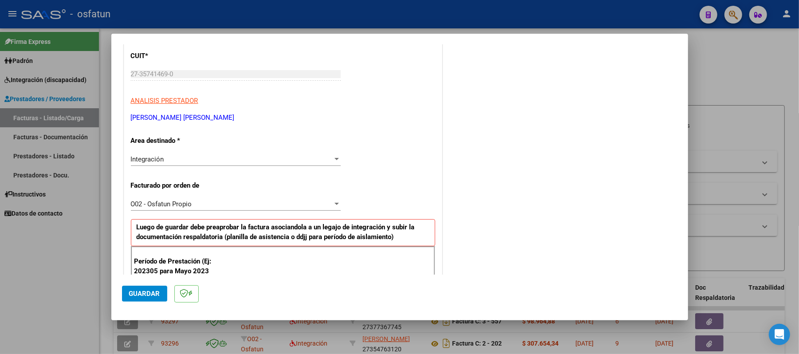
scroll to position [177, 0]
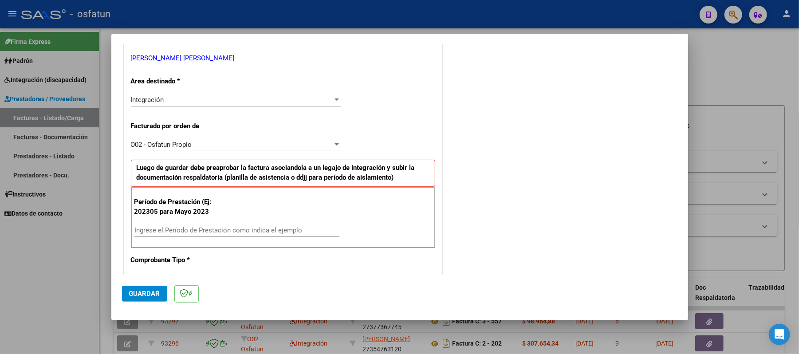
click at [255, 229] on input "Ingrese el Período de Prestación como indica el ejemplo" at bounding box center [236, 230] width 205 height 8
type input "202507"
click at [145, 293] on span "Guardar" at bounding box center [144, 294] width 31 height 8
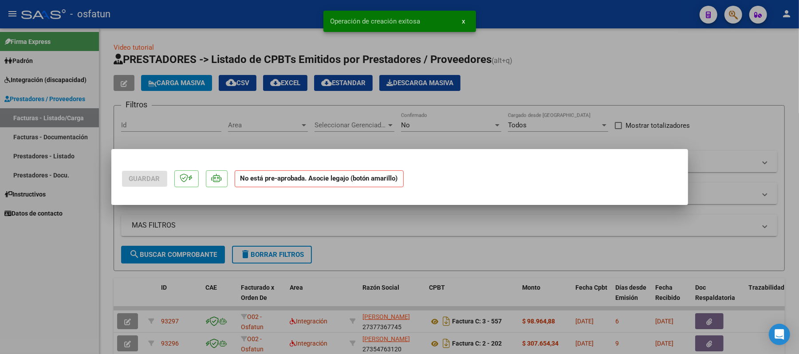
scroll to position [0, 0]
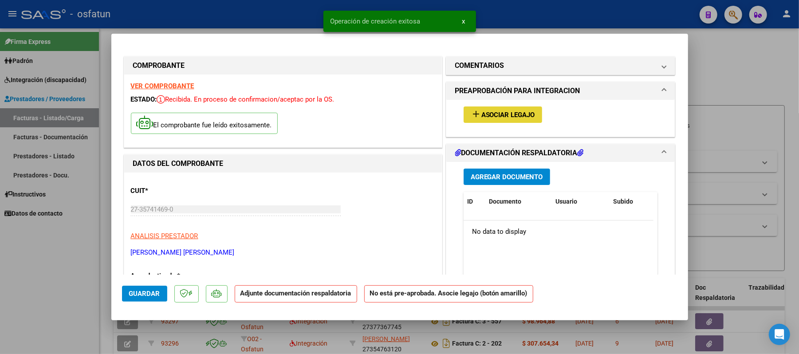
click at [507, 116] on span "Asociar Legajo" at bounding box center [508, 115] width 54 height 8
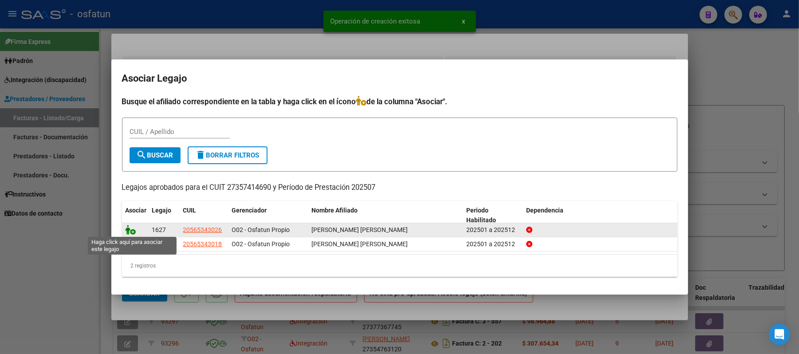
click at [131, 230] on icon at bounding box center [131, 230] width 11 height 10
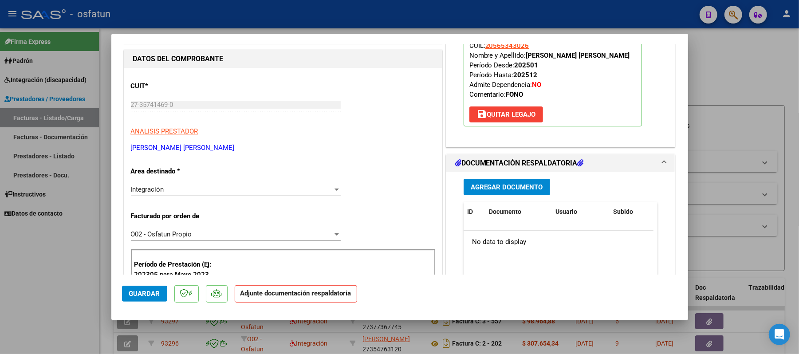
scroll to position [118, 0]
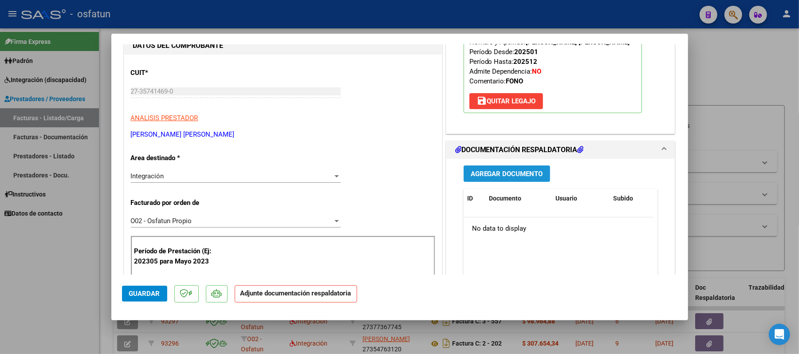
click at [504, 172] on span "Agregar Documento" at bounding box center [507, 174] width 72 height 8
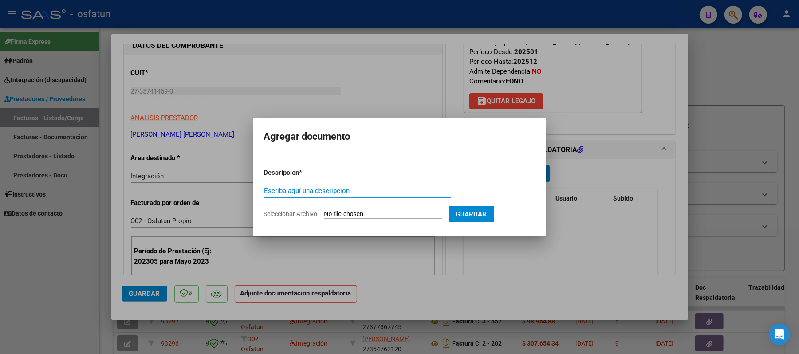
click at [373, 194] on input "Escriba aquí una descripcion" at bounding box center [357, 191] width 187 height 8
type input "ASIST"
click at [367, 212] on input "Seleccionar Archivo" at bounding box center [383, 214] width 118 height 8
type input "C:\fakepath\ASIST.pdf"
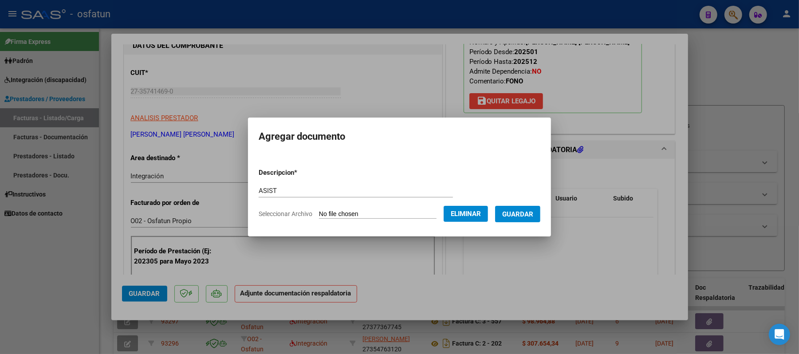
click at [517, 215] on span "Guardar" at bounding box center [517, 214] width 31 height 8
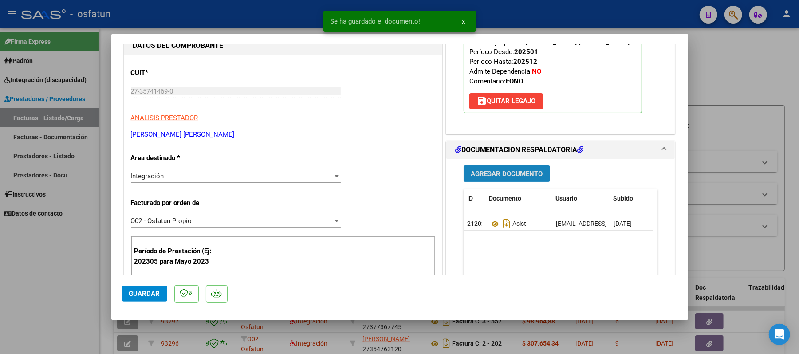
click at [501, 174] on span "Agregar Documento" at bounding box center [507, 174] width 72 height 8
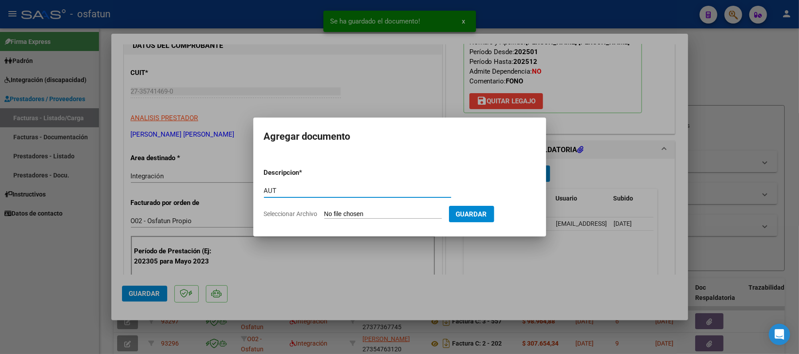
type input "AUT"
click at [369, 214] on input "Seleccionar Archivo" at bounding box center [383, 214] width 118 height 8
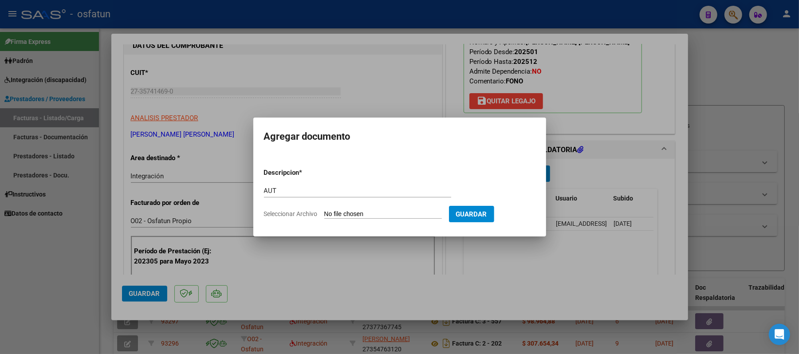
type input "C:\fakepath\Autorización [PERSON_NAME] [PERSON_NAME] .pdf"
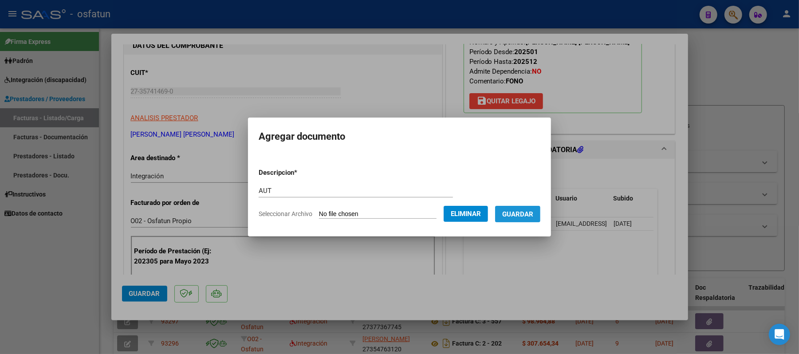
click at [524, 212] on span "Guardar" at bounding box center [517, 214] width 31 height 8
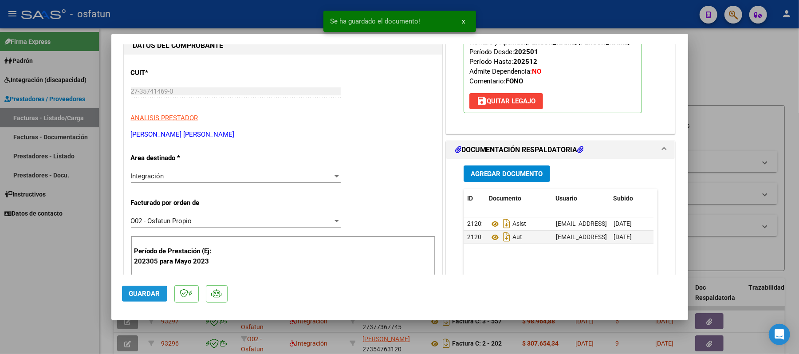
click at [129, 290] on span "Guardar" at bounding box center [144, 294] width 31 height 8
click at [749, 78] on div at bounding box center [399, 177] width 799 height 354
type input "$ 0,00"
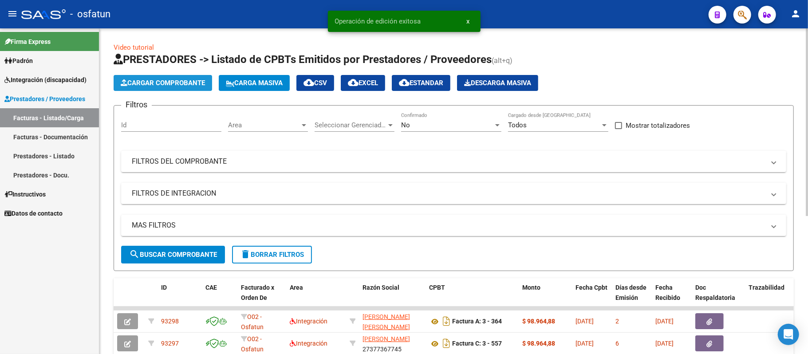
click at [192, 82] on span "Cargar Comprobante" at bounding box center [163, 83] width 84 height 8
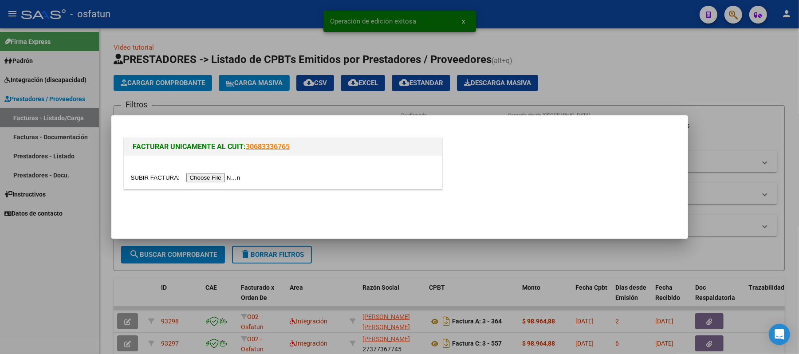
click at [200, 175] on input "file" at bounding box center [187, 177] width 112 height 9
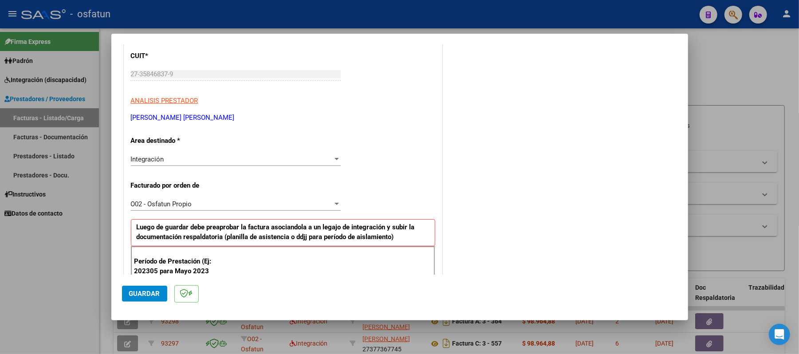
scroll to position [177, 0]
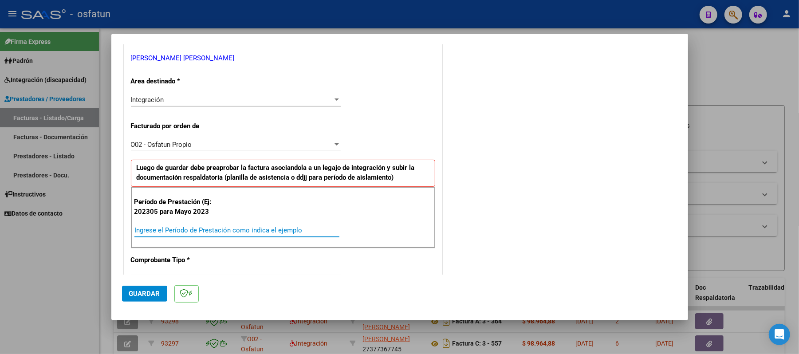
click at [226, 230] on input "Ingrese el Período de Prestación como indica el ejemplo" at bounding box center [236, 230] width 205 height 8
type input "202507"
click at [142, 288] on button "Guardar" at bounding box center [144, 294] width 45 height 16
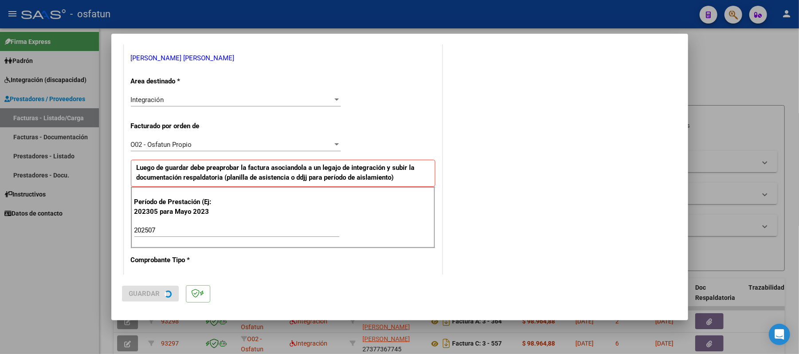
scroll to position [0, 0]
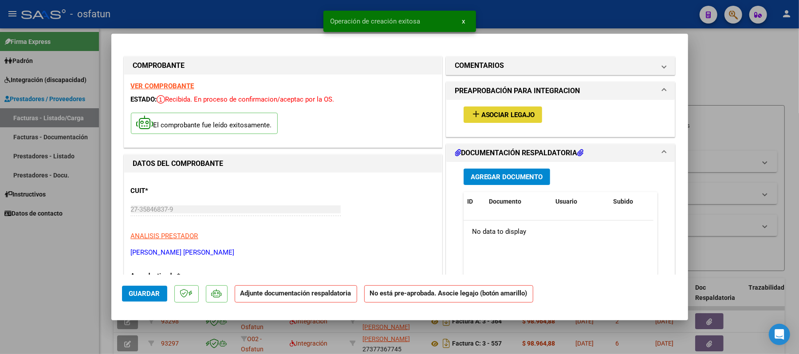
click at [512, 114] on span "Asociar Legajo" at bounding box center [508, 115] width 54 height 8
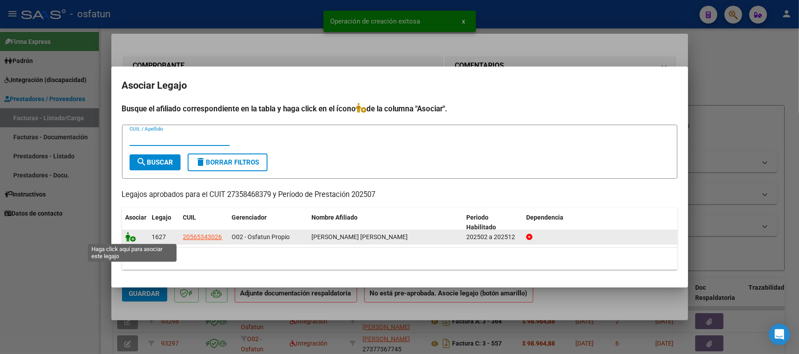
click at [129, 237] on icon at bounding box center [131, 237] width 11 height 10
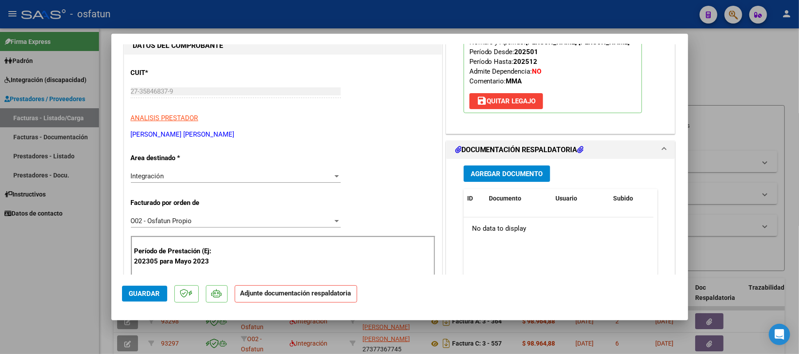
scroll to position [177, 0]
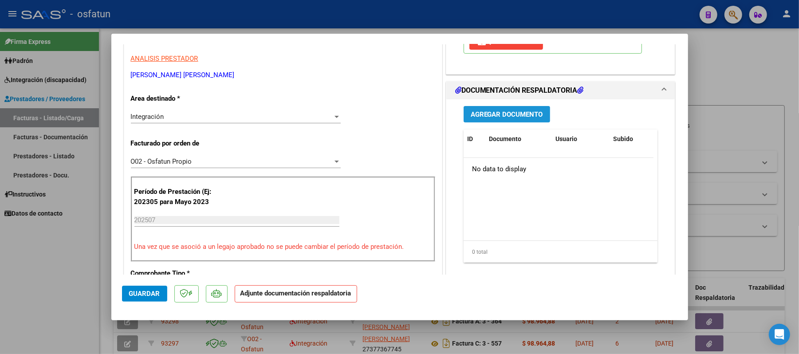
click at [506, 114] on span "Agregar Documento" at bounding box center [507, 114] width 72 height 8
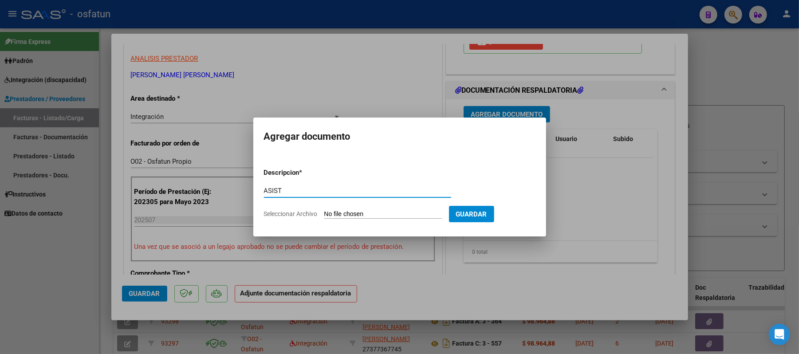
type input "ASIST"
click at [348, 215] on input "Seleccionar Archivo" at bounding box center [383, 214] width 118 height 8
type input "C:\fakepath\ASIST.pdf"
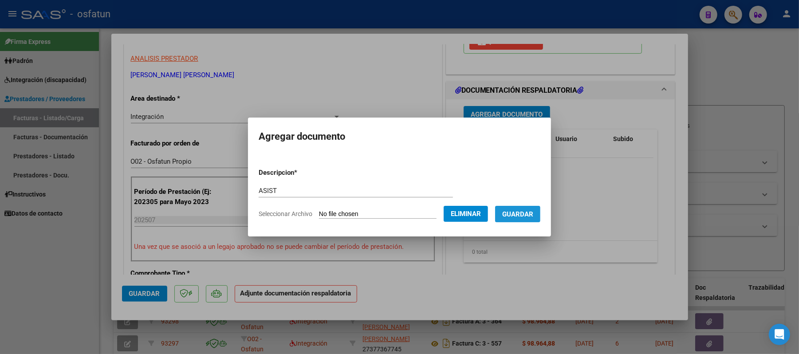
click at [533, 213] on span "Guardar" at bounding box center [517, 214] width 31 height 8
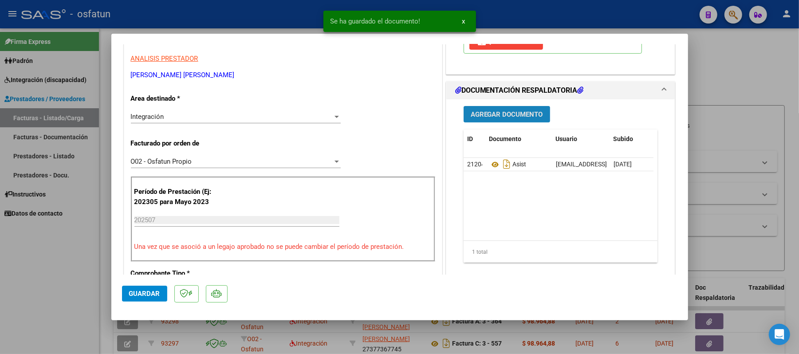
click at [513, 116] on span "Agregar Documento" at bounding box center [507, 114] width 72 height 8
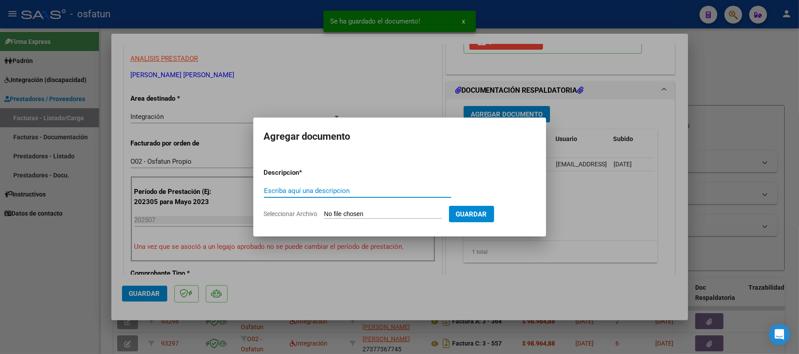
click at [366, 194] on input "Escriba aquí una descripcion" at bounding box center [357, 191] width 187 height 8
type input "AUT"
click at [364, 211] on input "Seleccionar Archivo" at bounding box center [383, 214] width 118 height 8
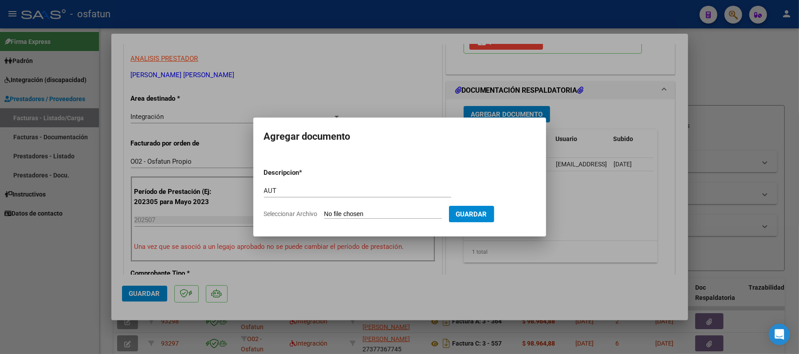
type input "C:\fakepath\AUT.pdf"
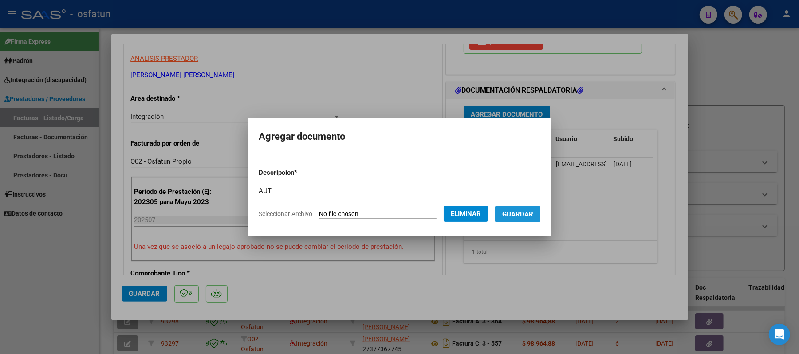
click at [524, 210] on span "Guardar" at bounding box center [517, 214] width 31 height 8
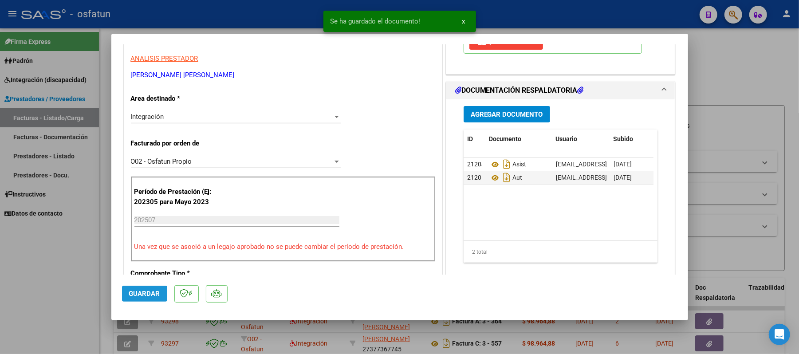
click at [137, 297] on span "Guardar" at bounding box center [144, 294] width 31 height 8
click at [730, 90] on div at bounding box center [399, 177] width 799 height 354
type input "$ 0,00"
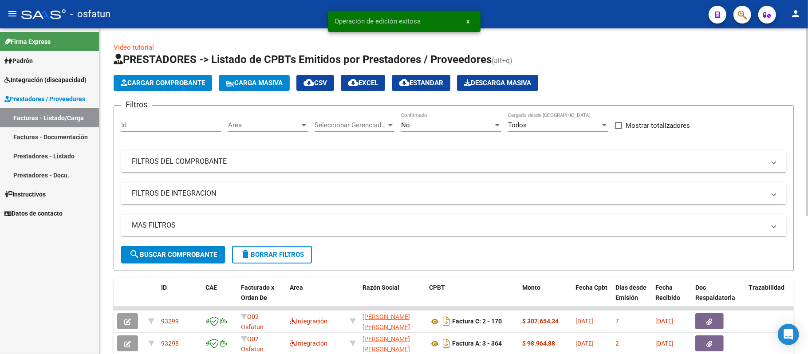
click at [187, 75] on button "Cargar Comprobante" at bounding box center [163, 83] width 98 height 16
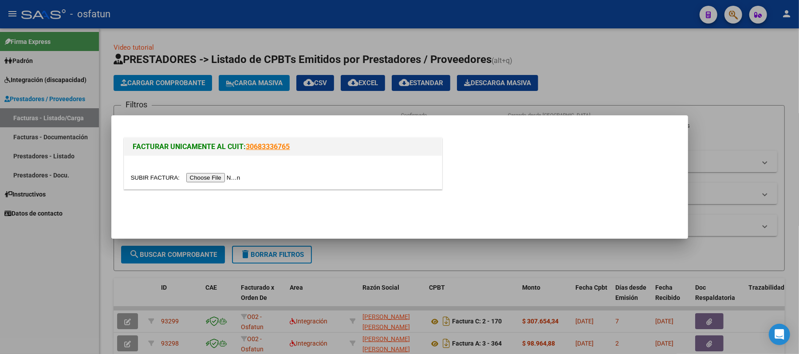
click at [208, 178] on input "file" at bounding box center [187, 177] width 112 height 9
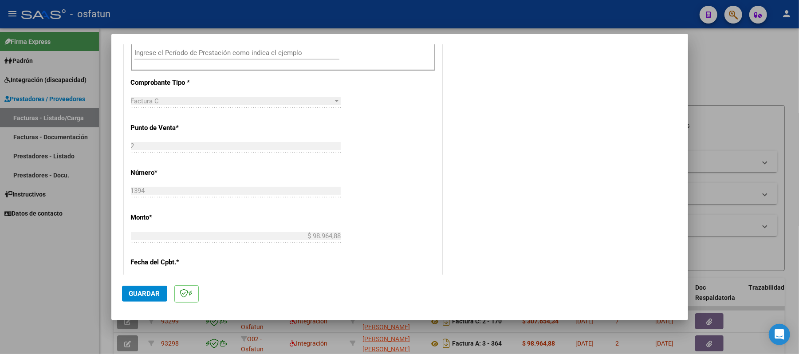
scroll to position [295, 0]
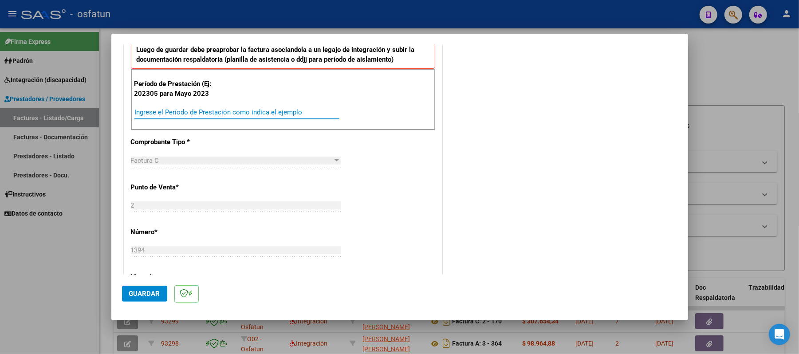
click at [227, 111] on input "Ingrese el Período de Prestación como indica el ejemplo" at bounding box center [236, 112] width 205 height 8
type input "202507"
click at [150, 293] on span "Guardar" at bounding box center [144, 294] width 31 height 8
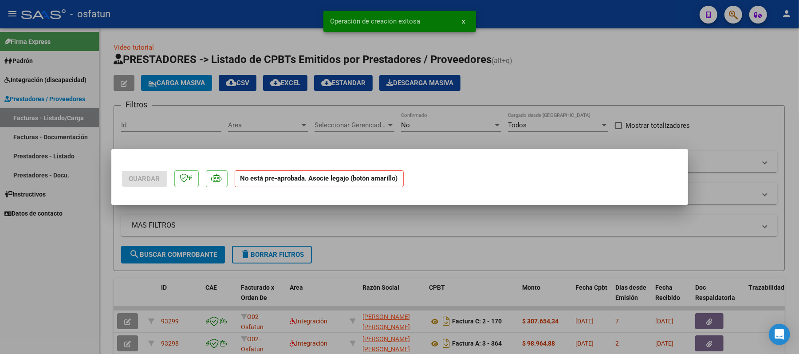
scroll to position [0, 0]
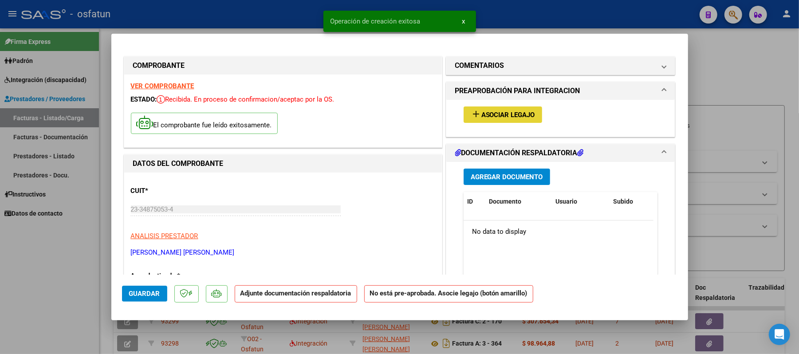
click at [527, 117] on span "Asociar Legajo" at bounding box center [508, 115] width 54 height 8
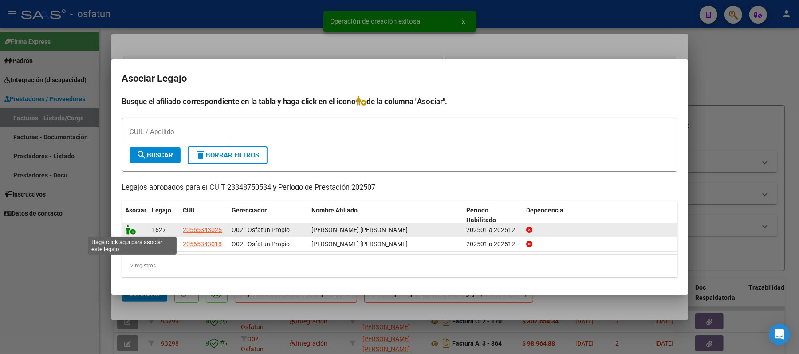
click at [130, 227] on icon at bounding box center [131, 230] width 11 height 10
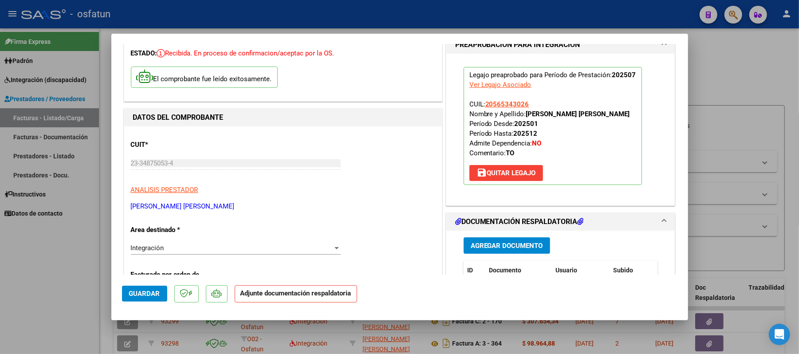
scroll to position [118, 0]
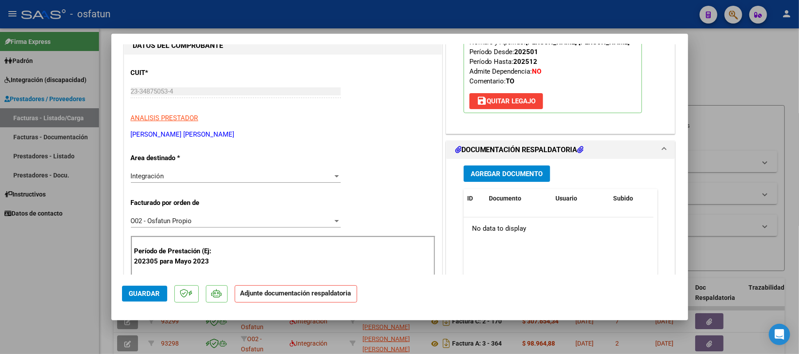
click at [493, 174] on span "Agregar Documento" at bounding box center [507, 174] width 72 height 8
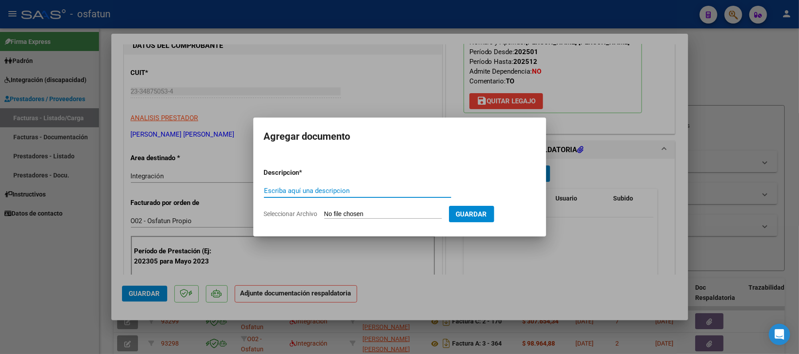
click at [412, 193] on input "Escriba aquí una descripcion" at bounding box center [357, 191] width 187 height 8
type input "ASIST"
click at [348, 213] on input "Seleccionar Archivo" at bounding box center [383, 214] width 118 height 8
type input "C:\fakepath\ASIST.pdf"
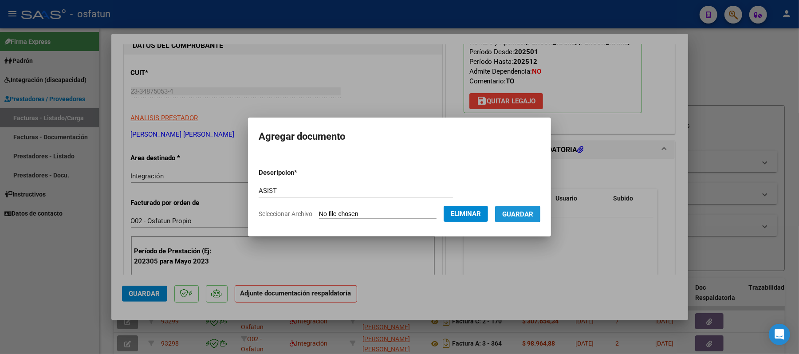
click at [519, 210] on span "Guardar" at bounding box center [517, 214] width 31 height 8
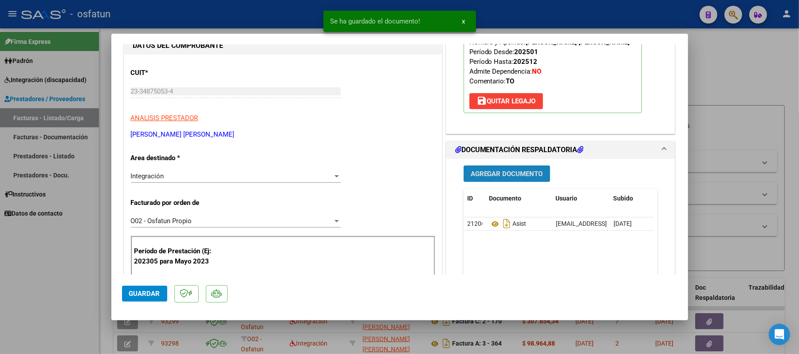
click at [506, 174] on span "Agregar Documento" at bounding box center [507, 174] width 72 height 8
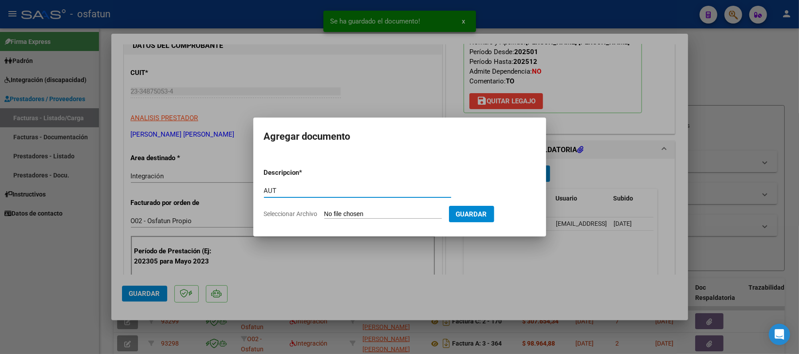
type input "AUT"
click at [336, 212] on input "Seleccionar Archivo" at bounding box center [383, 214] width 118 height 8
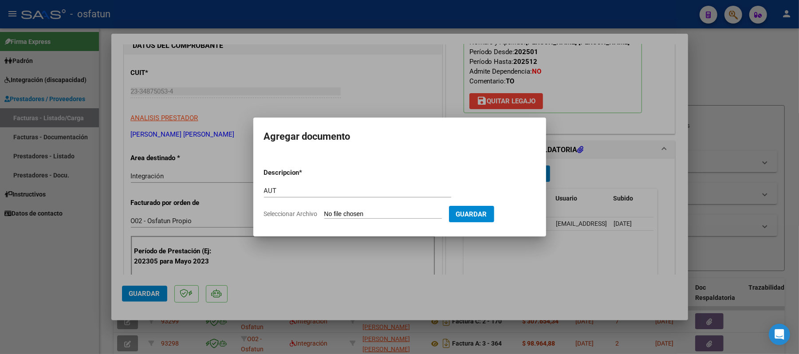
type input "C:\fakepath\AUT.pdf"
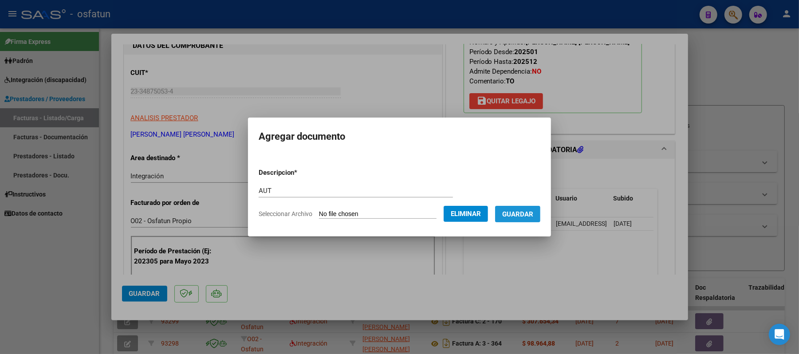
click at [526, 212] on span "Guardar" at bounding box center [517, 214] width 31 height 8
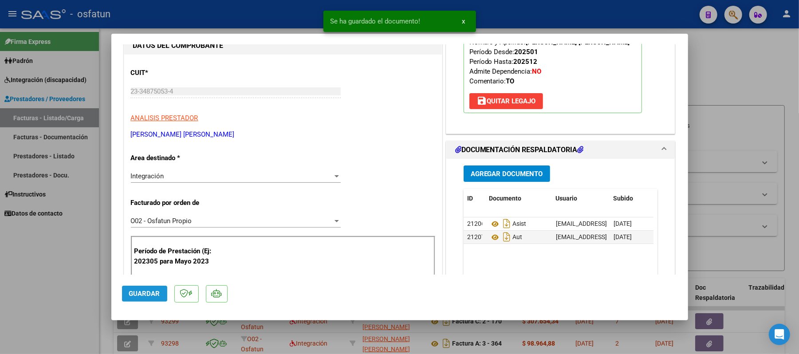
click at [146, 293] on span "Guardar" at bounding box center [144, 294] width 31 height 8
click at [722, 90] on div at bounding box center [399, 177] width 799 height 354
type input "$ 0,00"
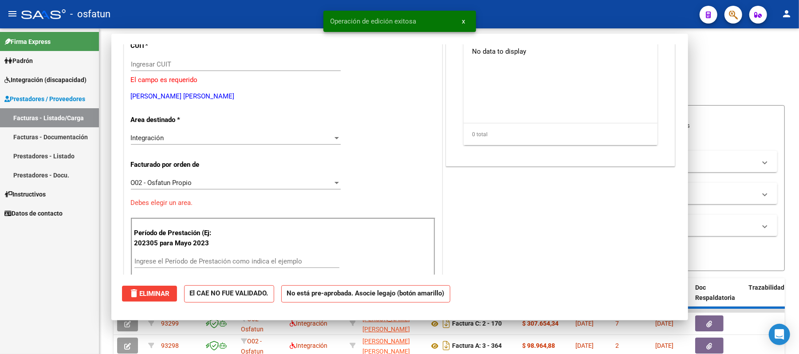
scroll to position [91, 0]
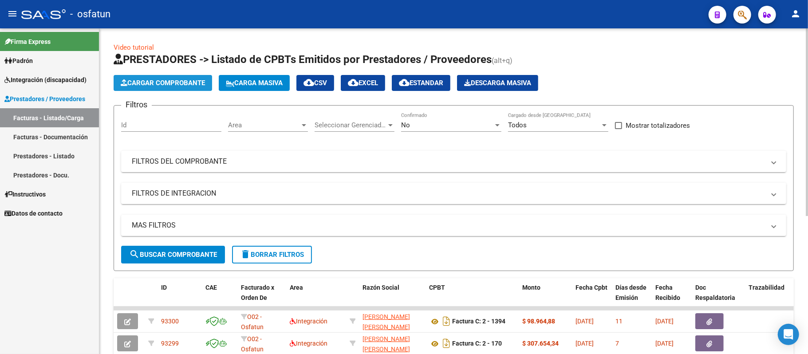
click at [180, 82] on span "Cargar Comprobante" at bounding box center [163, 83] width 84 height 8
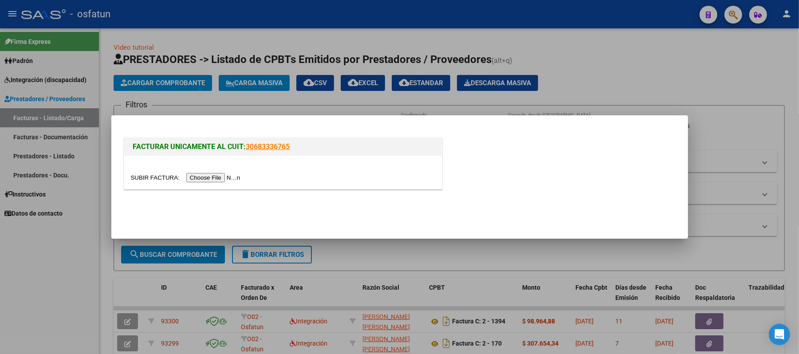
click at [215, 176] on input "file" at bounding box center [187, 177] width 112 height 9
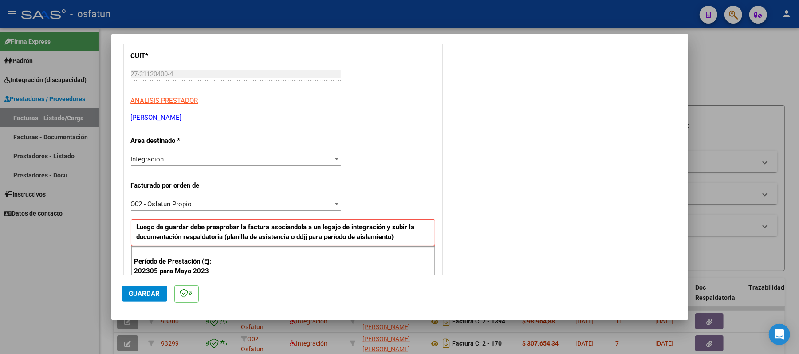
scroll to position [177, 0]
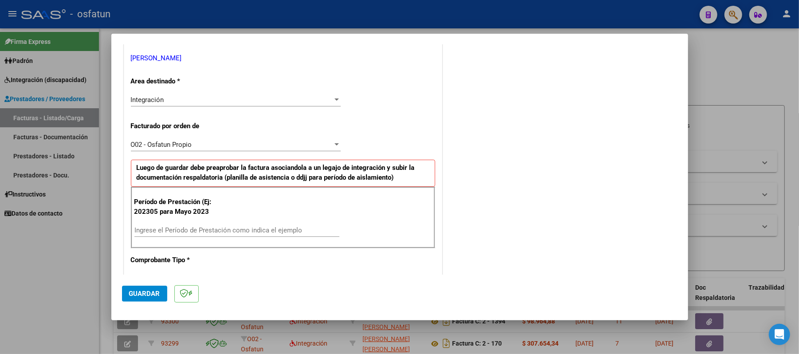
click at [239, 226] on div "Ingrese el Período de Prestación como indica el ejemplo" at bounding box center [236, 230] width 205 height 13
type input "202507"
click at [135, 296] on span "Guardar" at bounding box center [144, 294] width 31 height 8
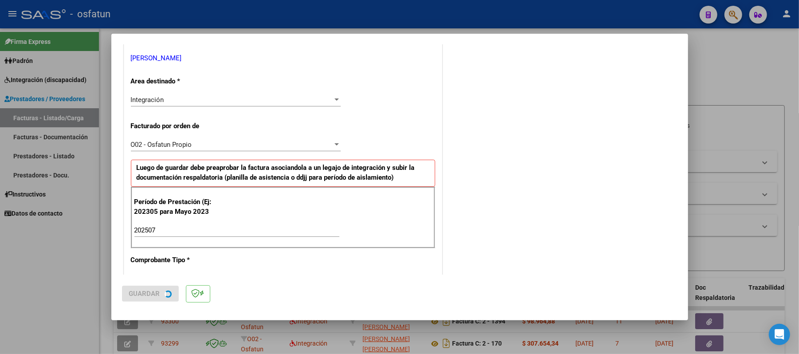
scroll to position [0, 0]
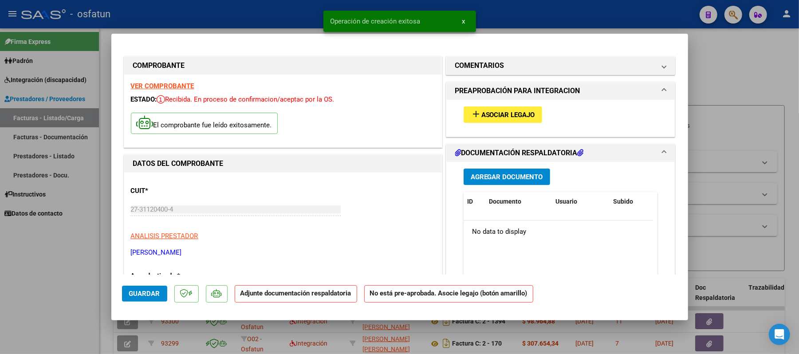
click at [517, 114] on span "Asociar Legajo" at bounding box center [508, 115] width 54 height 8
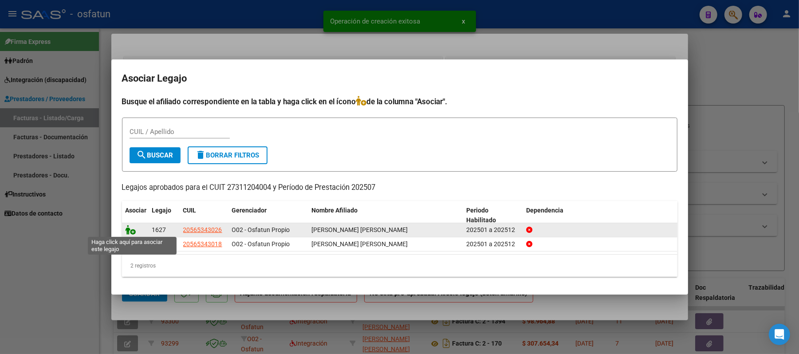
click at [132, 228] on icon at bounding box center [131, 230] width 11 height 10
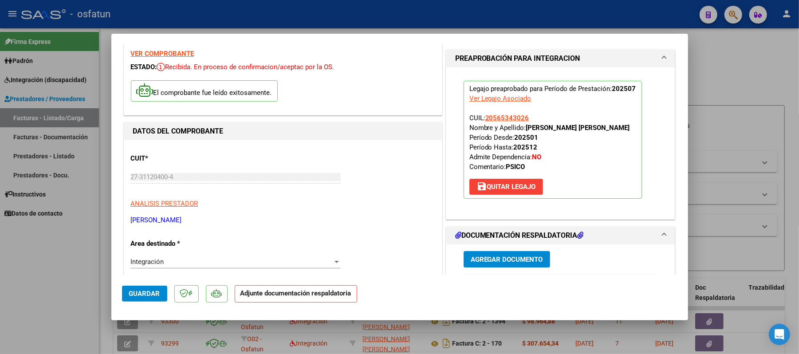
scroll to position [59, 0]
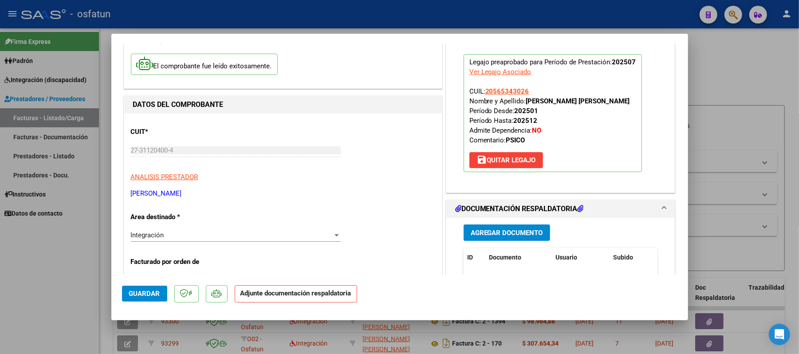
click at [497, 233] on span "Agregar Documento" at bounding box center [507, 233] width 72 height 8
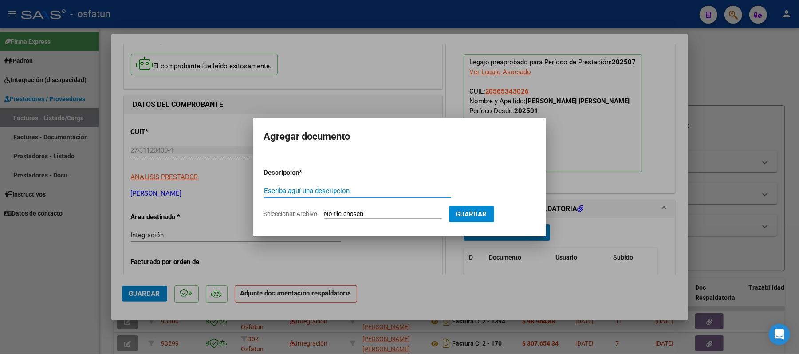
click at [290, 194] on input "Escriba aquí una descripcion" at bounding box center [357, 191] width 187 height 8
type input "ASIST"
click at [388, 212] on input "Seleccionar Archivo" at bounding box center [383, 214] width 118 height 8
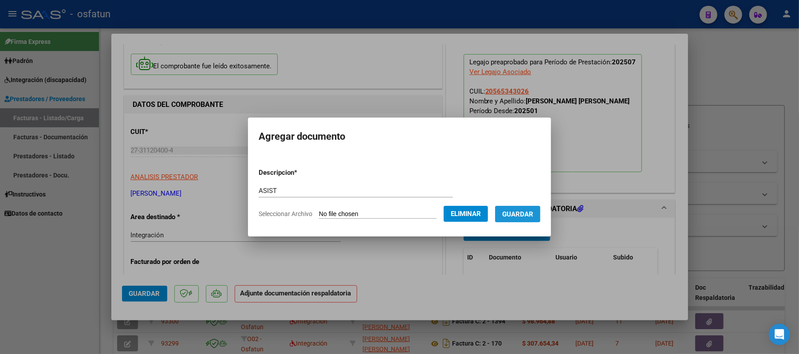
click at [519, 210] on span "Guardar" at bounding box center [517, 214] width 31 height 8
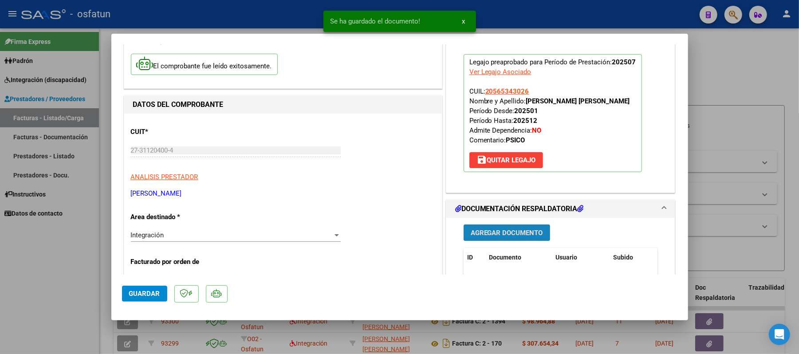
click at [487, 233] on span "Agregar Documento" at bounding box center [507, 233] width 72 height 8
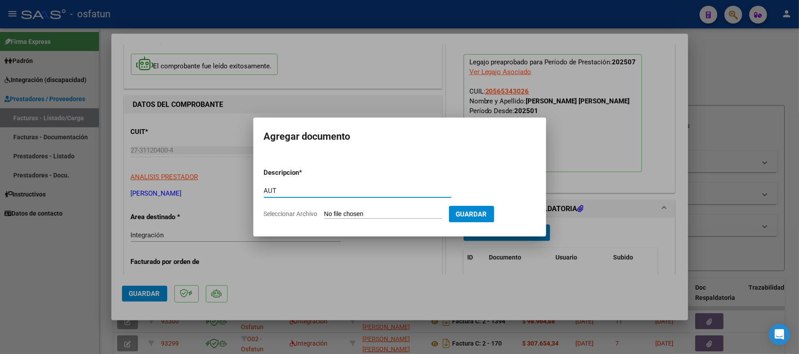
click at [350, 213] on input "Seleccionar Archivo" at bounding box center [383, 214] width 118 height 8
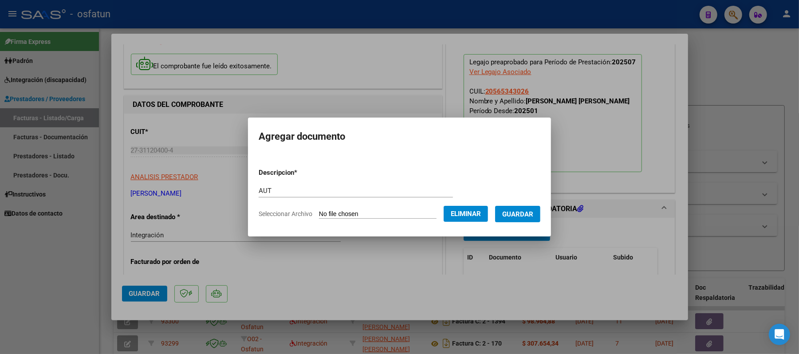
click at [522, 215] on span "Guardar" at bounding box center [517, 214] width 31 height 8
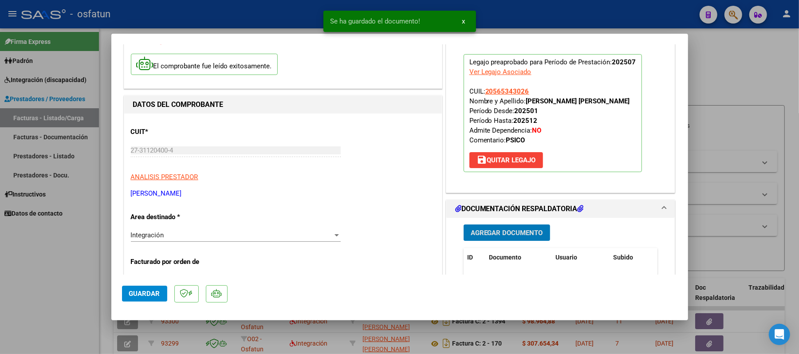
click at [148, 295] on span "Guardar" at bounding box center [144, 294] width 31 height 8
click at [735, 80] on div at bounding box center [399, 177] width 799 height 354
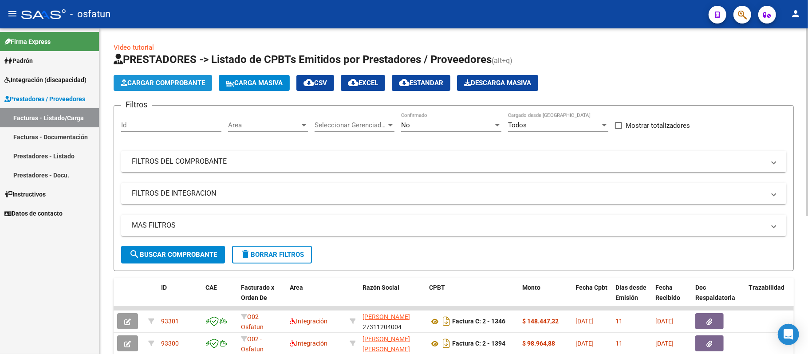
click at [155, 84] on span "Cargar Comprobante" at bounding box center [163, 83] width 84 height 8
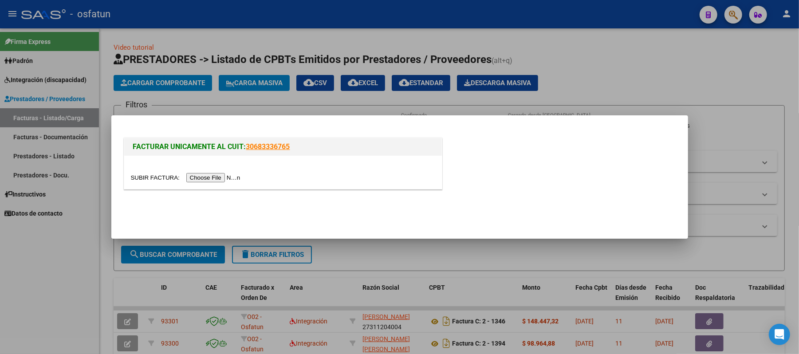
click at [236, 175] on input "file" at bounding box center [187, 177] width 112 height 9
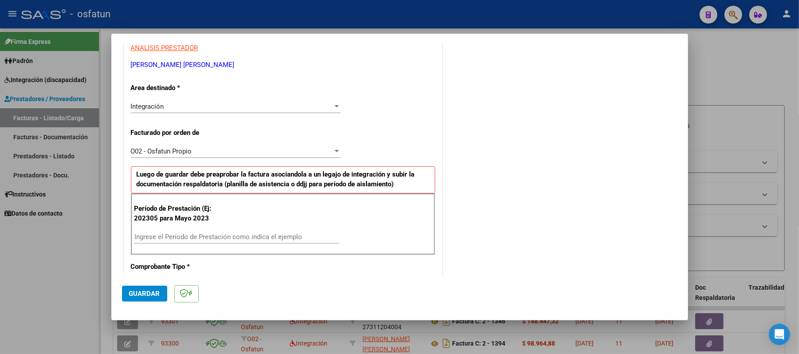
scroll to position [177, 0]
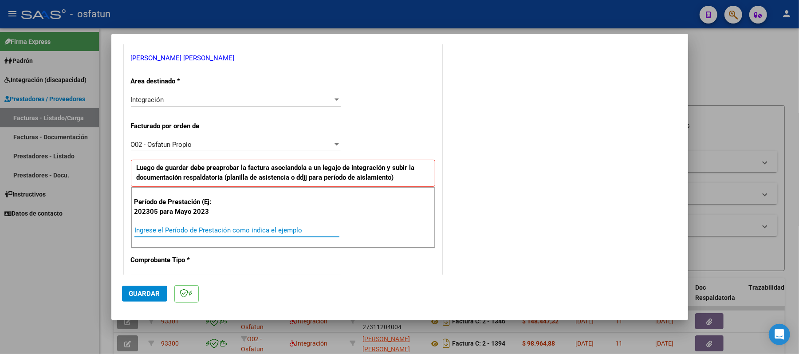
click at [228, 232] on input "Ingrese el Período de Prestación como indica el ejemplo" at bounding box center [236, 230] width 205 height 8
click at [133, 290] on span "Guardar" at bounding box center [144, 294] width 31 height 8
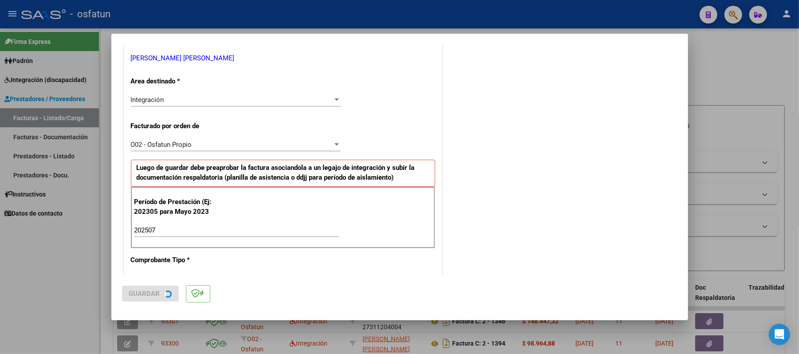
scroll to position [0, 0]
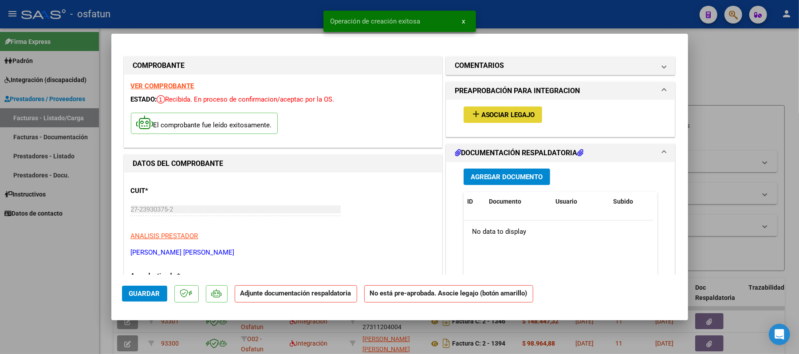
click at [501, 116] on span "Asociar Legajo" at bounding box center [508, 115] width 54 height 8
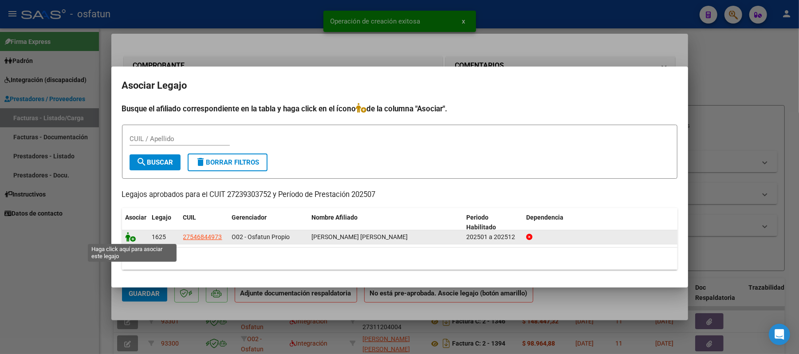
click at [129, 236] on icon at bounding box center [131, 237] width 11 height 10
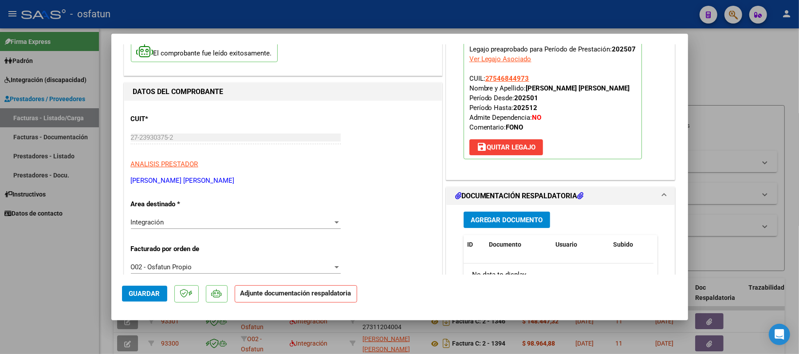
scroll to position [177, 0]
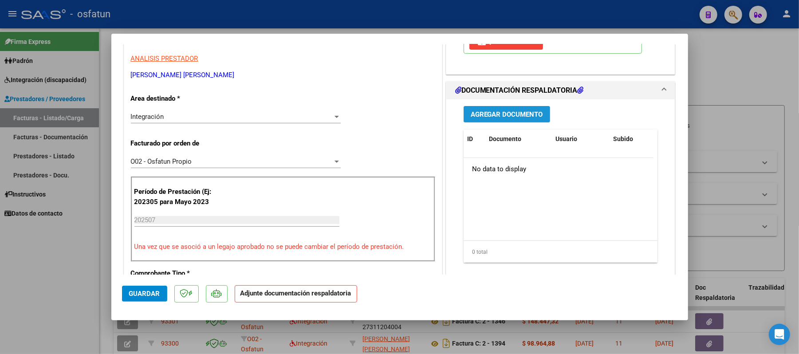
click at [505, 114] on span "Agregar Documento" at bounding box center [507, 114] width 72 height 8
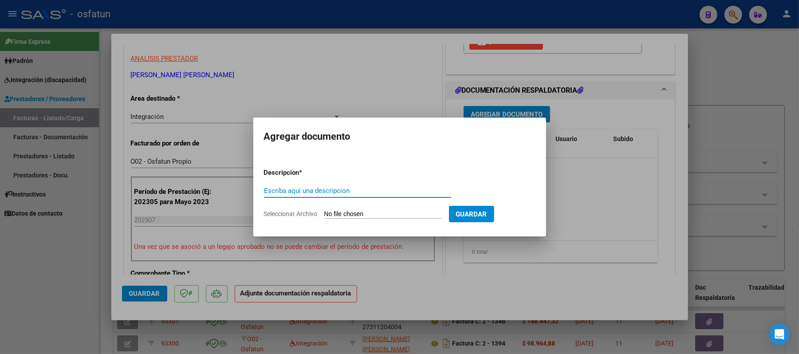
click at [318, 193] on input "Escriba aquí una descripcion" at bounding box center [357, 191] width 187 height 8
click at [351, 212] on input "Seleccionar Archivo" at bounding box center [383, 214] width 118 height 8
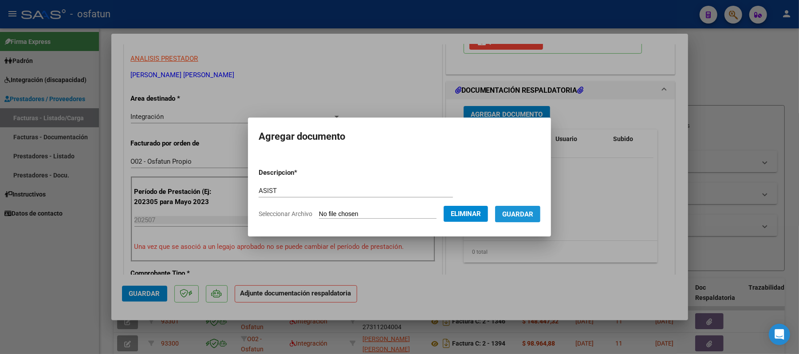
click at [524, 213] on span "Guardar" at bounding box center [517, 214] width 31 height 8
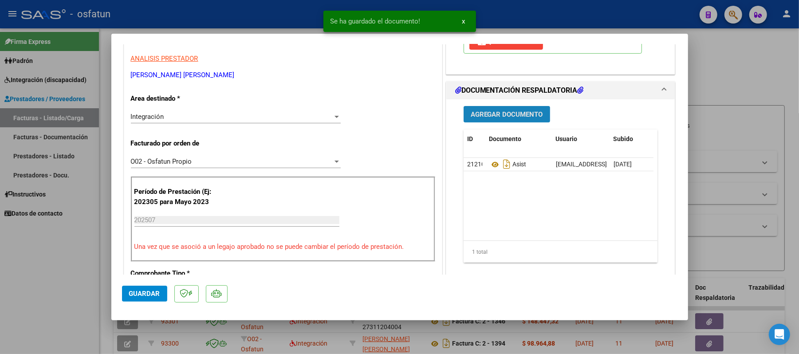
click at [498, 114] on span "Agregar Documento" at bounding box center [507, 114] width 72 height 8
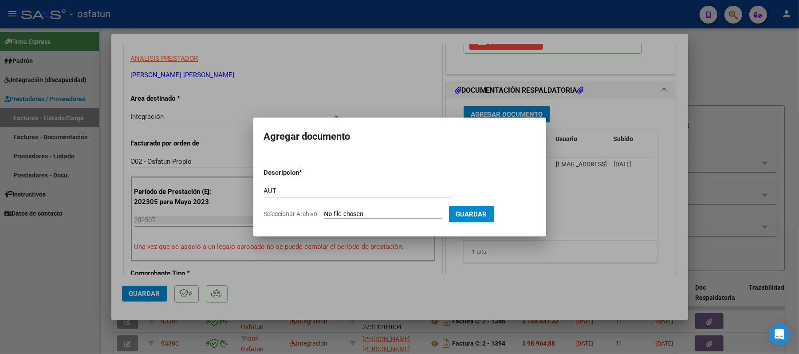
click at [378, 213] on input "Seleccionar Archivo" at bounding box center [383, 214] width 118 height 8
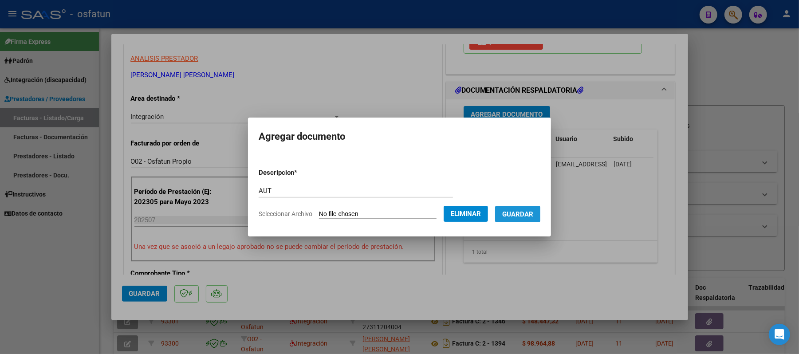
click at [523, 217] on span "Guardar" at bounding box center [517, 214] width 31 height 8
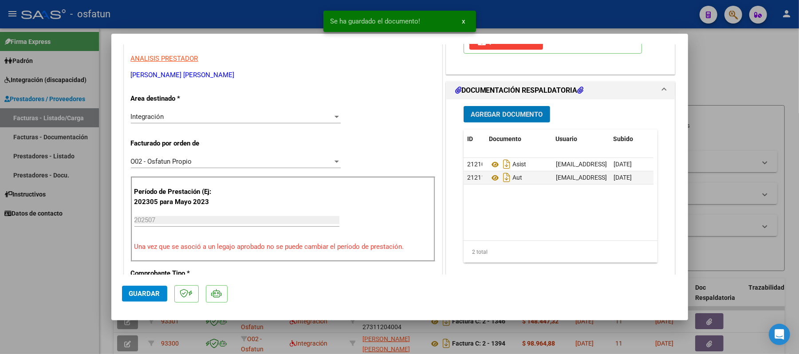
click at [145, 294] on span "Guardar" at bounding box center [144, 294] width 31 height 8
click at [764, 78] on div at bounding box center [399, 177] width 799 height 354
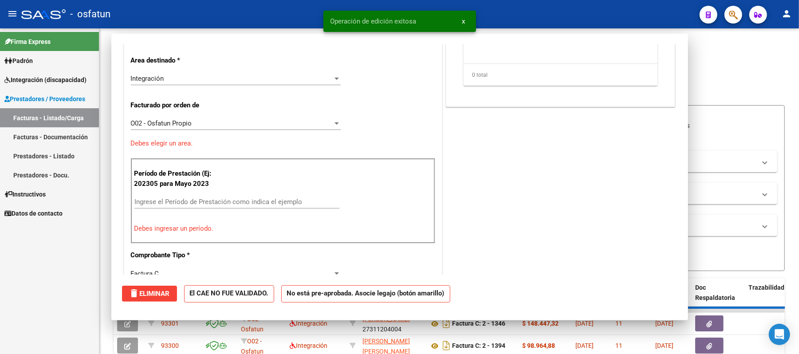
scroll to position [150, 0]
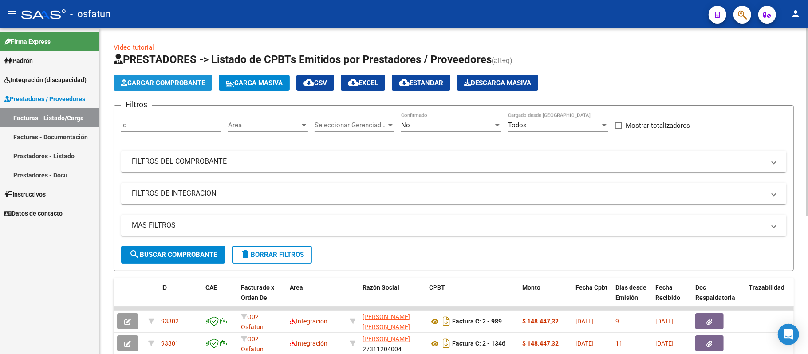
click at [176, 81] on span "Cargar Comprobante" at bounding box center [163, 83] width 84 height 8
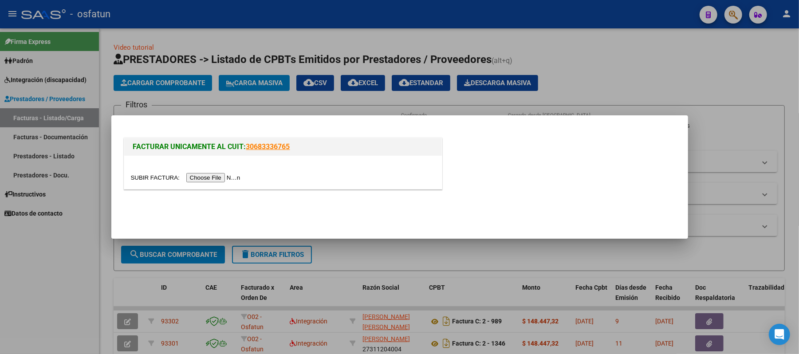
click at [217, 180] on input "file" at bounding box center [187, 177] width 112 height 9
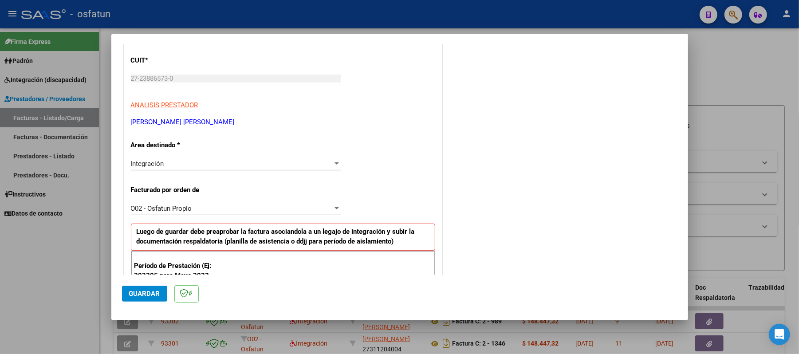
scroll to position [177, 0]
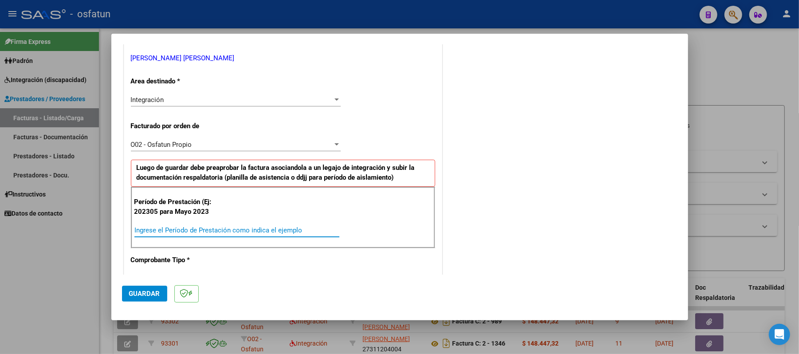
click at [254, 231] on input "Ingrese el Período de Prestación como indica el ejemplo" at bounding box center [236, 230] width 205 height 8
click at [144, 291] on span "Guardar" at bounding box center [144, 294] width 31 height 8
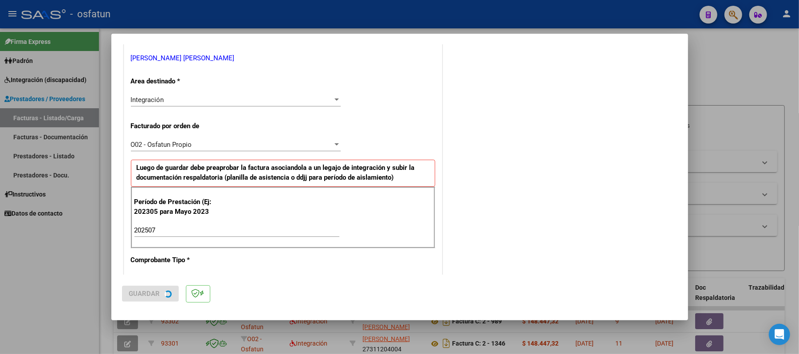
scroll to position [0, 0]
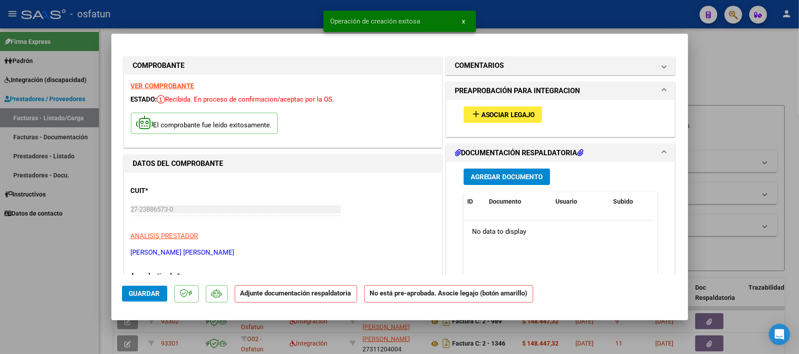
click at [504, 116] on span "Asociar Legajo" at bounding box center [508, 115] width 54 height 8
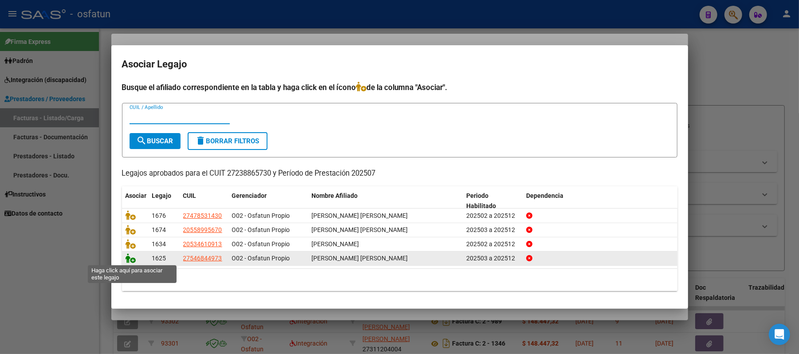
click at [128, 259] on icon at bounding box center [131, 258] width 11 height 10
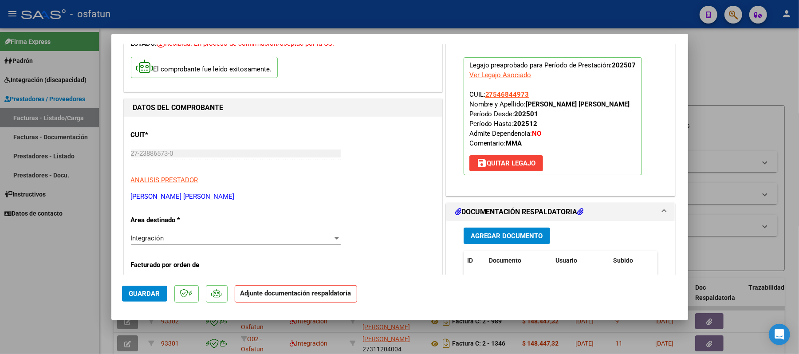
scroll to position [59, 0]
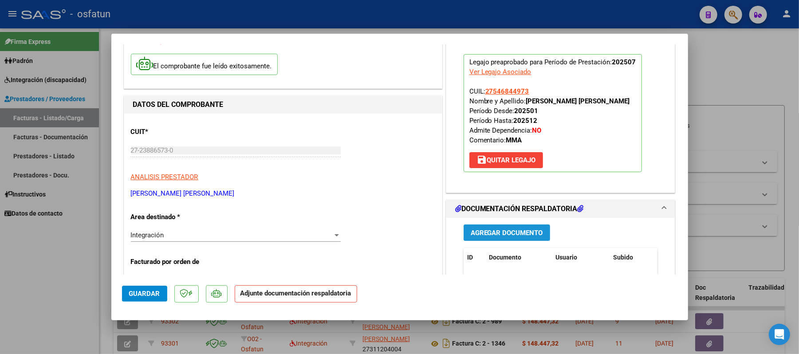
click at [523, 233] on span "Agregar Documento" at bounding box center [507, 233] width 72 height 8
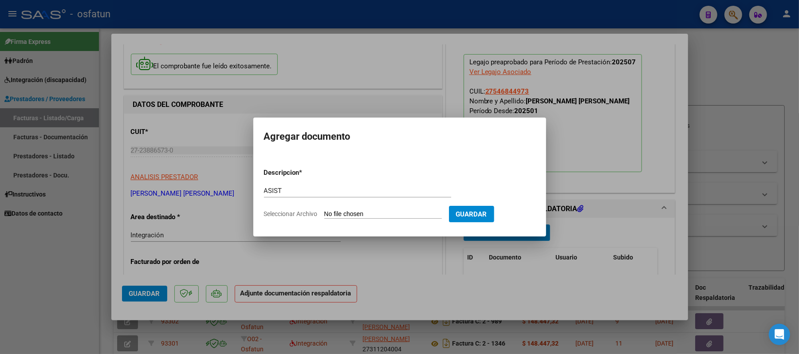
click at [383, 216] on input "Seleccionar Archivo" at bounding box center [383, 214] width 118 height 8
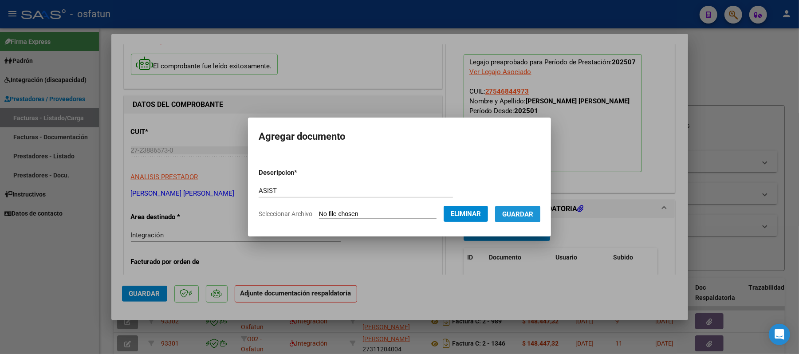
click at [531, 213] on span "Guardar" at bounding box center [517, 214] width 31 height 8
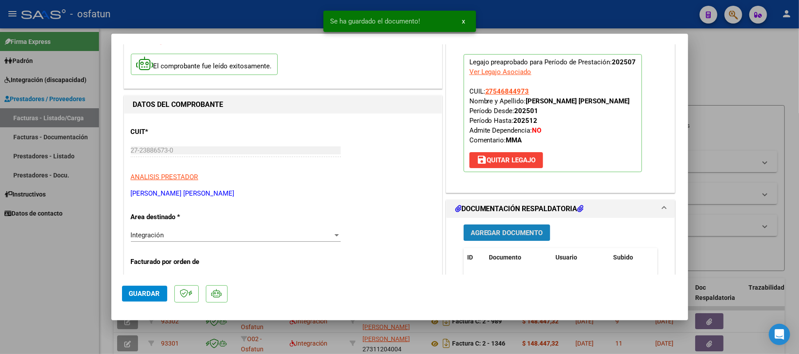
click at [501, 233] on span "Agregar Documento" at bounding box center [507, 233] width 72 height 8
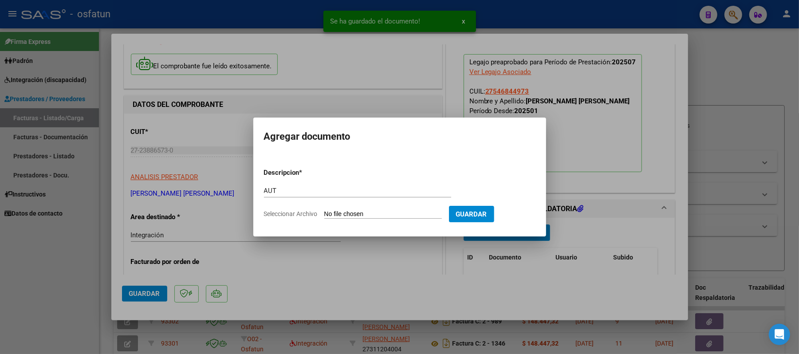
click at [385, 215] on input "Seleccionar Archivo" at bounding box center [383, 214] width 118 height 8
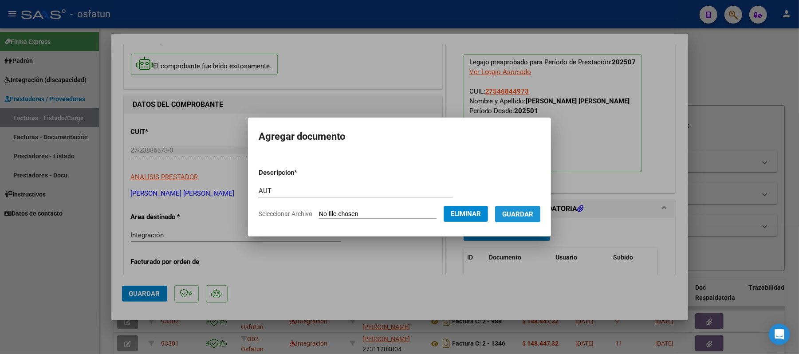
click at [518, 214] on span "Guardar" at bounding box center [517, 214] width 31 height 8
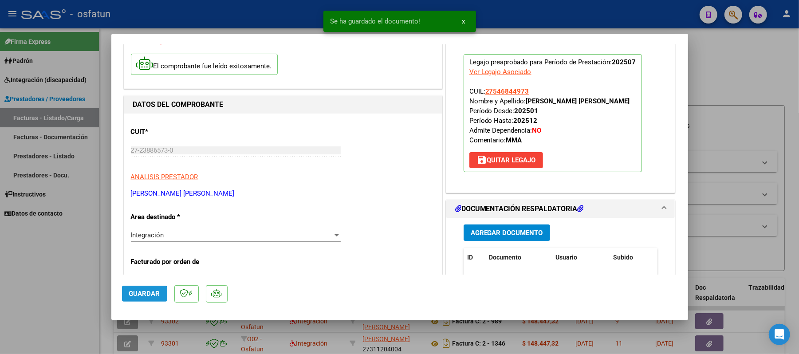
click at [152, 290] on span "Guardar" at bounding box center [144, 294] width 31 height 8
click at [719, 75] on div at bounding box center [399, 177] width 799 height 354
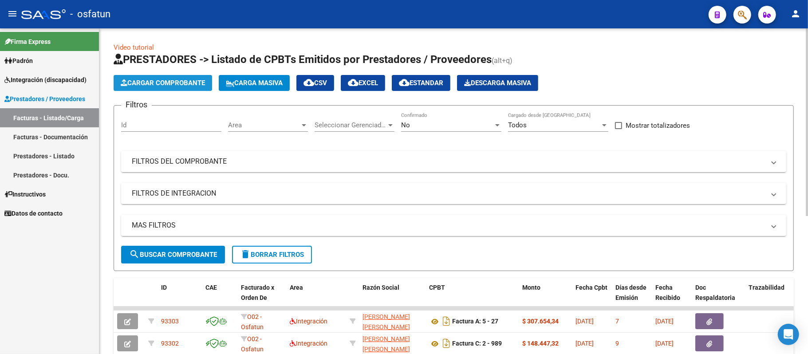
click at [171, 82] on span "Cargar Comprobante" at bounding box center [163, 83] width 84 height 8
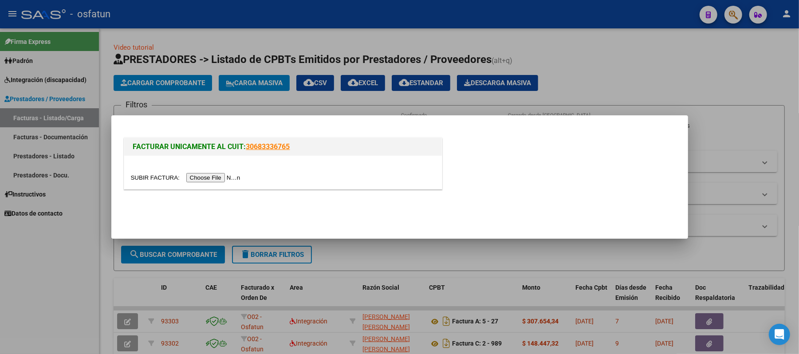
click at [215, 176] on input "file" at bounding box center [187, 177] width 112 height 9
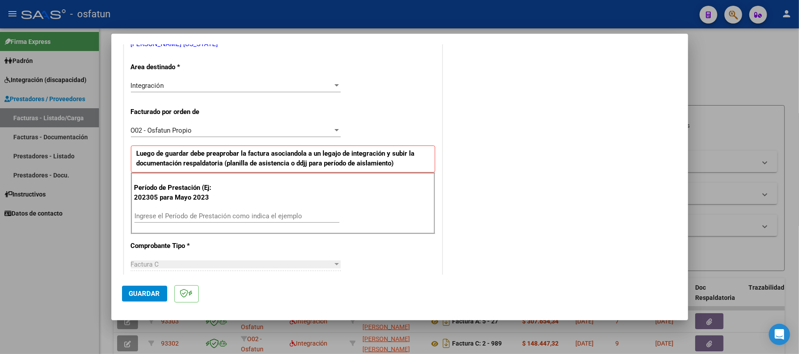
scroll to position [236, 0]
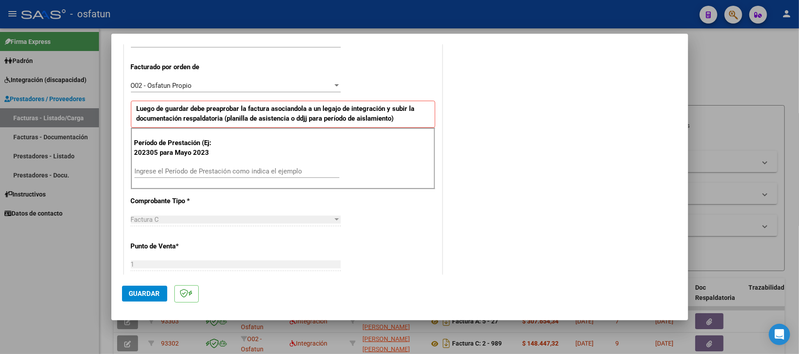
click at [236, 174] on input "Ingrese el Período de Prestación como indica el ejemplo" at bounding box center [236, 171] width 205 height 8
click at [151, 295] on span "Guardar" at bounding box center [144, 294] width 31 height 8
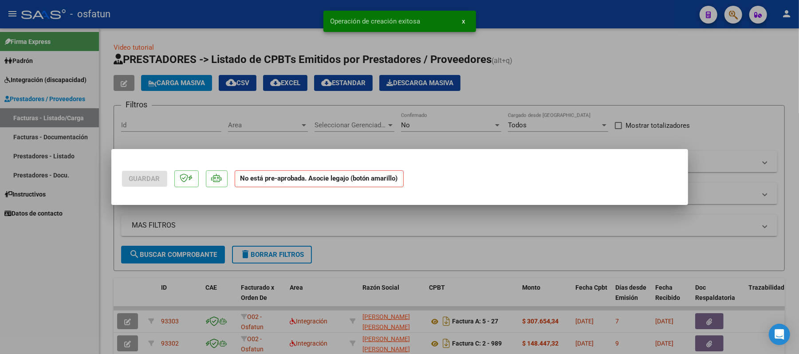
scroll to position [0, 0]
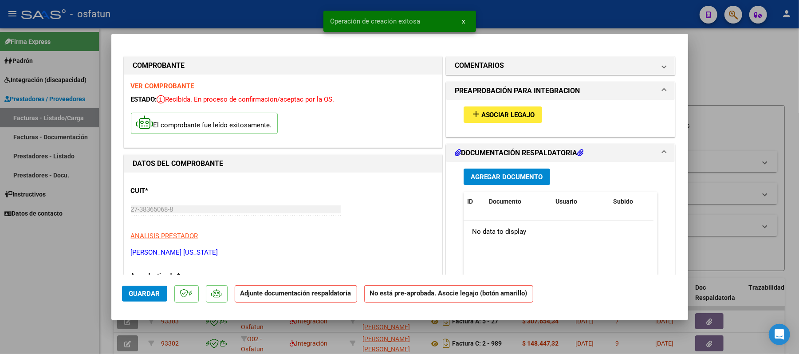
click at [501, 117] on span "Asociar Legajo" at bounding box center [508, 115] width 54 height 8
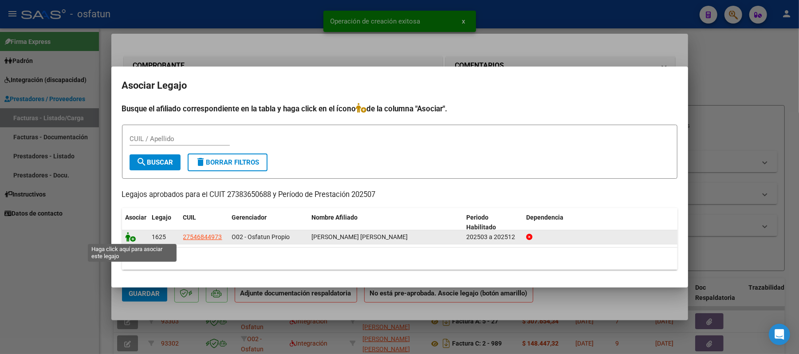
click at [129, 236] on icon at bounding box center [131, 237] width 11 height 10
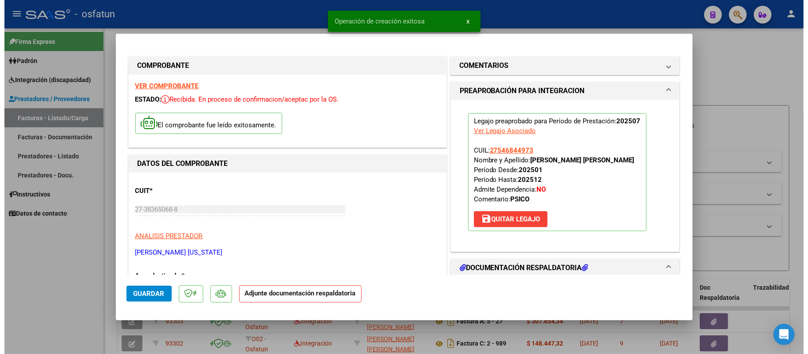
scroll to position [59, 0]
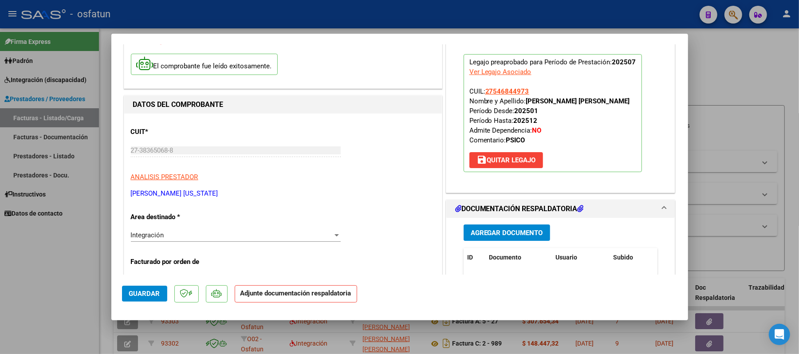
click at [495, 231] on span "Agregar Documento" at bounding box center [507, 233] width 72 height 8
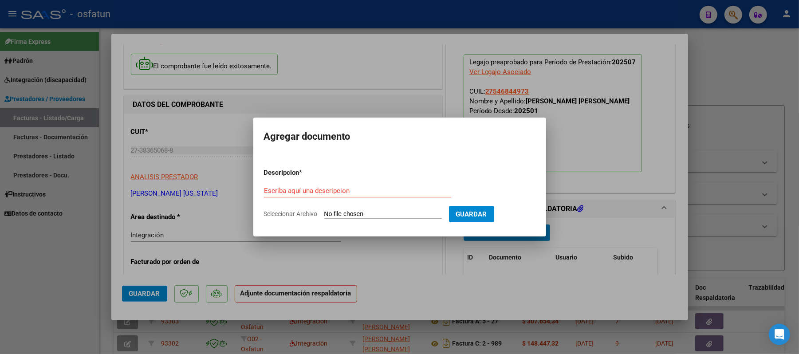
click at [384, 197] on div "Escriba aquí una descripcion" at bounding box center [357, 190] width 187 height 13
click at [370, 214] on input "Seleccionar Archivo" at bounding box center [383, 214] width 118 height 8
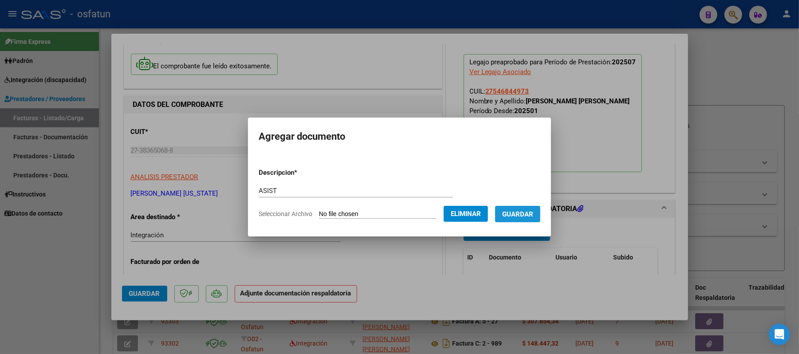
click at [527, 217] on span "Guardar" at bounding box center [517, 214] width 31 height 8
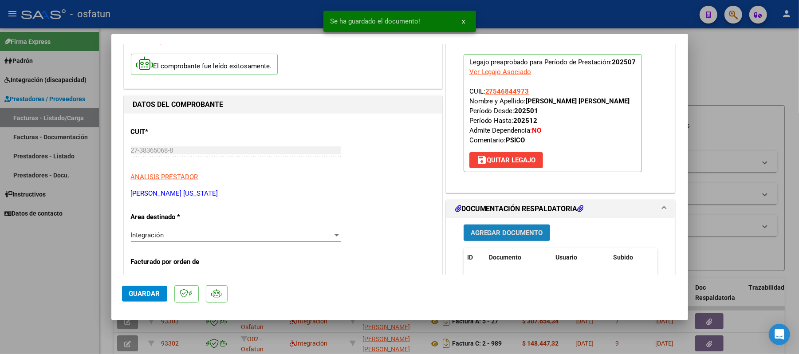
click at [518, 236] on span "Agregar Documento" at bounding box center [507, 233] width 72 height 8
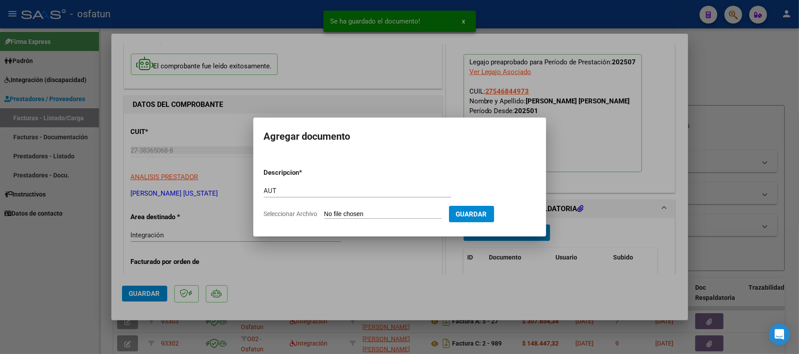
click at [388, 217] on input "Seleccionar Archivo" at bounding box center [383, 214] width 118 height 8
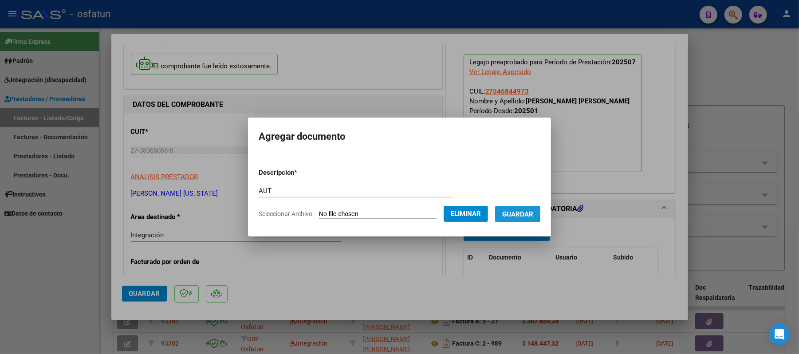
click at [524, 219] on button "Guardar" at bounding box center [517, 214] width 45 height 16
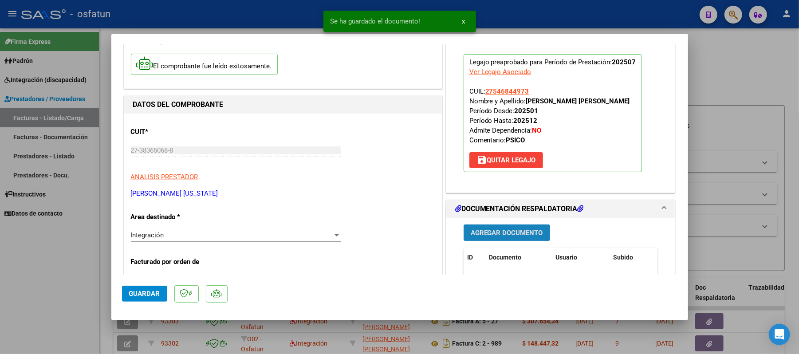
click at [503, 234] on span "Agregar Documento" at bounding box center [507, 233] width 72 height 8
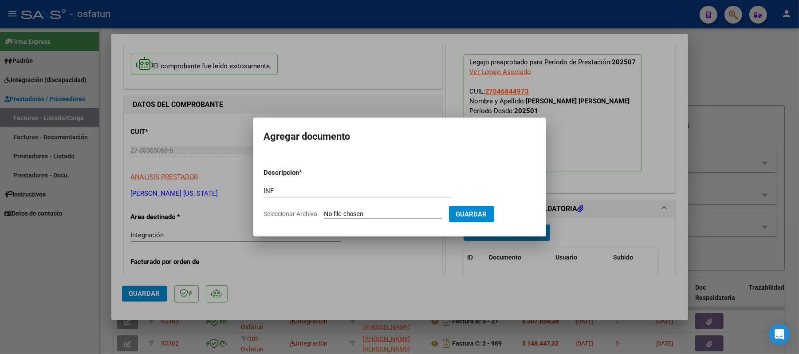
click at [371, 215] on input "Seleccionar Archivo" at bounding box center [383, 214] width 118 height 8
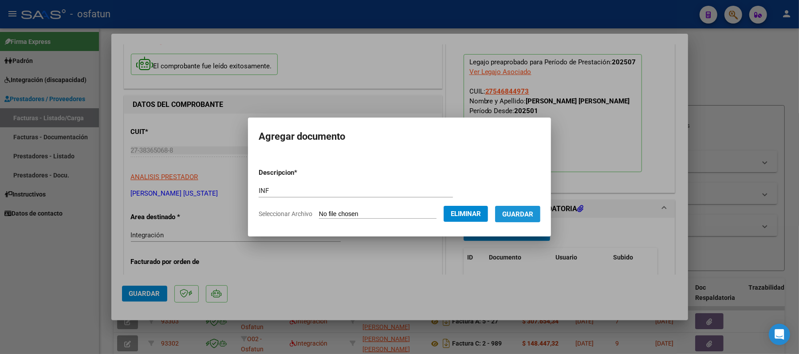
click at [520, 213] on span "Guardar" at bounding box center [517, 214] width 31 height 8
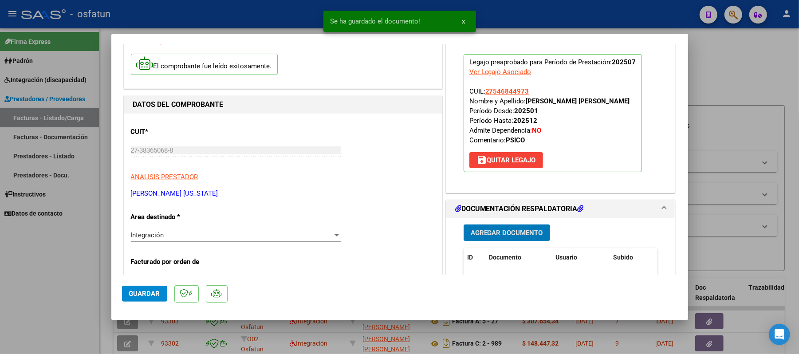
click at [146, 290] on span "Guardar" at bounding box center [144, 294] width 31 height 8
click at [729, 90] on div at bounding box center [399, 177] width 799 height 354
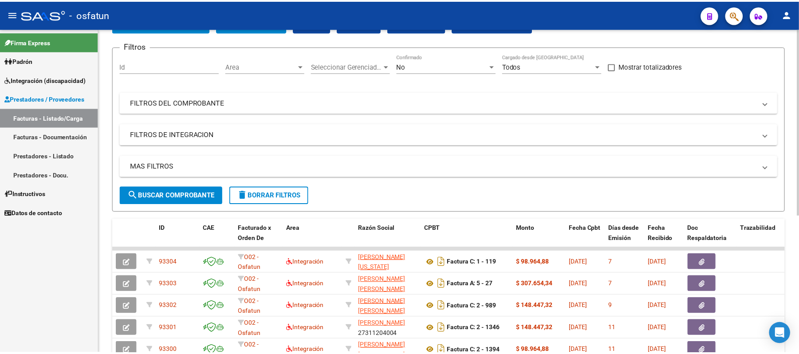
scroll to position [0, 0]
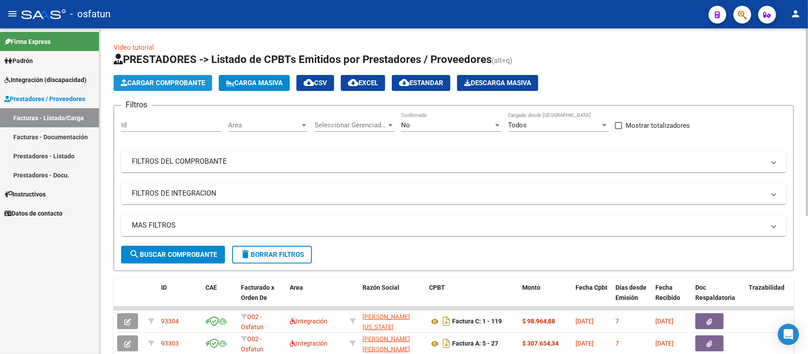
click at [177, 83] on span "Cargar Comprobante" at bounding box center [163, 83] width 84 height 8
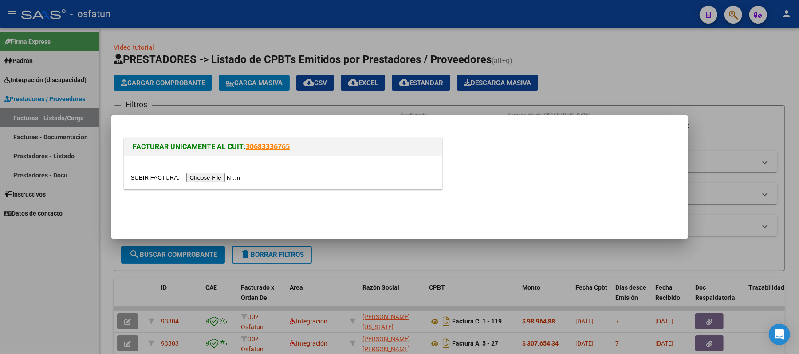
click at [214, 178] on input "file" at bounding box center [187, 177] width 112 height 9
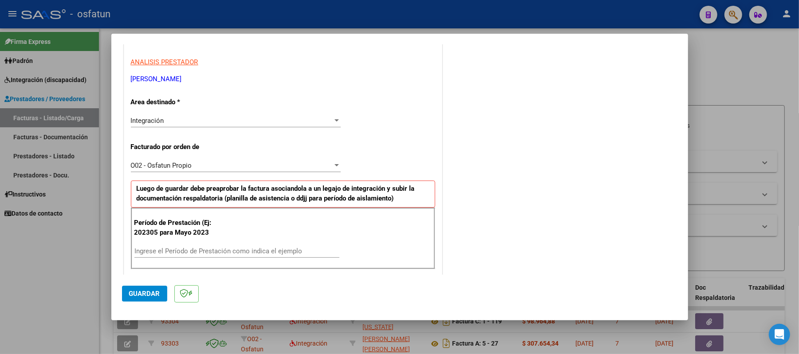
scroll to position [177, 0]
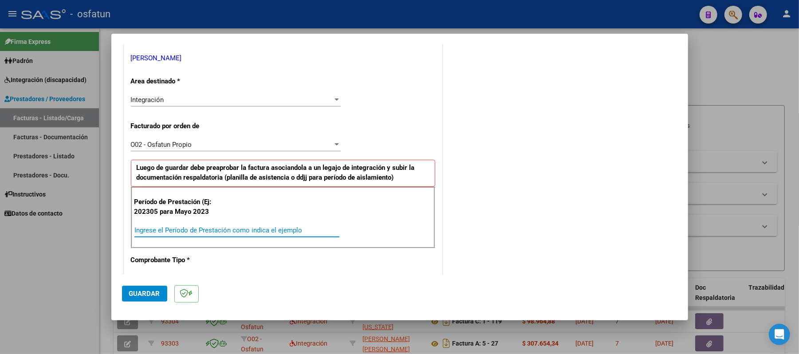
click at [250, 230] on input "Ingrese el Período de Prestación como indica el ejemplo" at bounding box center [236, 230] width 205 height 8
click at [141, 291] on span "Guardar" at bounding box center [144, 294] width 31 height 8
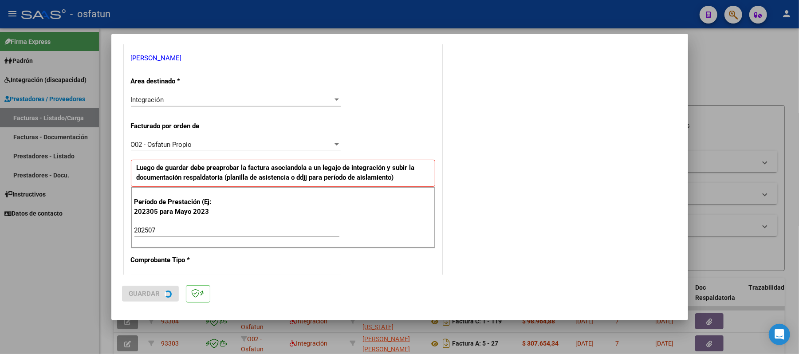
scroll to position [0, 0]
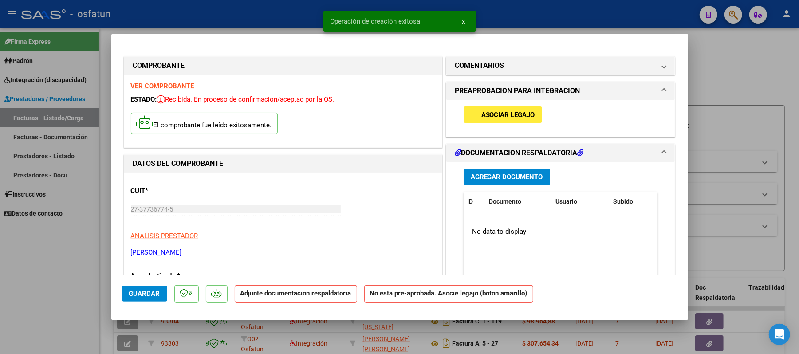
click at [517, 114] on span "Asociar Legajo" at bounding box center [508, 115] width 54 height 8
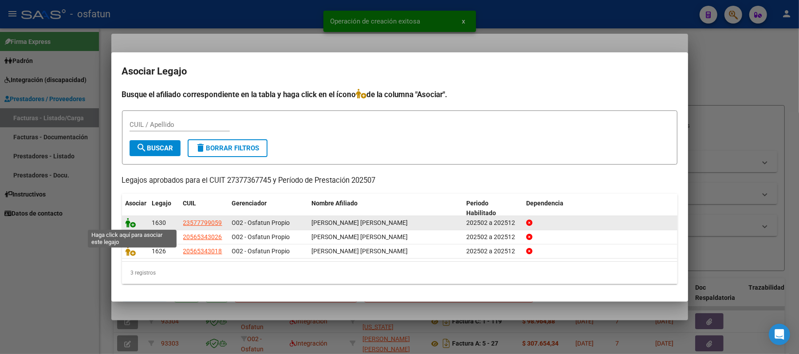
click at [129, 224] on icon at bounding box center [131, 223] width 11 height 10
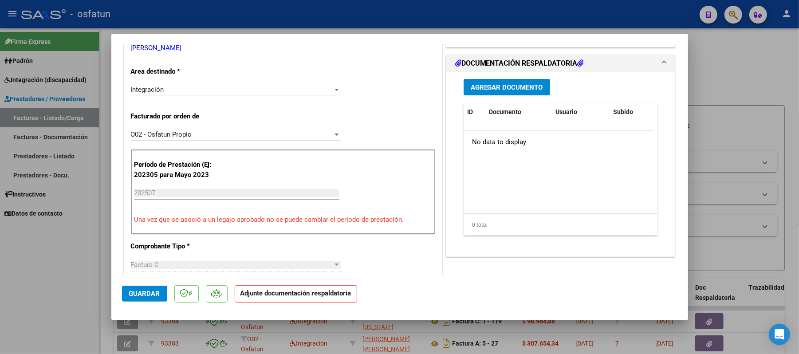
scroll to position [236, 0]
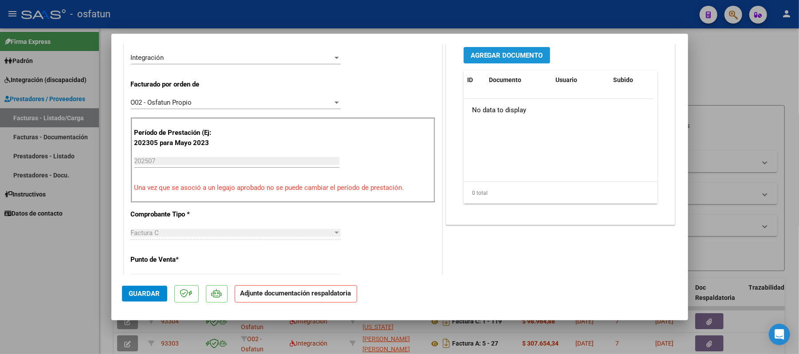
click at [508, 52] on span "Agregar Documento" at bounding box center [507, 55] width 72 height 8
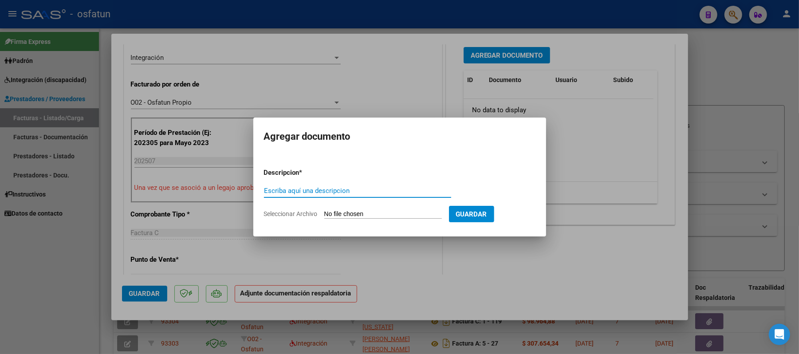
click at [357, 192] on input "Escriba aquí una descripcion" at bounding box center [357, 191] width 187 height 8
click at [382, 215] on input "Seleccionar Archivo" at bounding box center [383, 214] width 118 height 8
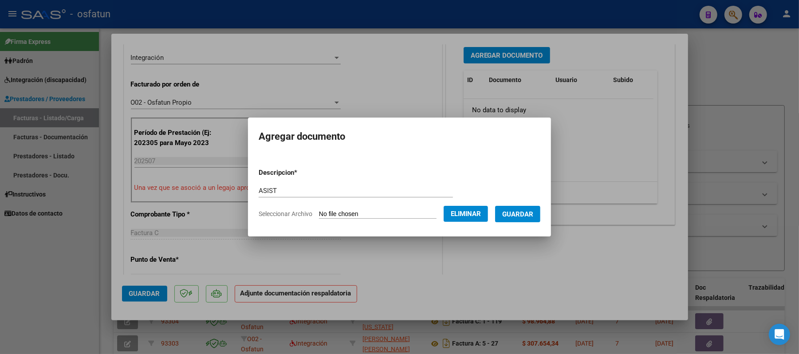
click at [527, 212] on span "Guardar" at bounding box center [517, 214] width 31 height 8
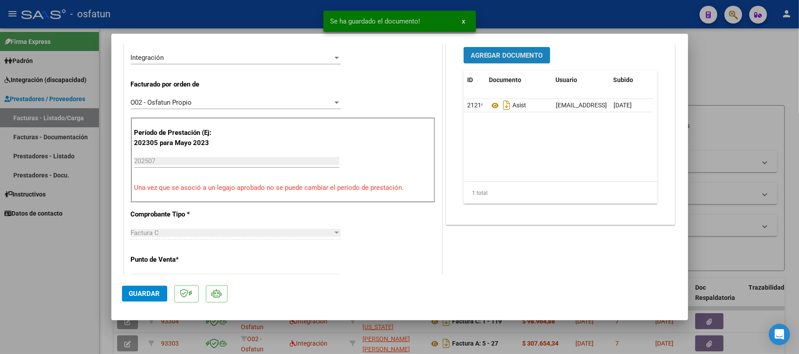
click at [507, 55] on span "Agregar Documento" at bounding box center [507, 55] width 72 height 8
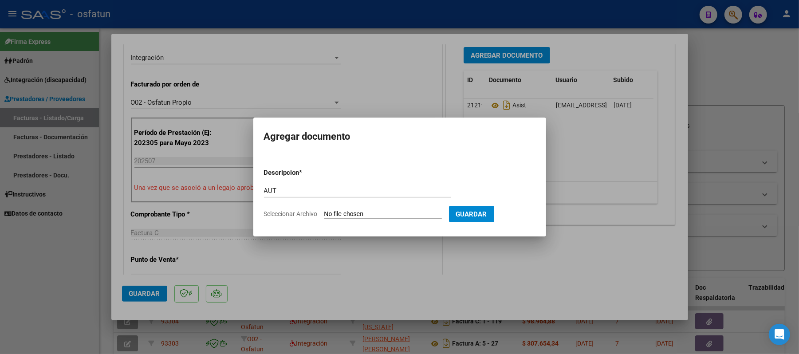
click at [361, 213] on input "Seleccionar Archivo" at bounding box center [383, 214] width 118 height 8
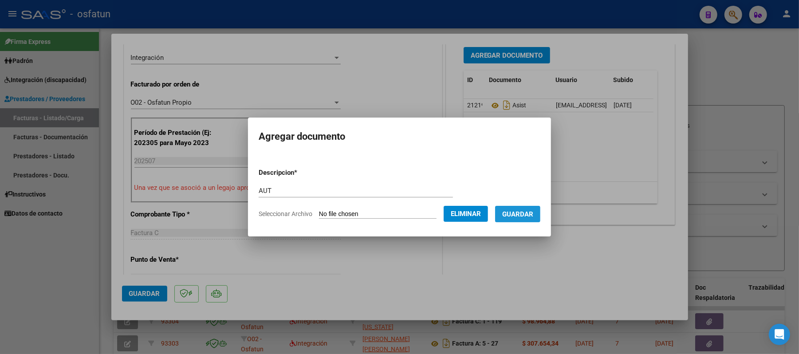
click at [531, 213] on span "Guardar" at bounding box center [517, 214] width 31 height 8
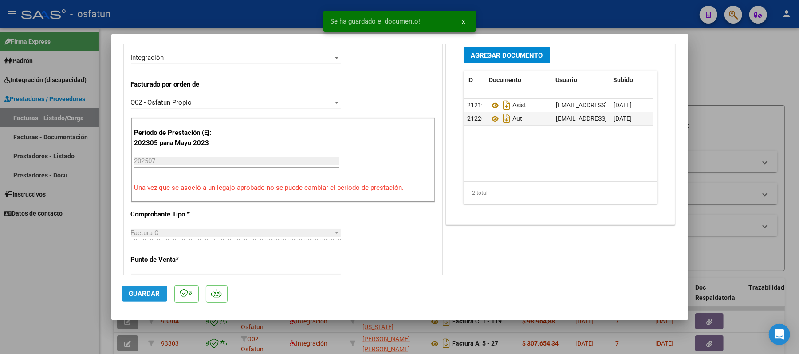
click at [152, 291] on span "Guardar" at bounding box center [144, 294] width 31 height 8
click at [737, 75] on div at bounding box center [399, 177] width 799 height 354
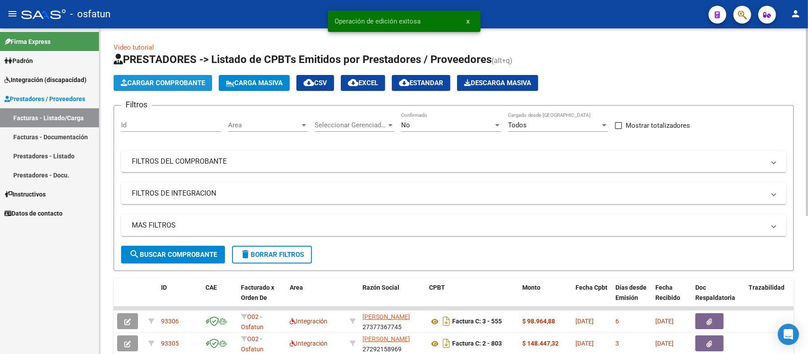
click at [182, 79] on span "Cargar Comprobante" at bounding box center [163, 83] width 84 height 8
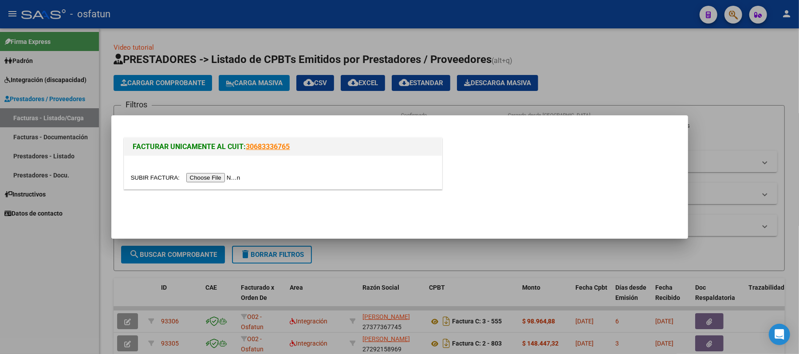
click at [227, 180] on input "file" at bounding box center [187, 177] width 112 height 9
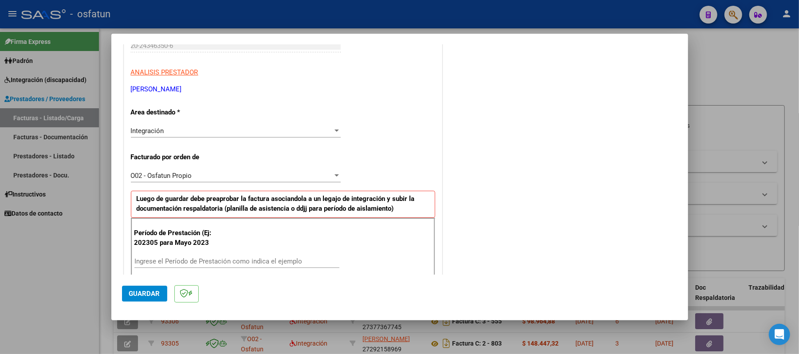
scroll to position [177, 0]
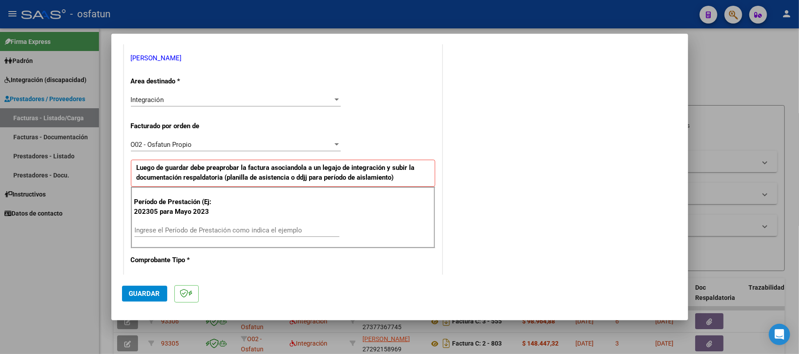
click at [281, 228] on input "Ingrese el Período de Prestación como indica el ejemplo" at bounding box center [236, 230] width 205 height 8
click at [142, 292] on span "Guardar" at bounding box center [144, 294] width 31 height 8
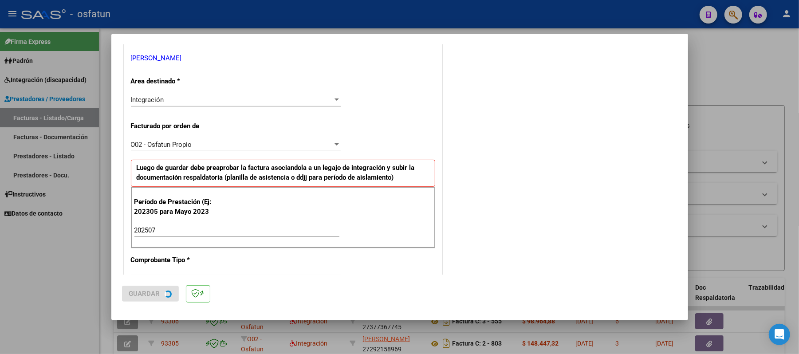
scroll to position [0, 0]
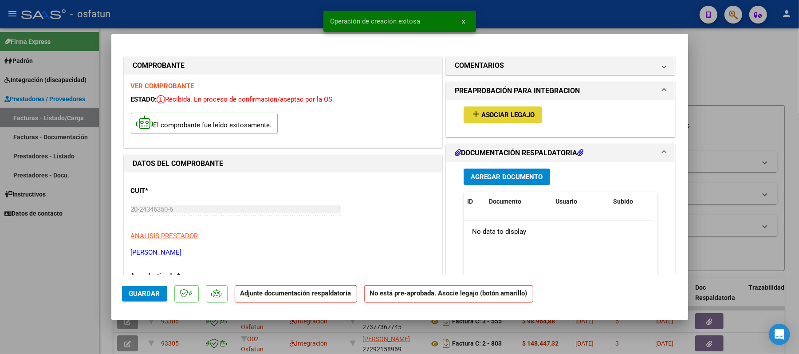
click at [501, 114] on span "Asociar Legajo" at bounding box center [508, 115] width 54 height 8
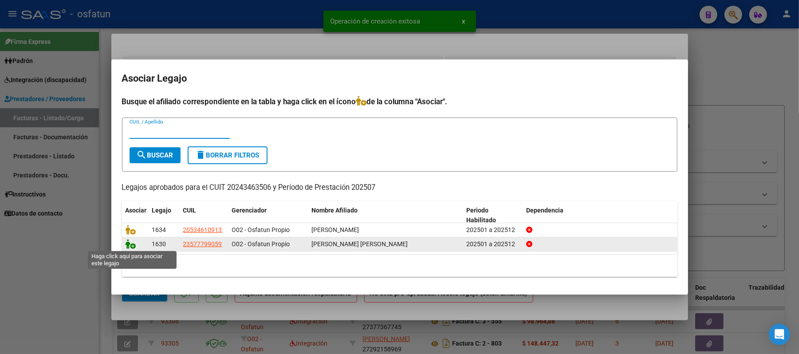
click at [130, 246] on icon at bounding box center [131, 244] width 11 height 10
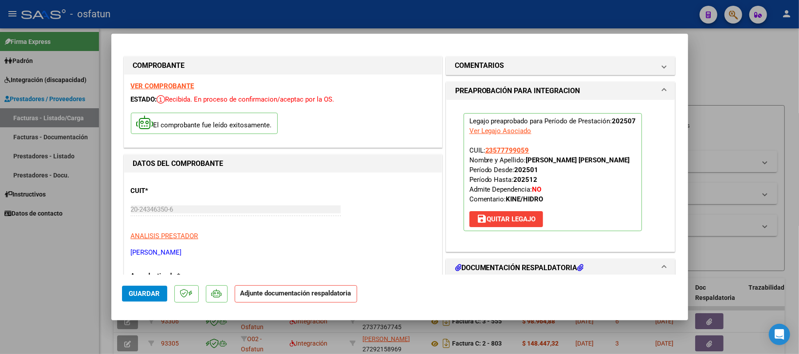
click at [522, 270] on h1 "DOCUMENTACIÓN RESPALDATORIA" at bounding box center [519, 268] width 129 height 11
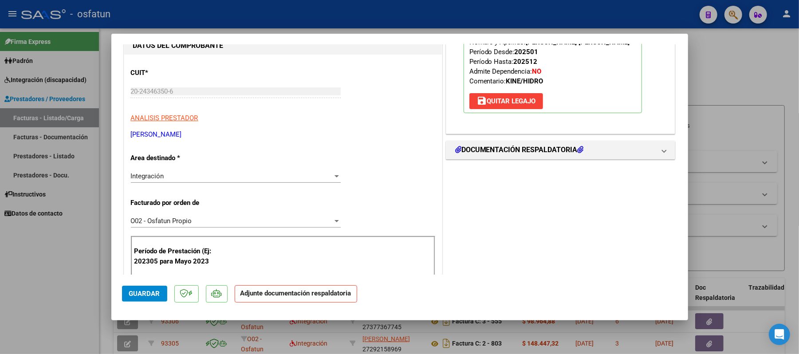
scroll to position [177, 0]
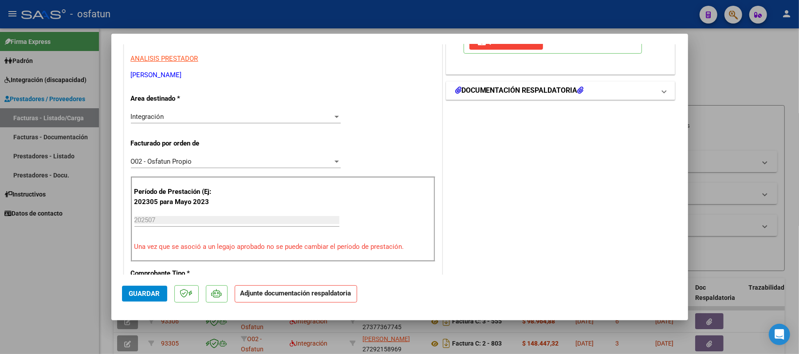
click at [527, 90] on h1 "DOCUMENTACIÓN RESPALDATORIA" at bounding box center [519, 90] width 129 height 11
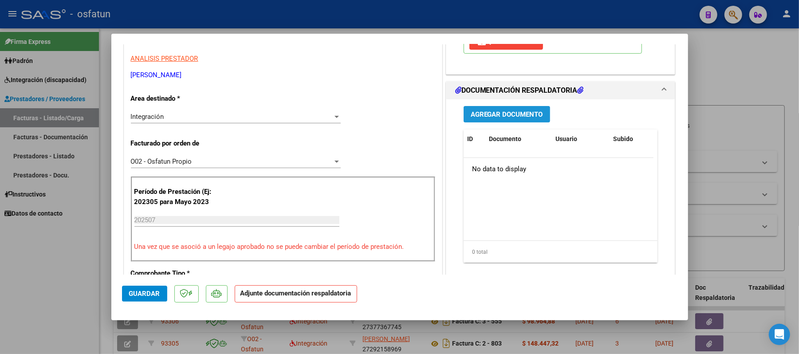
click at [511, 116] on span "Agregar Documento" at bounding box center [507, 114] width 72 height 8
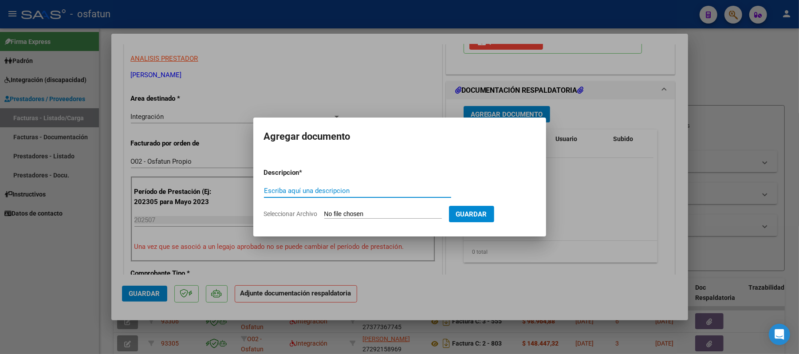
click at [388, 193] on input "Escriba aquí una descripcion" at bounding box center [357, 191] width 187 height 8
click at [387, 215] on input "Seleccionar Archivo" at bounding box center [383, 214] width 118 height 8
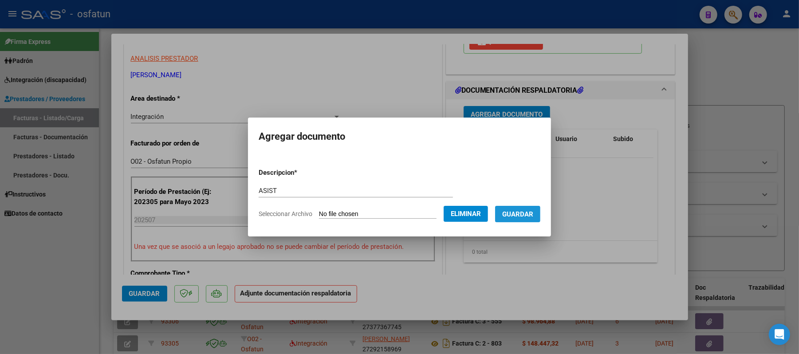
click at [535, 220] on button "Guardar" at bounding box center [517, 214] width 45 height 16
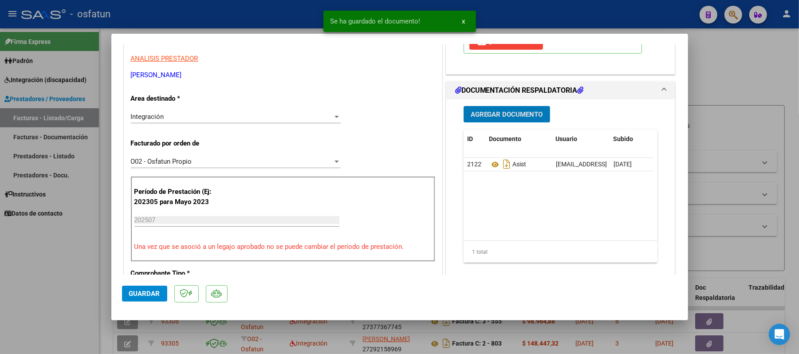
click at [510, 109] on button "Agregar Documento" at bounding box center [506, 114] width 86 height 16
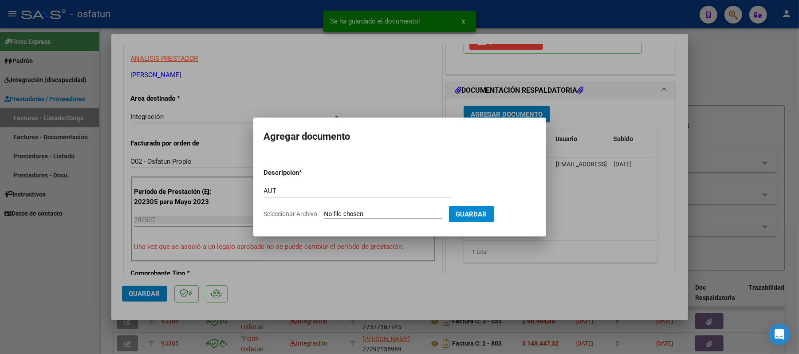
click at [385, 215] on input "Seleccionar Archivo" at bounding box center [383, 214] width 118 height 8
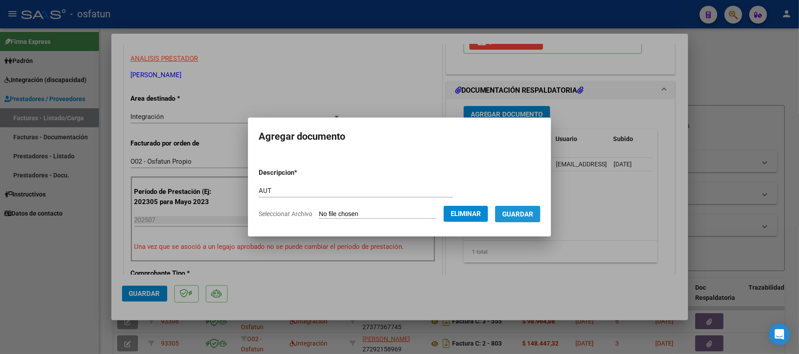
click at [533, 214] on span "Guardar" at bounding box center [517, 214] width 31 height 8
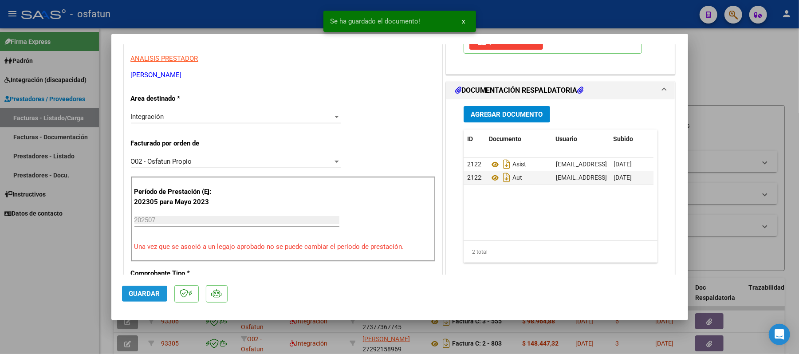
click at [153, 290] on span "Guardar" at bounding box center [144, 294] width 31 height 8
click at [716, 67] on div at bounding box center [399, 177] width 799 height 354
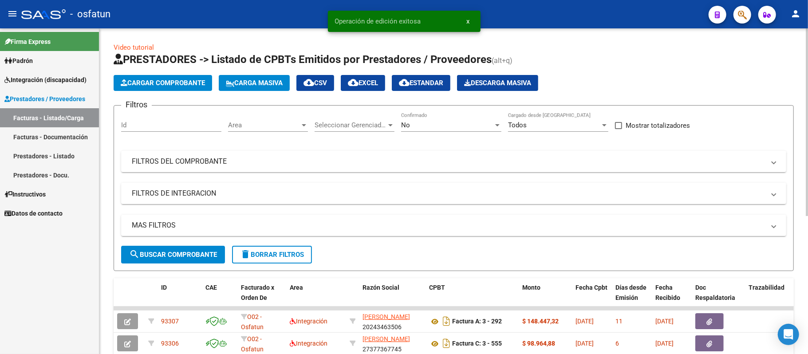
click at [149, 84] on span "Cargar Comprobante" at bounding box center [163, 83] width 84 height 8
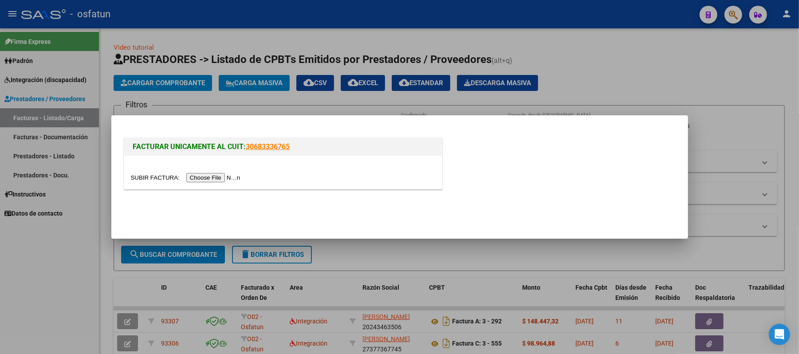
click at [210, 178] on input "file" at bounding box center [187, 177] width 112 height 9
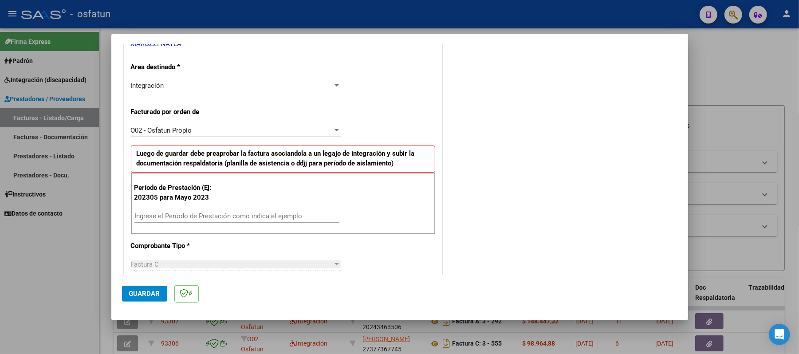
scroll to position [236, 0]
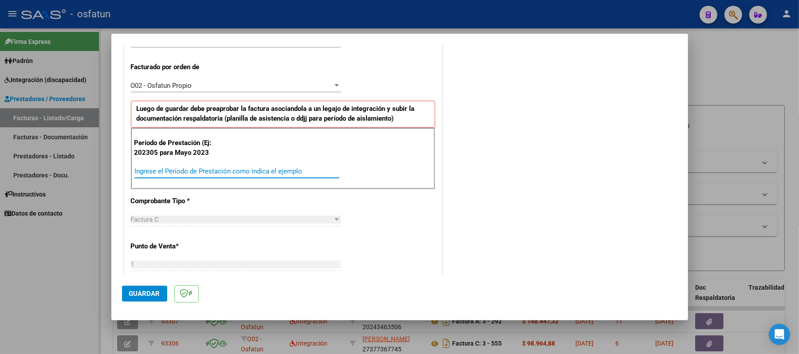
click at [236, 174] on input "Ingrese el Período de Prestación como indica el ejemplo" at bounding box center [236, 171] width 205 height 8
click at [146, 290] on span "Guardar" at bounding box center [144, 294] width 31 height 8
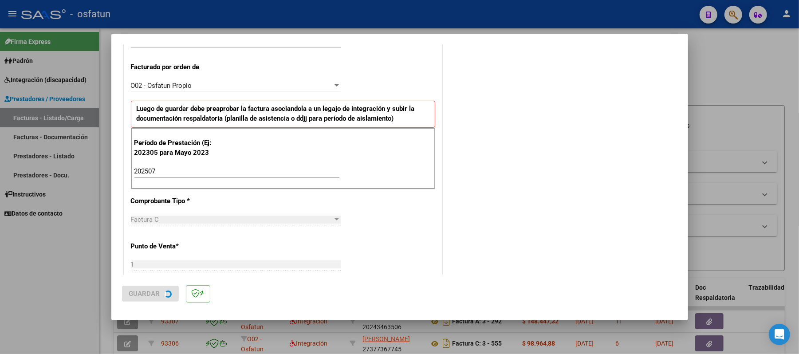
scroll to position [0, 0]
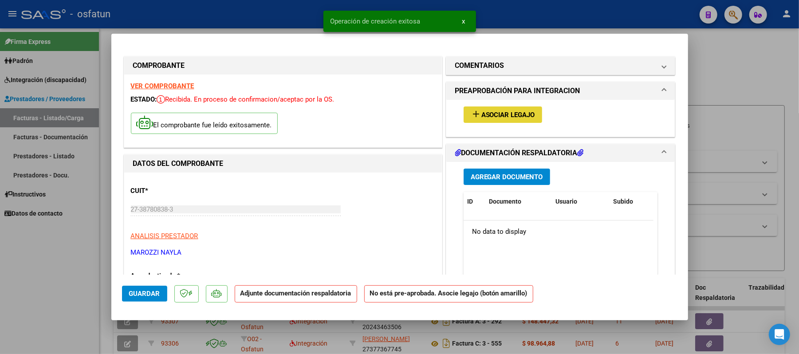
click at [508, 115] on span "Asociar Legajo" at bounding box center [508, 115] width 54 height 8
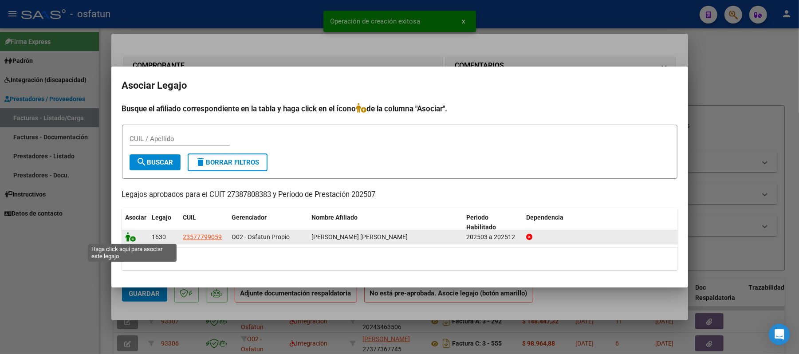
click at [129, 238] on icon at bounding box center [131, 237] width 11 height 10
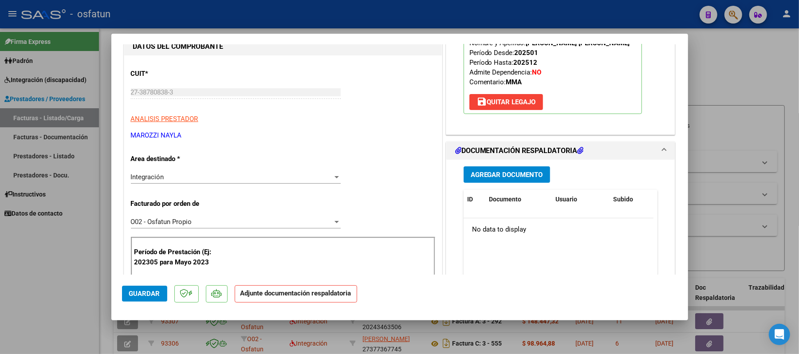
scroll to position [118, 0]
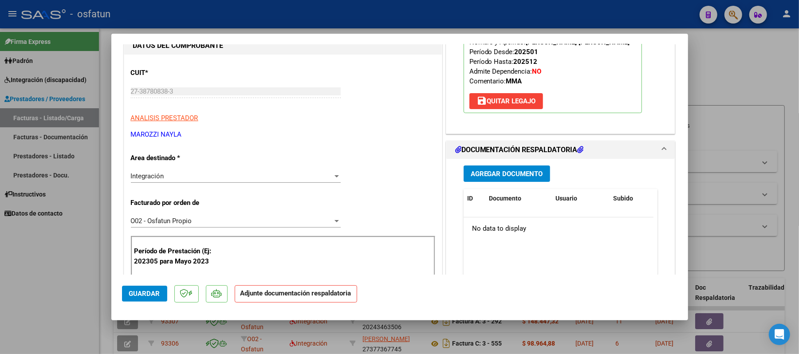
click at [507, 174] on span "Agregar Documento" at bounding box center [507, 174] width 72 height 8
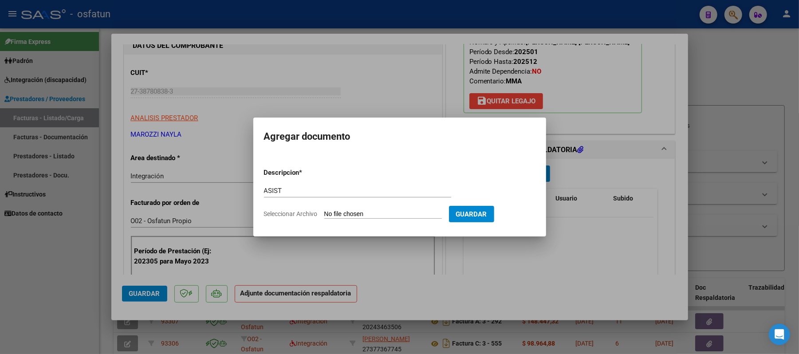
click at [373, 213] on input "Seleccionar Archivo" at bounding box center [383, 214] width 118 height 8
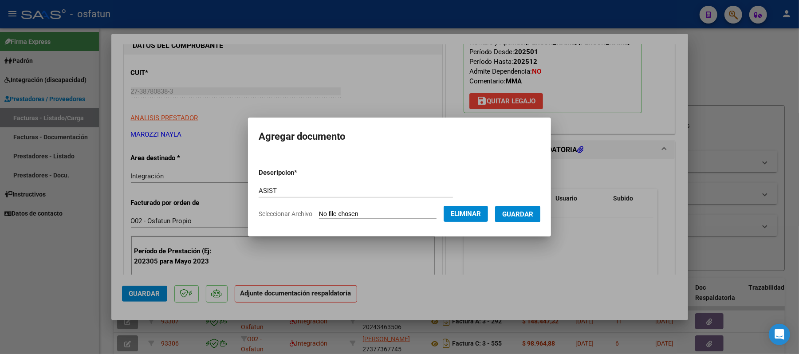
click at [519, 213] on span "Guardar" at bounding box center [517, 214] width 31 height 8
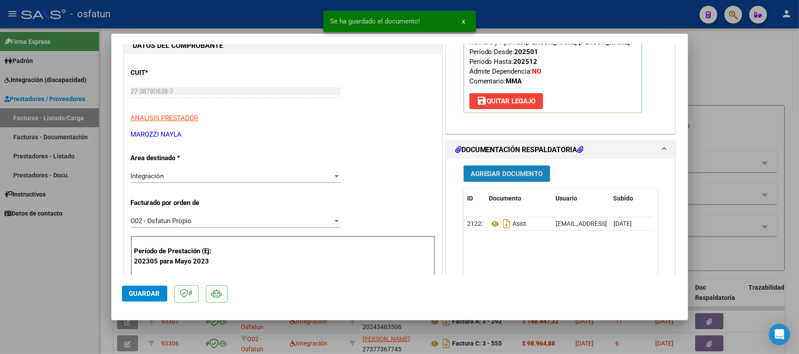
click at [476, 174] on span "Agregar Documento" at bounding box center [507, 174] width 72 height 8
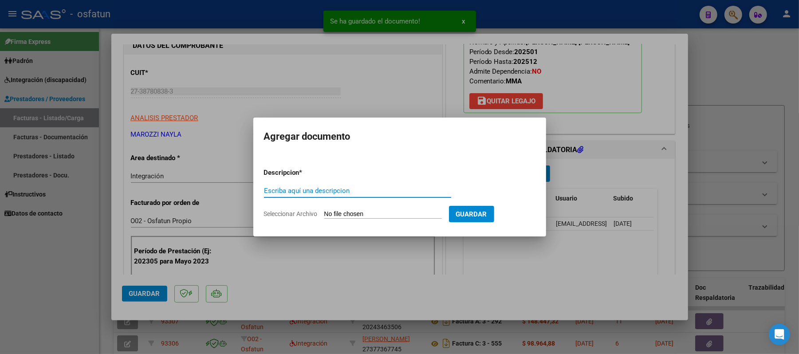
click at [380, 188] on input "Escriba aquí una descripcion" at bounding box center [357, 191] width 187 height 8
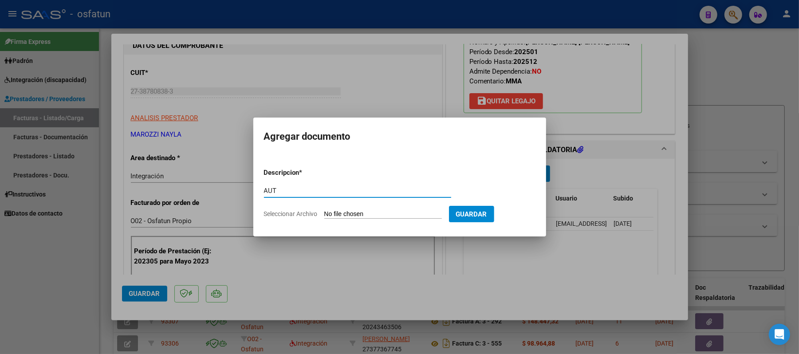
click at [377, 210] on input "Seleccionar Archivo" at bounding box center [383, 214] width 118 height 8
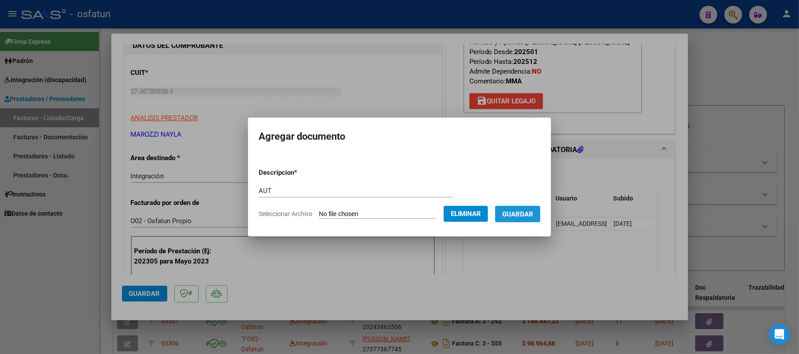
click at [517, 215] on span "Guardar" at bounding box center [517, 214] width 31 height 8
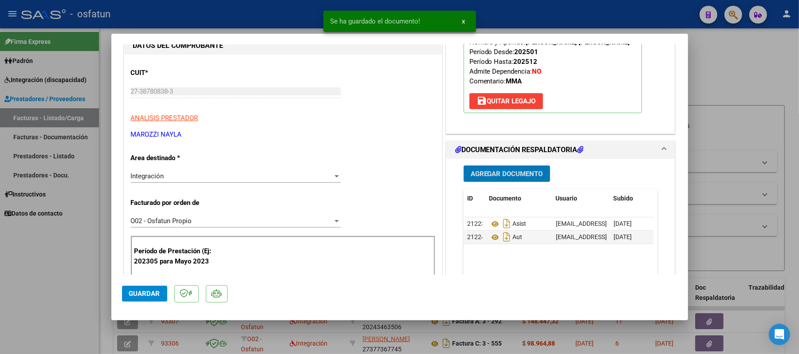
click at [506, 170] on span "Agregar Documento" at bounding box center [507, 174] width 72 height 8
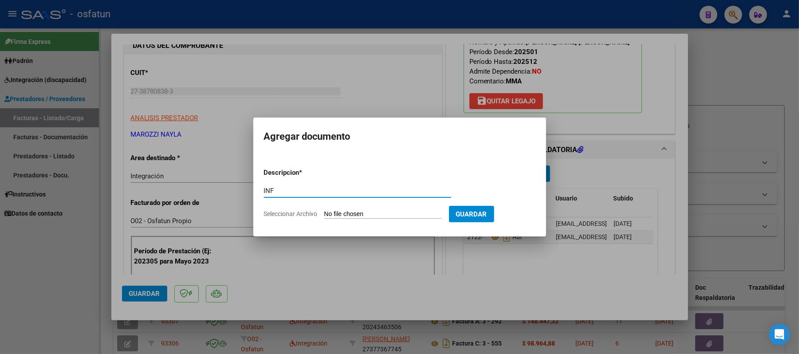
click at [357, 215] on input "Seleccionar Archivo" at bounding box center [383, 214] width 118 height 8
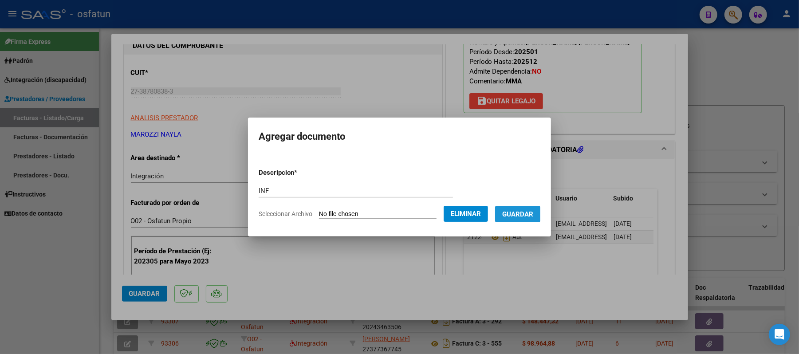
click at [525, 210] on span "Guardar" at bounding box center [517, 214] width 31 height 8
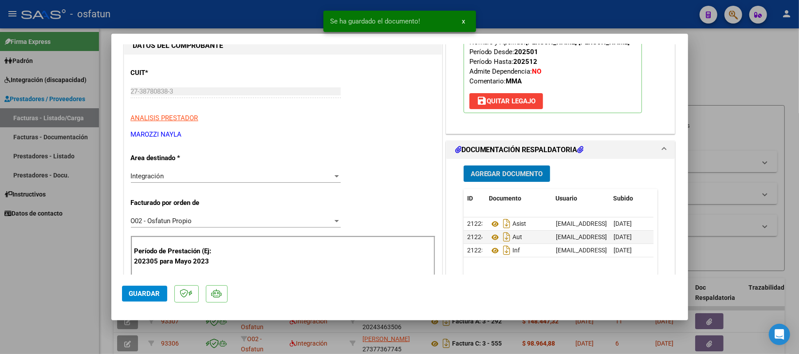
click at [147, 290] on span "Guardar" at bounding box center [144, 294] width 31 height 8
click at [740, 66] on div at bounding box center [399, 177] width 799 height 354
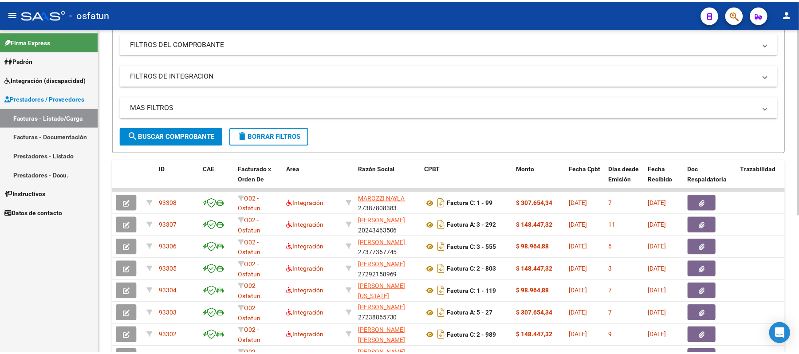
scroll to position [0, 0]
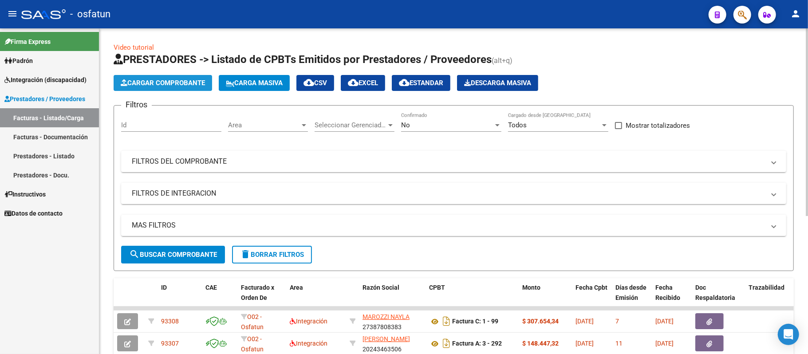
click at [194, 80] on span "Cargar Comprobante" at bounding box center [163, 83] width 84 height 8
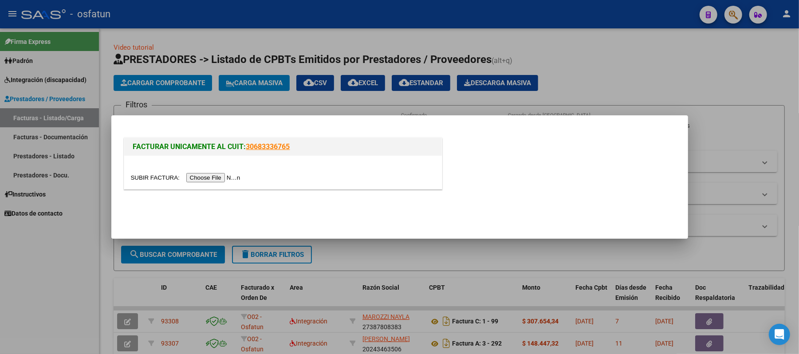
click at [218, 178] on input "file" at bounding box center [187, 177] width 112 height 9
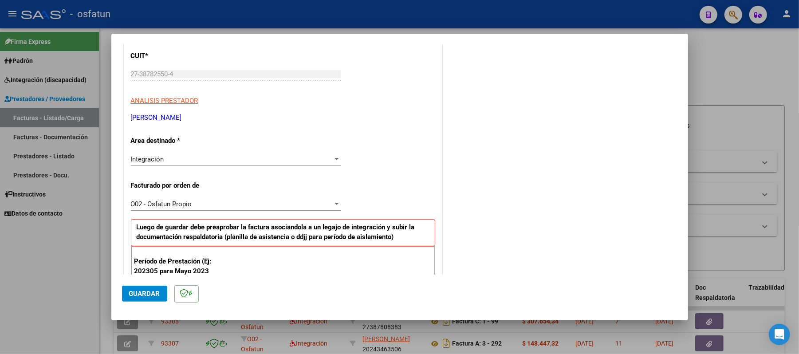
scroll to position [177, 0]
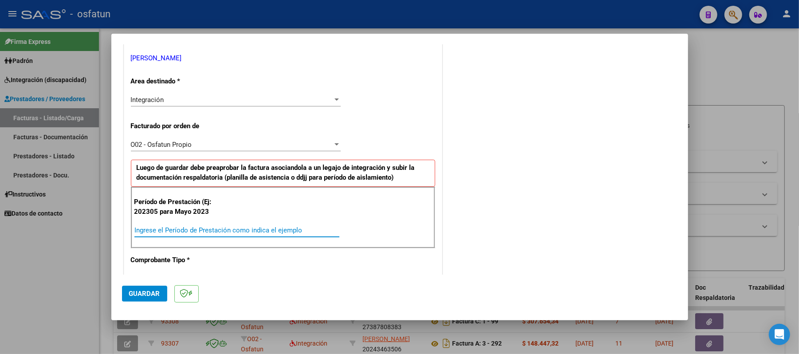
click at [275, 231] on input "Ingrese el Período de Prestación como indica el ejemplo" at bounding box center [236, 230] width 205 height 8
click at [161, 290] on button "Guardar" at bounding box center [144, 294] width 45 height 16
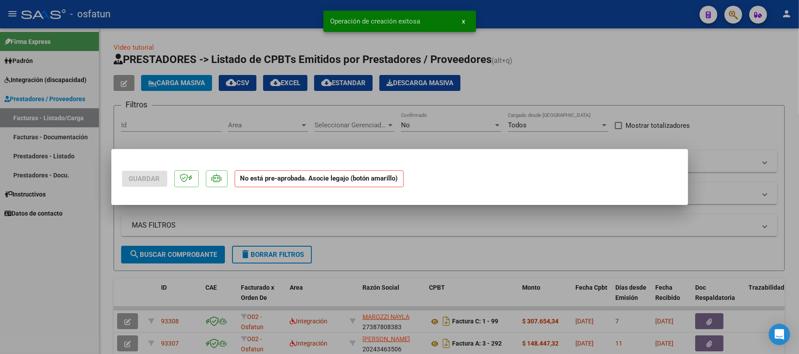
scroll to position [0, 0]
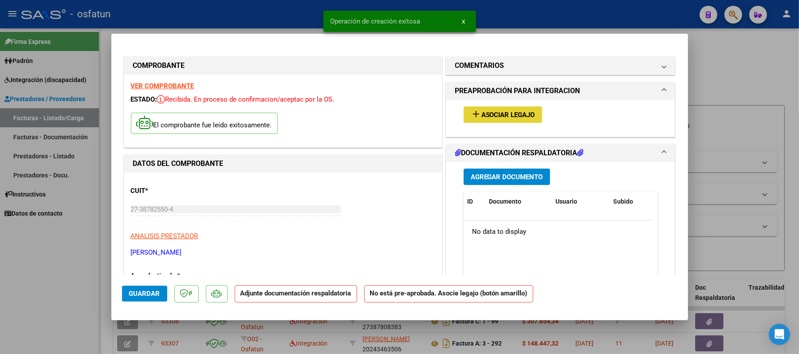
click at [519, 110] on span "add Asociar Legajo" at bounding box center [503, 114] width 64 height 8
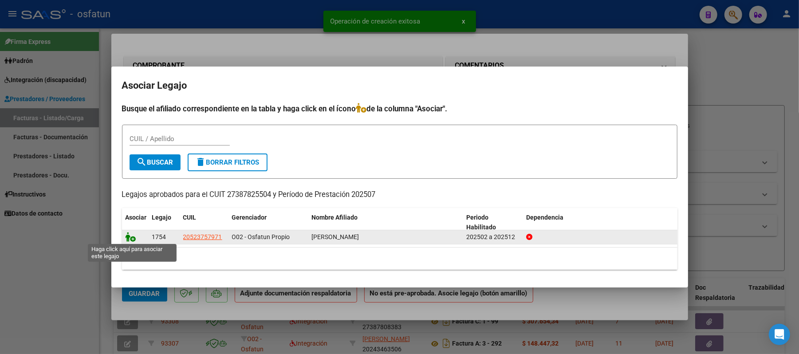
click at [133, 239] on icon at bounding box center [131, 237] width 11 height 10
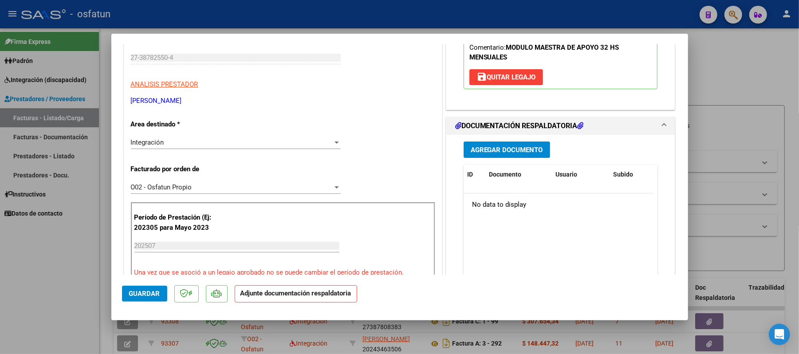
scroll to position [177, 0]
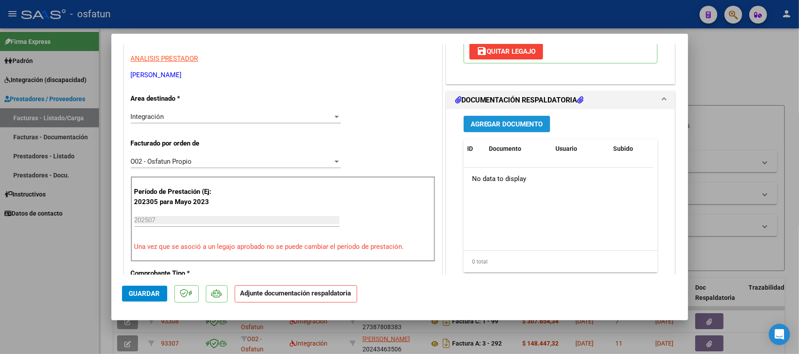
click at [522, 126] on span "Agregar Documento" at bounding box center [507, 124] width 72 height 8
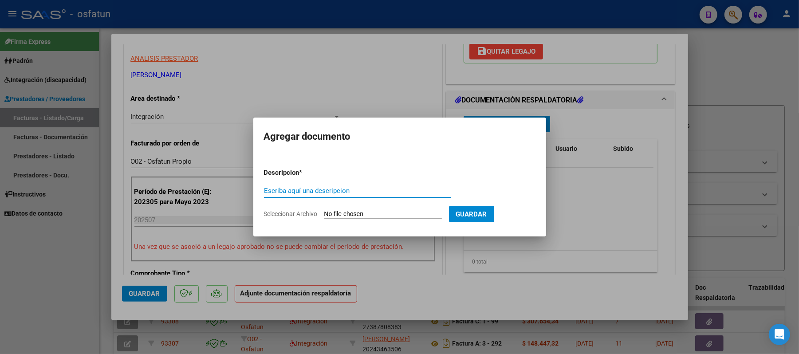
click at [320, 193] on input "Escriba aquí una descripcion" at bounding box center [357, 191] width 187 height 8
click at [340, 215] on input "Seleccionar Archivo" at bounding box center [383, 214] width 118 height 8
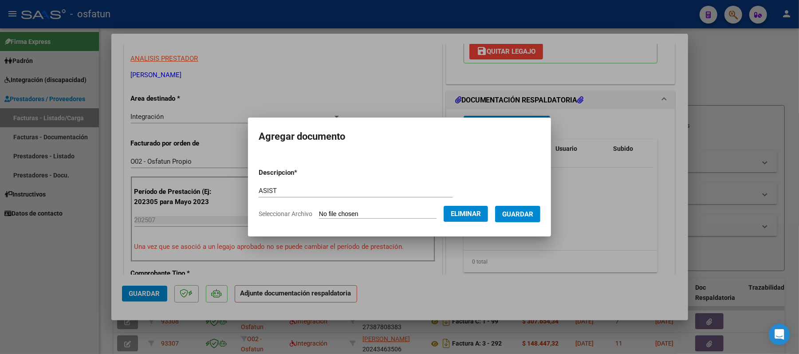
click at [519, 213] on span "Guardar" at bounding box center [517, 214] width 31 height 8
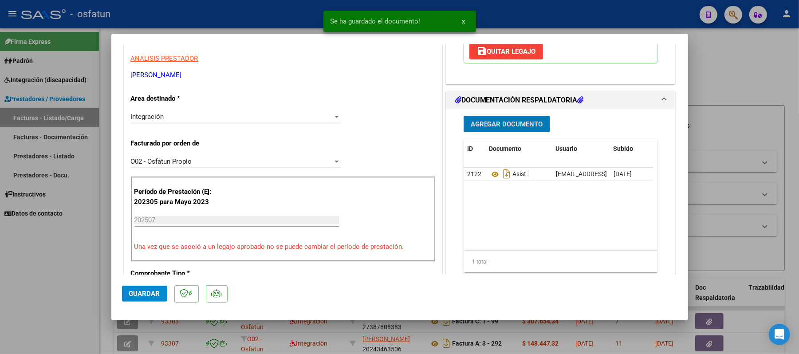
click at [499, 126] on span "Agregar Documento" at bounding box center [507, 124] width 72 height 8
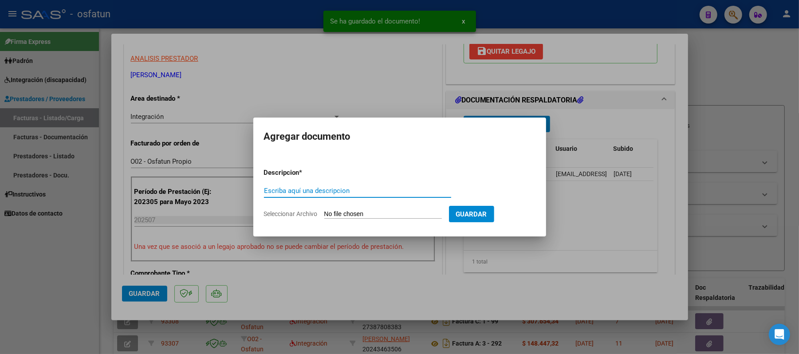
click at [329, 189] on input "Escriba aquí una descripcion" at bounding box center [357, 191] width 187 height 8
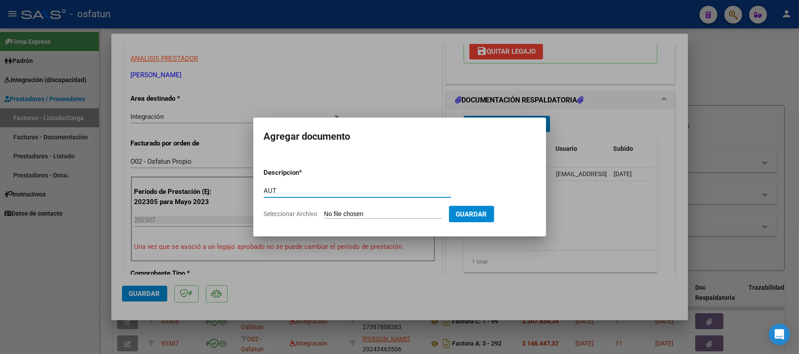
click at [334, 215] on input "Seleccionar Archivo" at bounding box center [383, 214] width 118 height 8
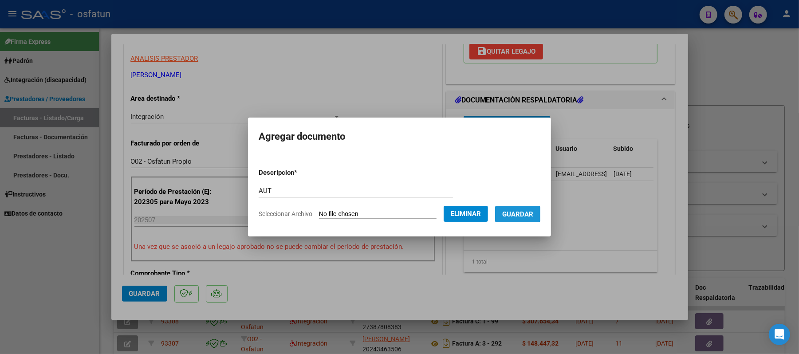
click at [524, 210] on span "Guardar" at bounding box center [517, 214] width 31 height 8
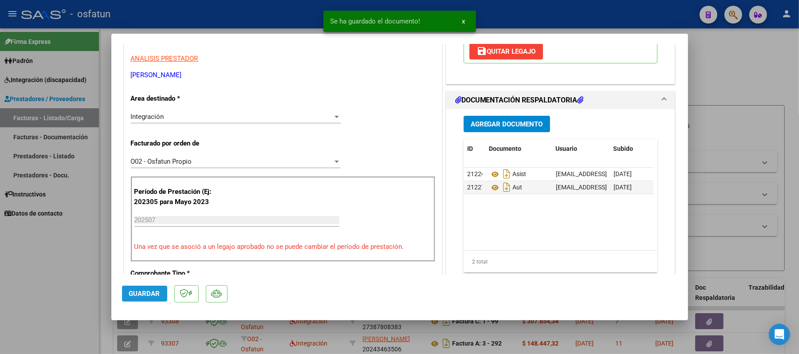
click at [157, 290] on span "Guardar" at bounding box center [144, 294] width 31 height 8
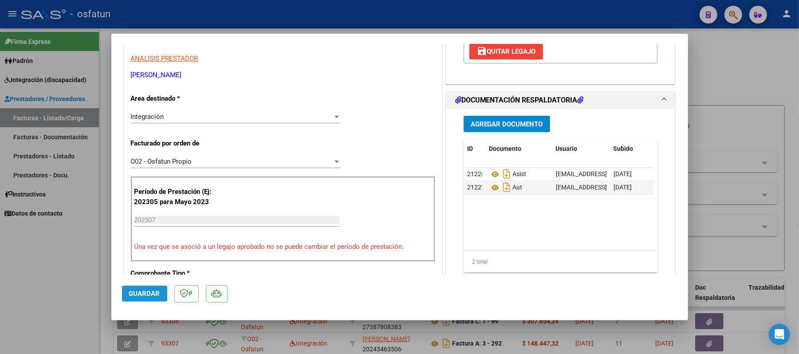
click at [143, 293] on span "Guardar" at bounding box center [144, 294] width 31 height 8
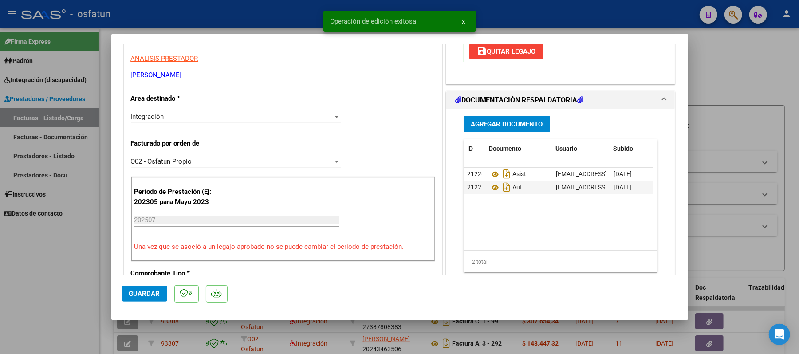
click at [761, 70] on div at bounding box center [399, 177] width 799 height 354
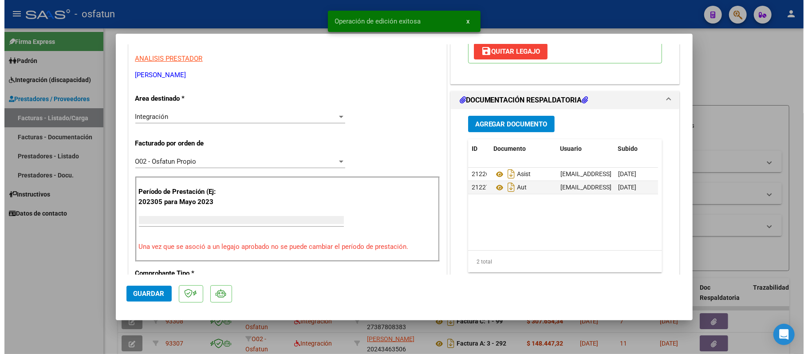
scroll to position [150, 0]
